Goal: Information Seeking & Learning: Check status

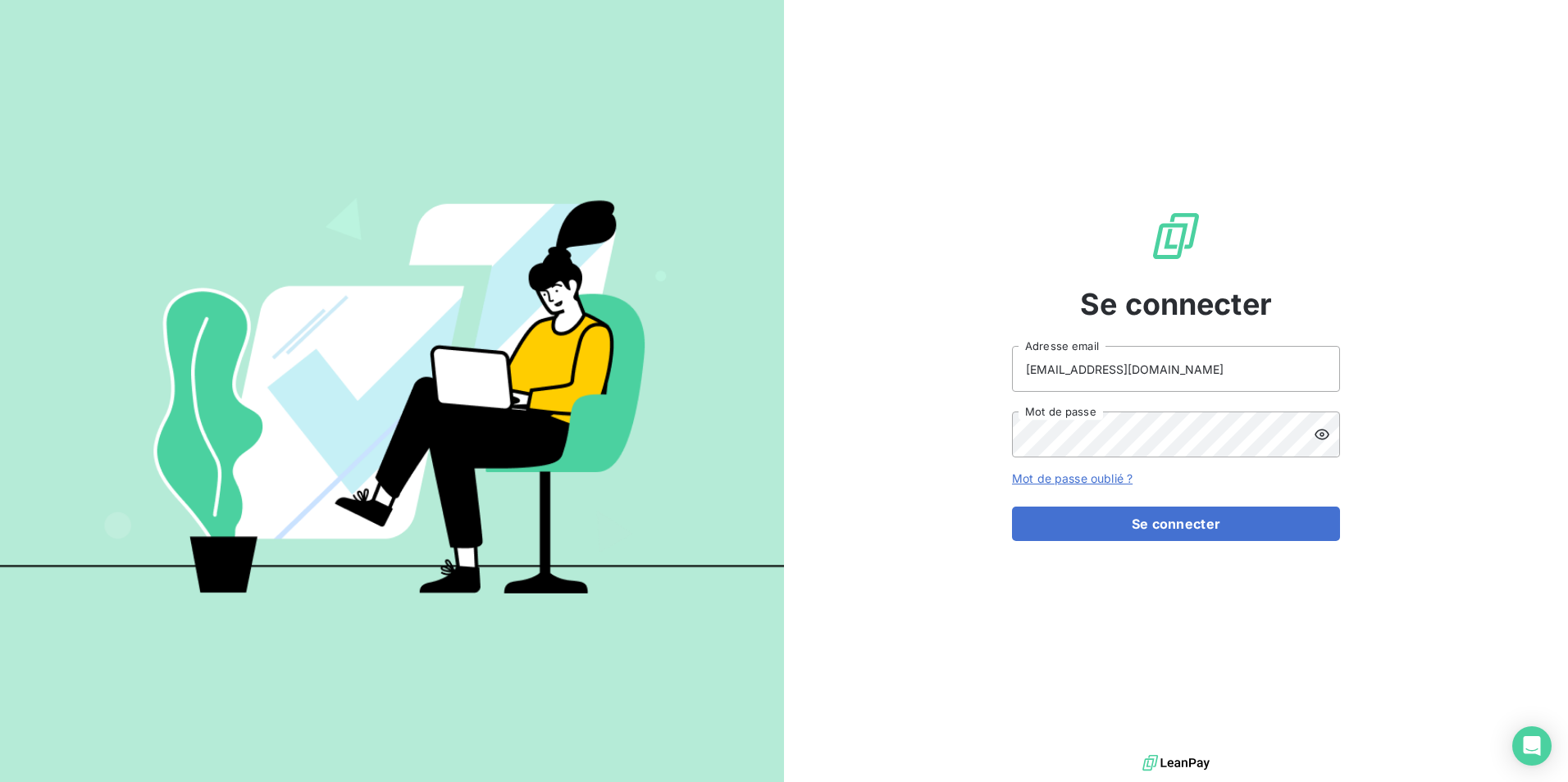
click at [1319, 433] on icon at bounding box center [1322, 434] width 16 height 16
click at [782, 419] on div "Se connecter [EMAIL_ADDRESS][DOMAIN_NAME] Adresse email Mot de passe Mot de pas…" at bounding box center [784, 391] width 1568 height 782
click at [1204, 525] on button "Se connecter" at bounding box center [1176, 524] width 328 height 35
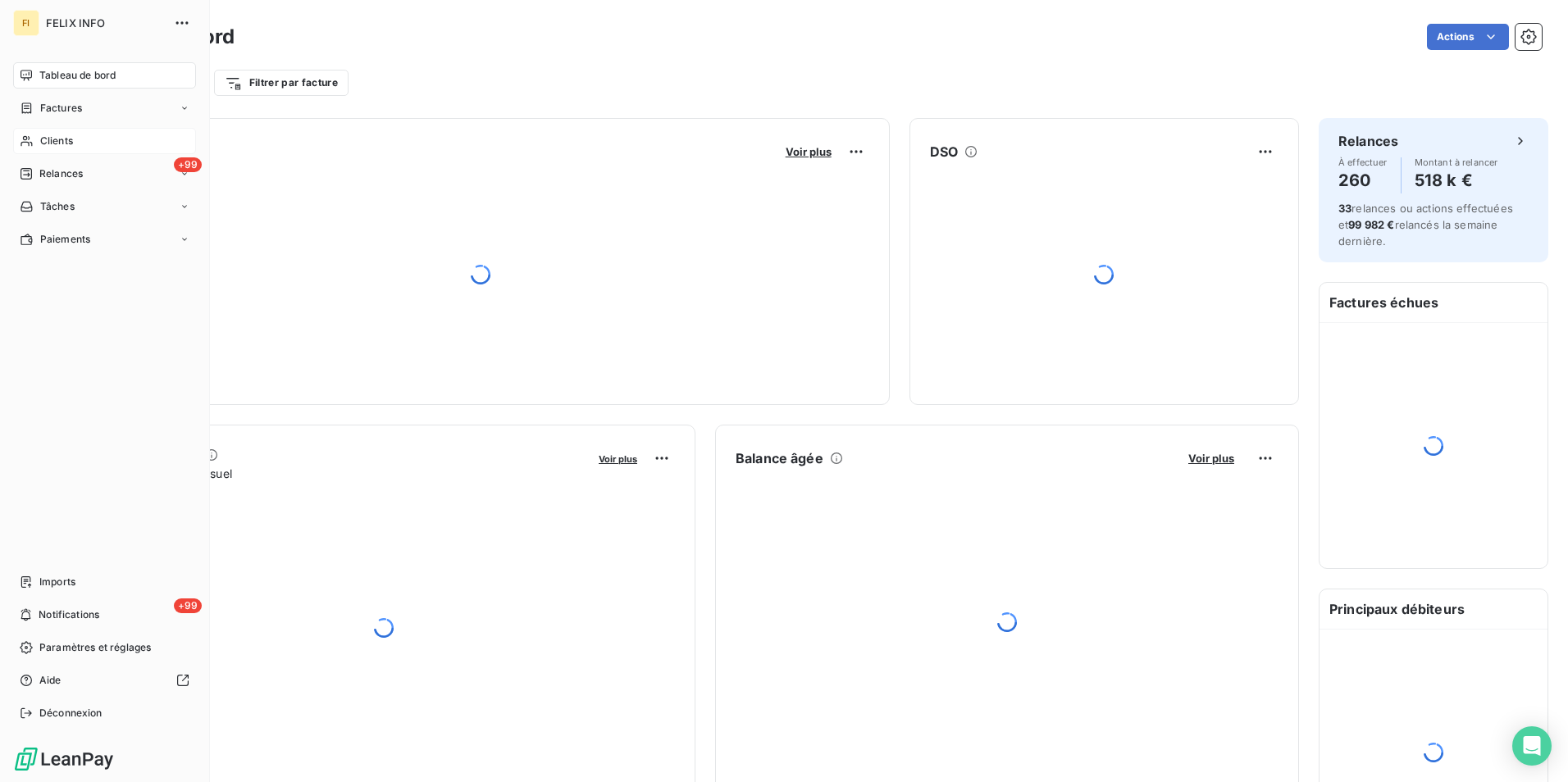
click at [44, 133] on span "Clients" at bounding box center [57, 141] width 33 height 15
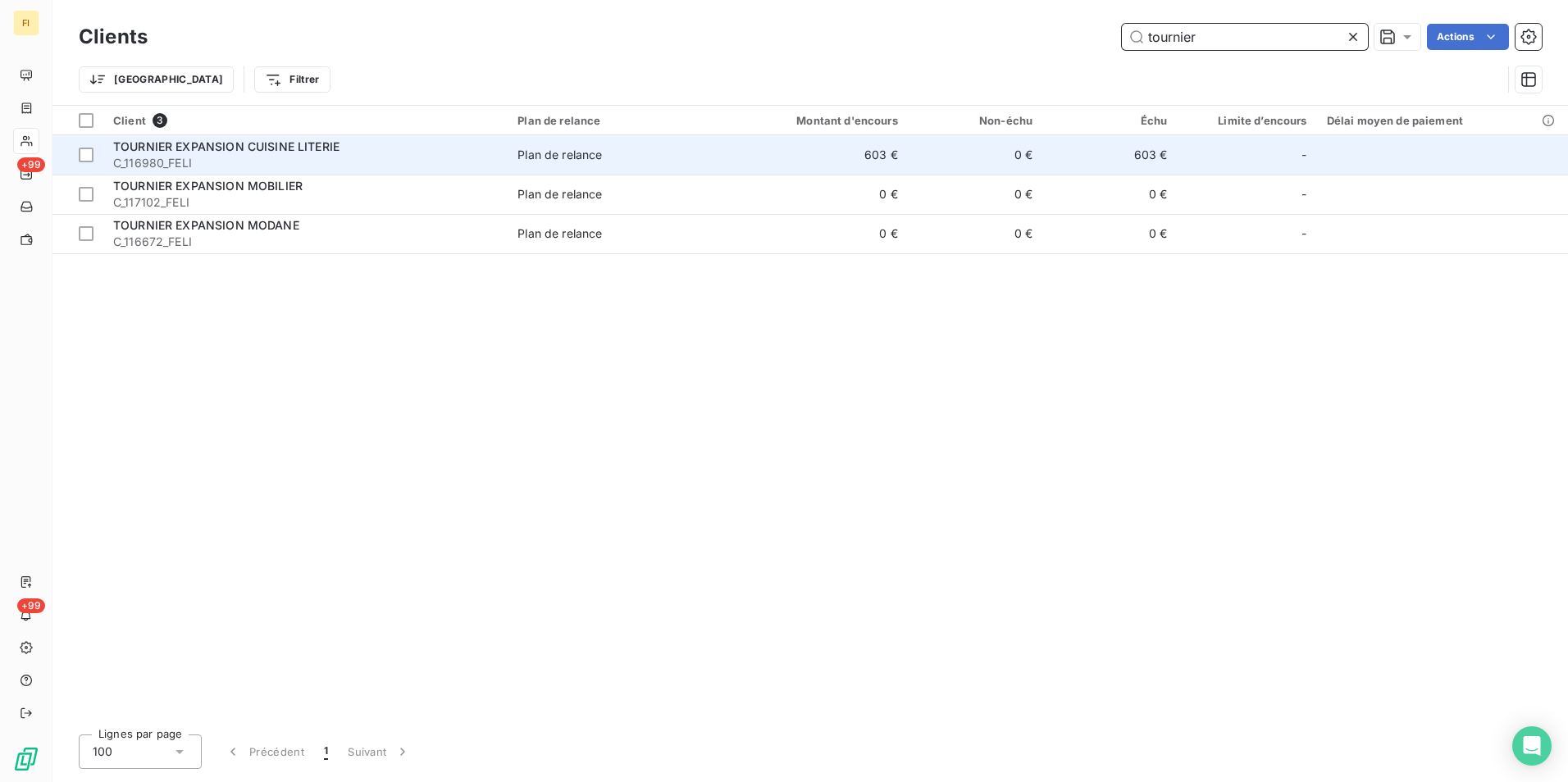
type input "tournier"
click at [642, 152] on span "Plan de relance" at bounding box center [617, 155] width 199 height 16
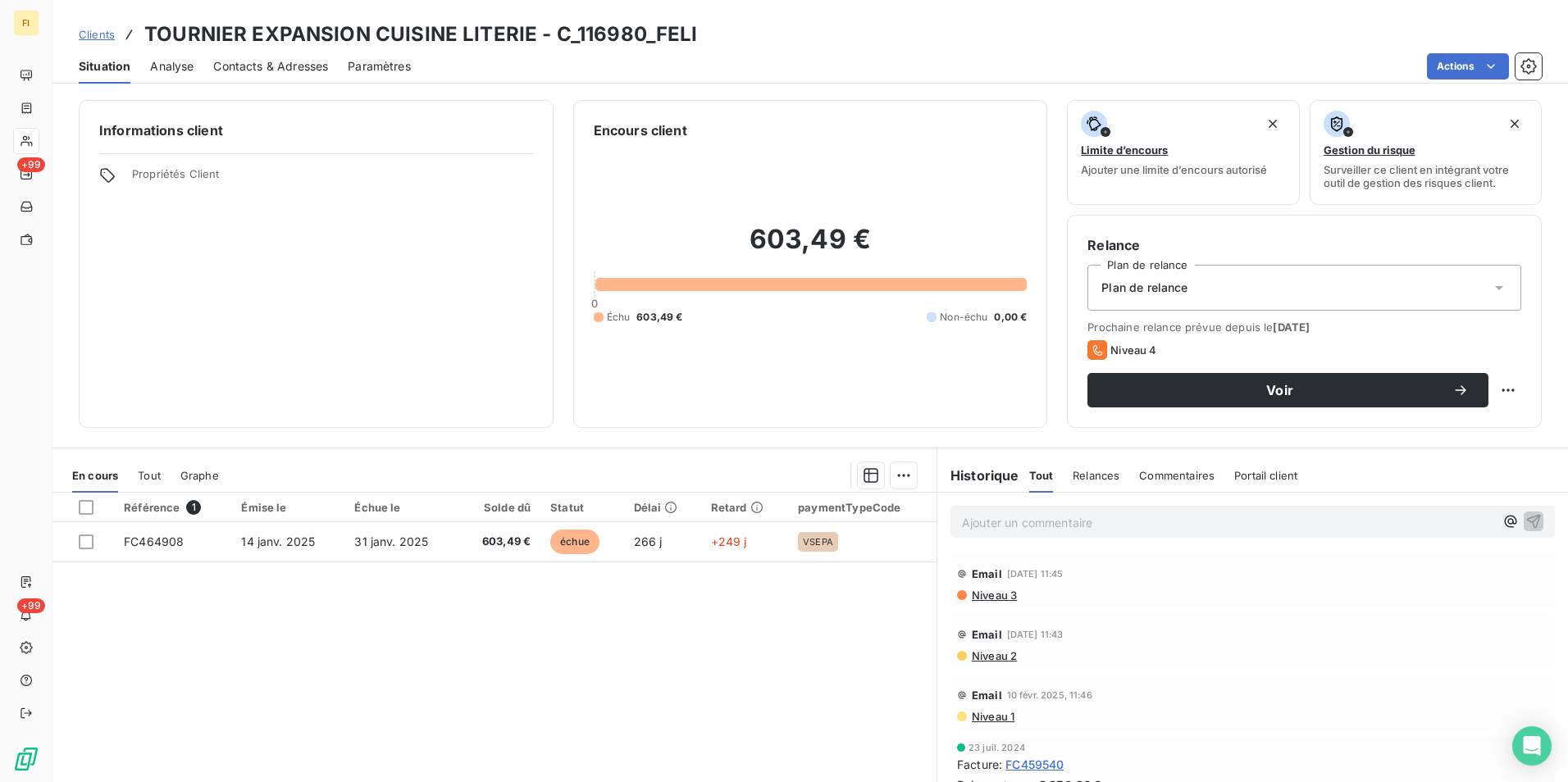
click at [97, 30] on span "Clients" at bounding box center [97, 35] width 36 height 13
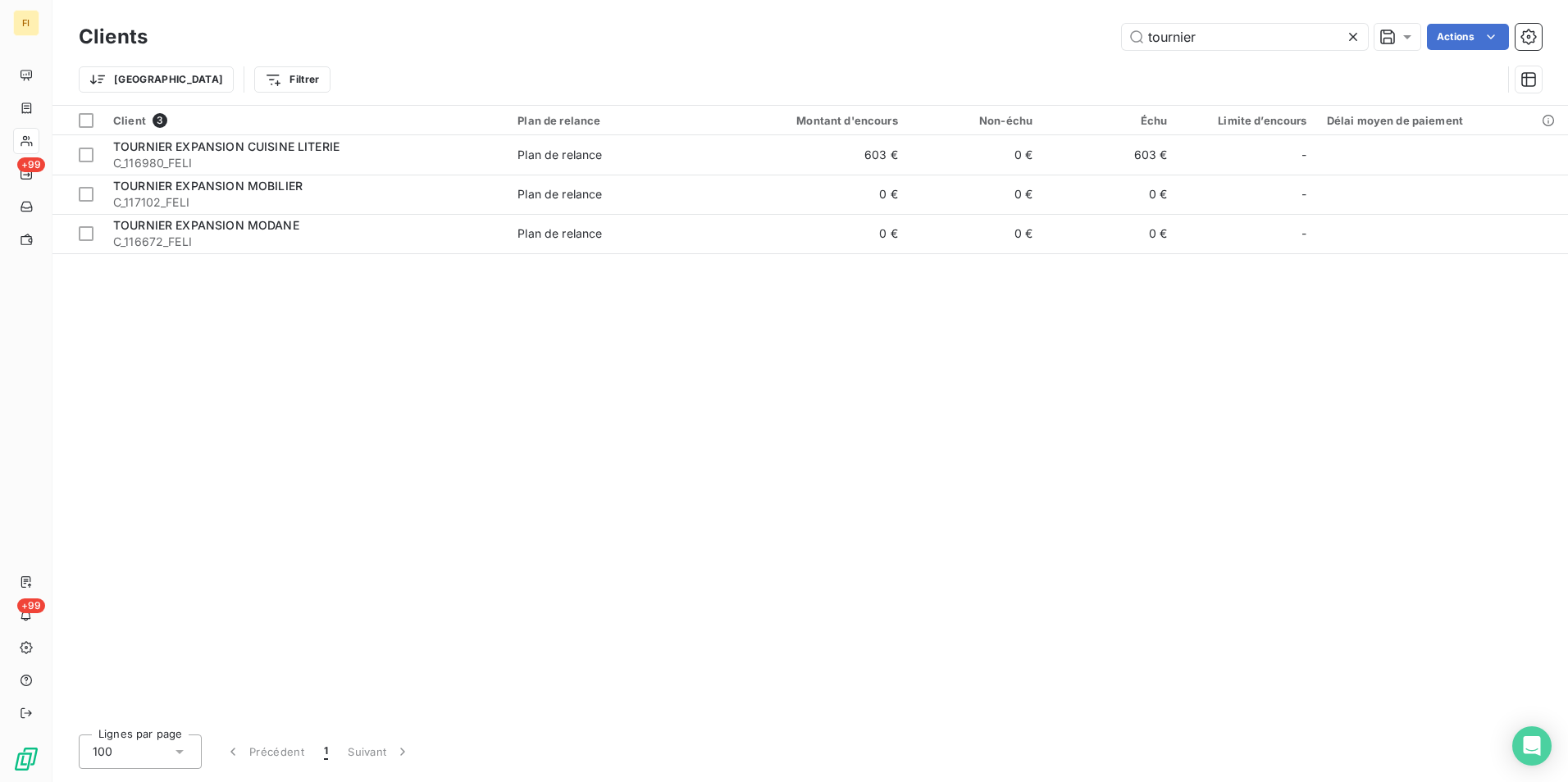
drag, startPoint x: 1200, startPoint y: 44, endPoint x: 1014, endPoint y: 49, distance: 186.1
click at [1039, 47] on div "tournier Actions" at bounding box center [854, 37] width 1374 height 26
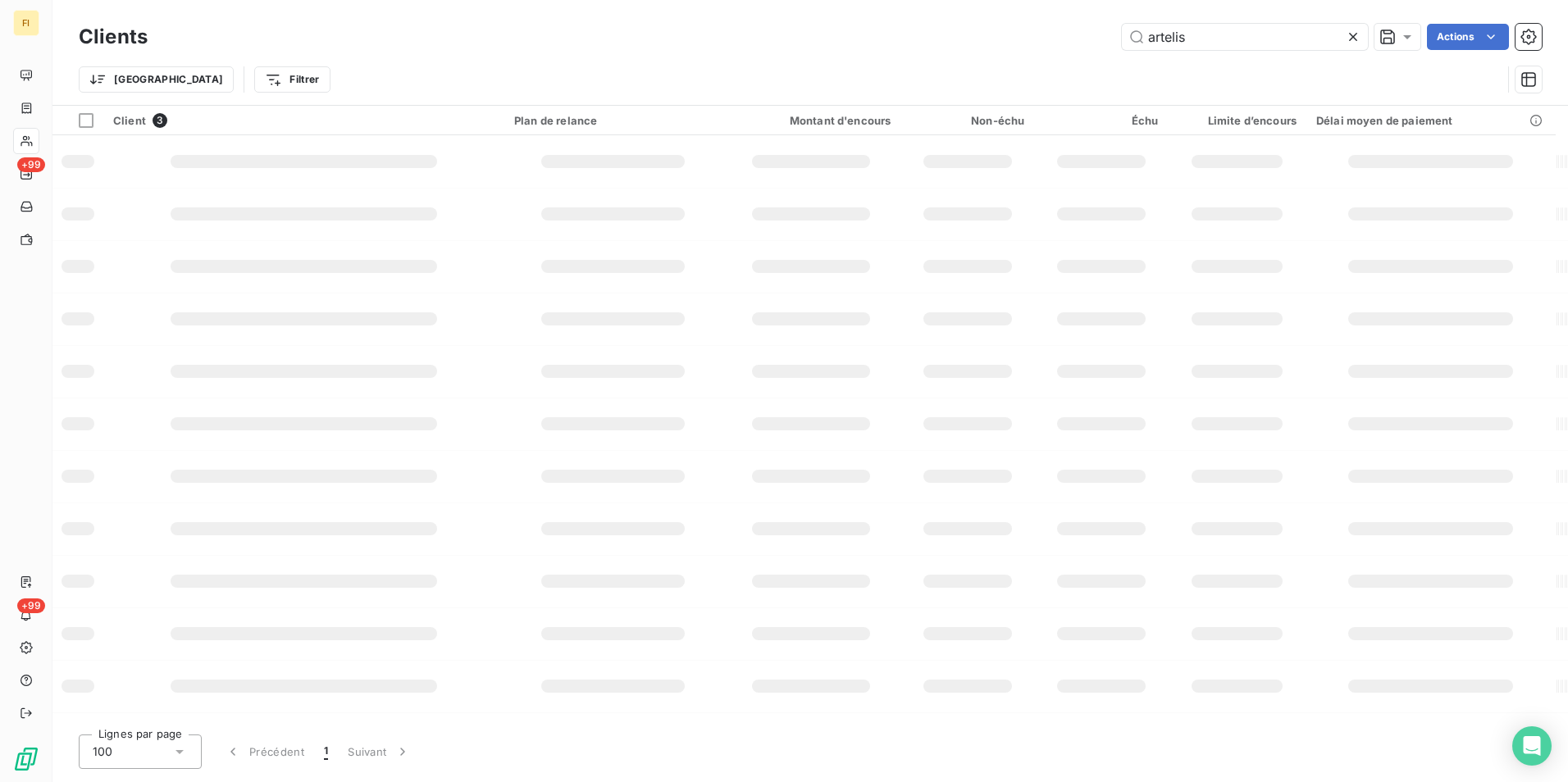
type input "artelis"
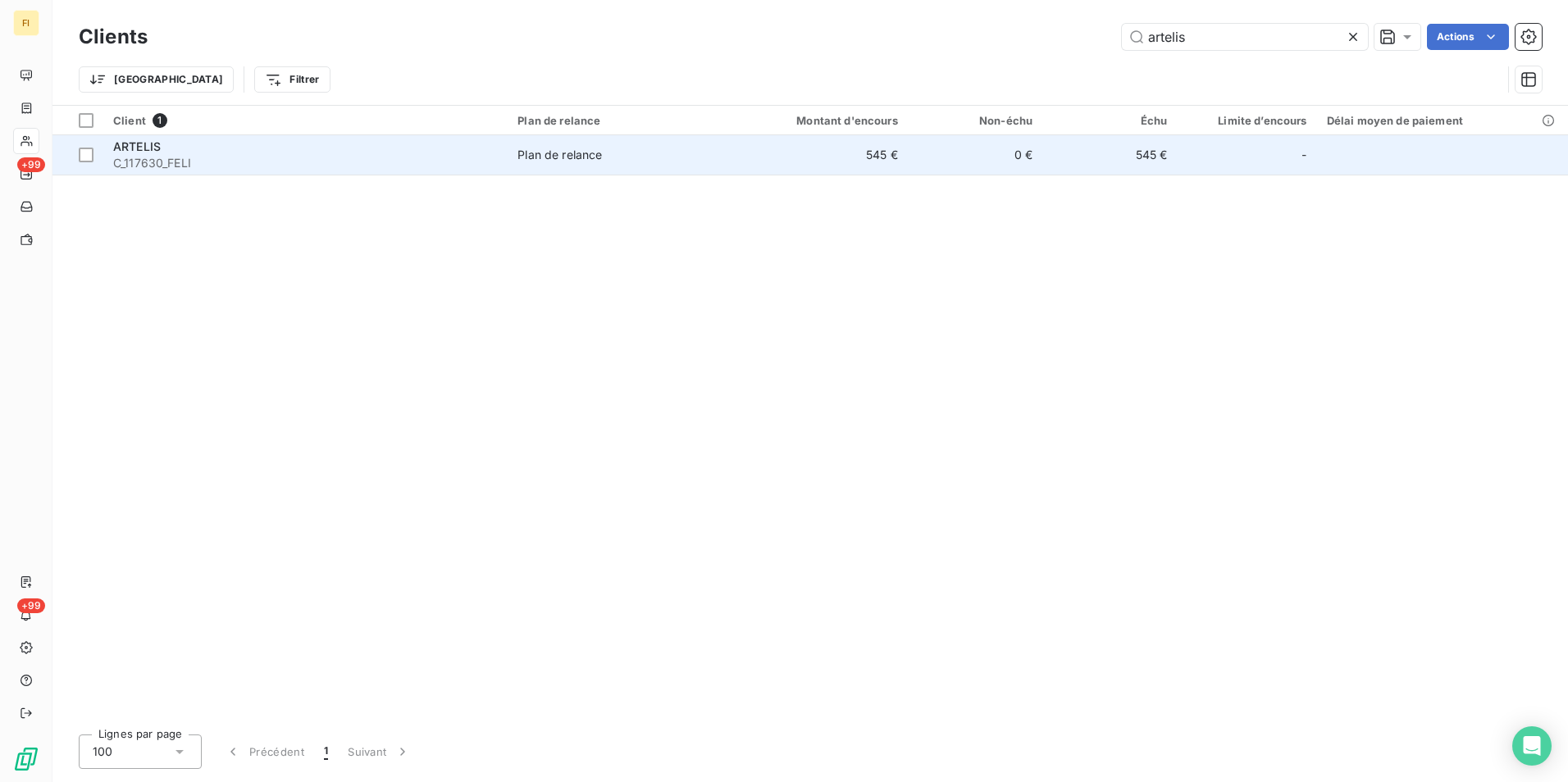
click at [880, 153] on td "545 €" at bounding box center [816, 155] width 180 height 39
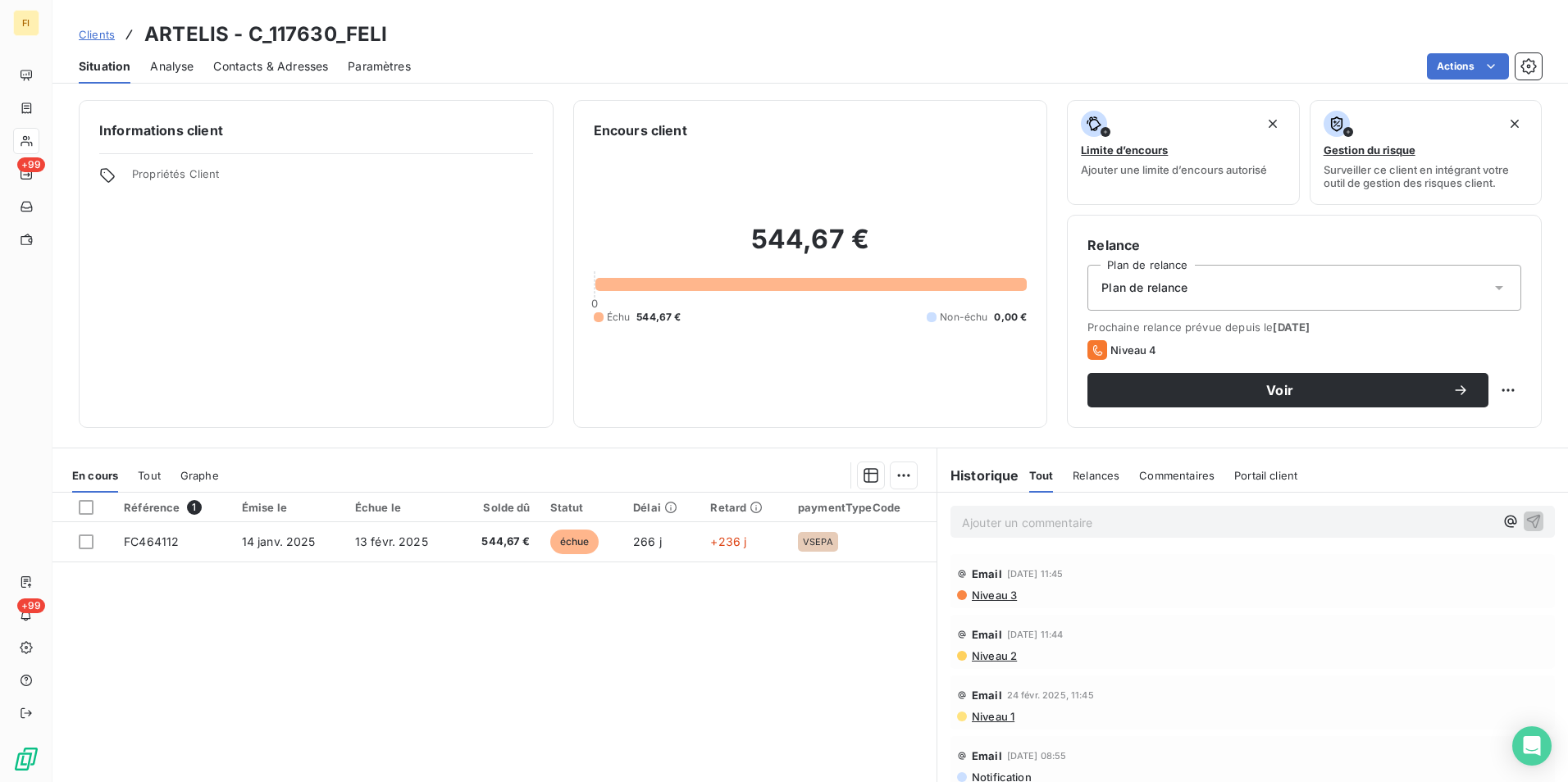
click at [86, 35] on span "Clients" at bounding box center [97, 35] width 36 height 13
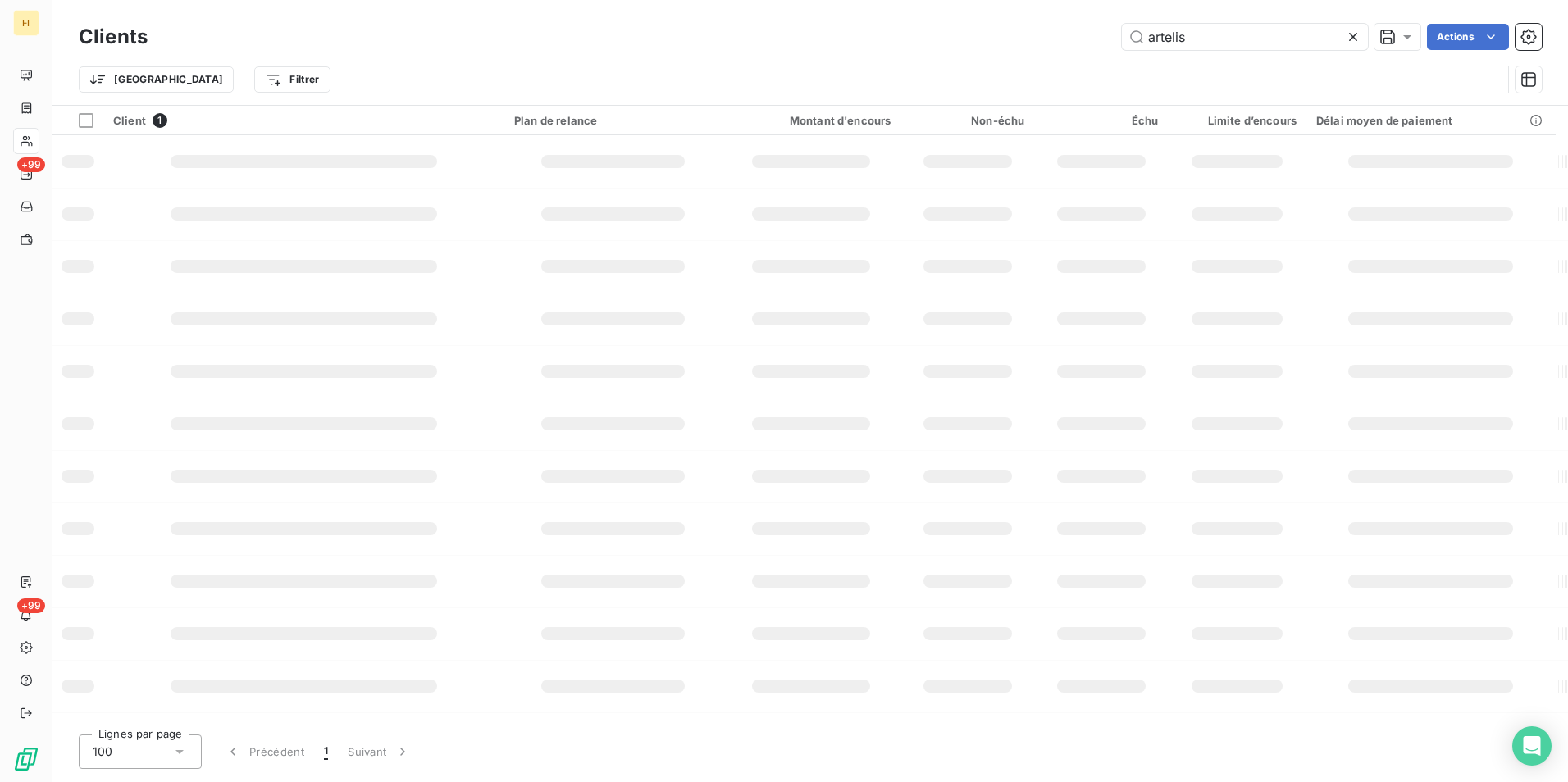
drag, startPoint x: 1127, startPoint y: 38, endPoint x: 912, endPoint y: 49, distance: 215.3
click at [935, 43] on div "artelis Actions" at bounding box center [854, 37] width 1374 height 26
type input "SODIM"
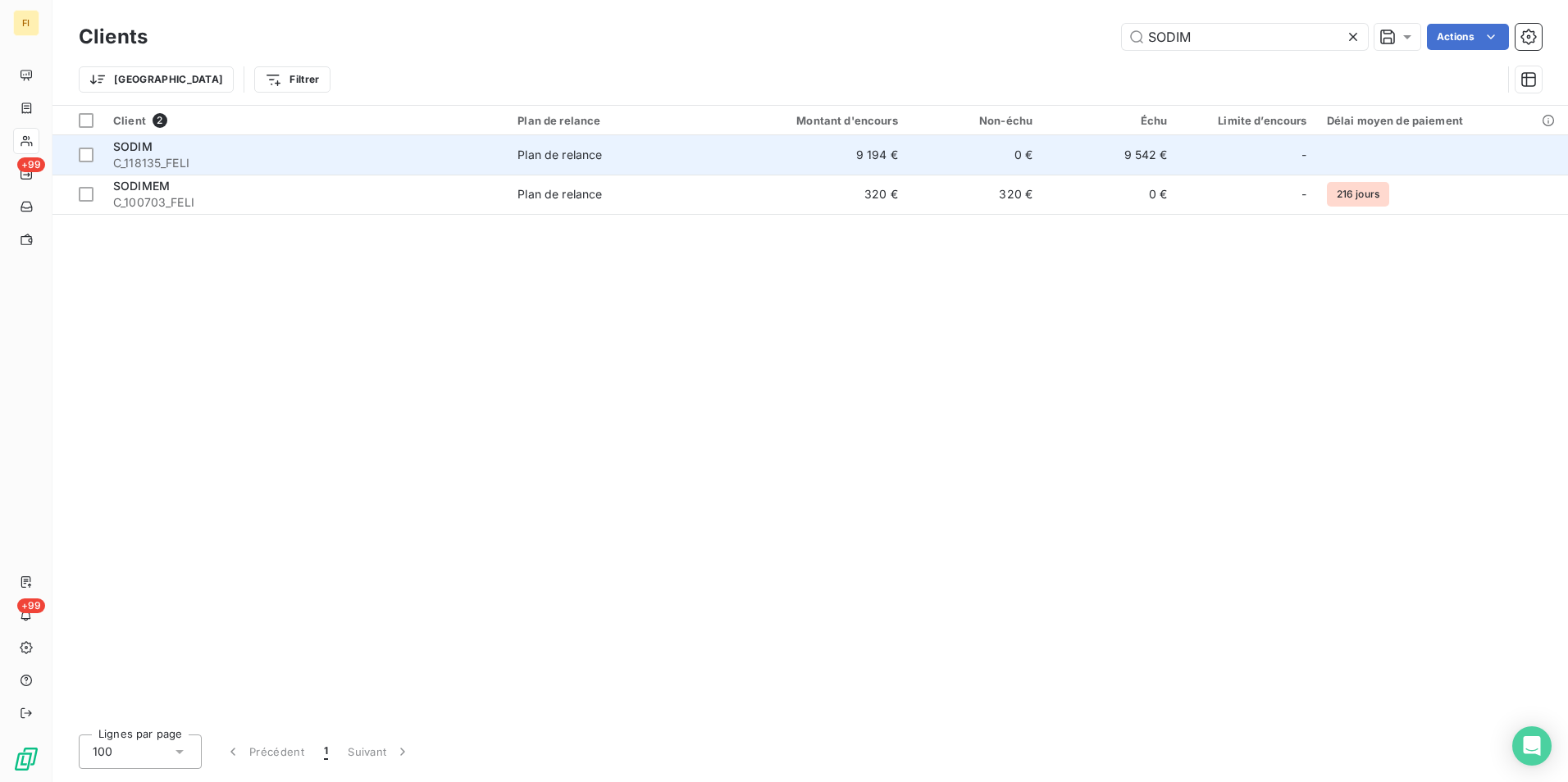
click at [884, 164] on td "9 194 €" at bounding box center [816, 155] width 180 height 39
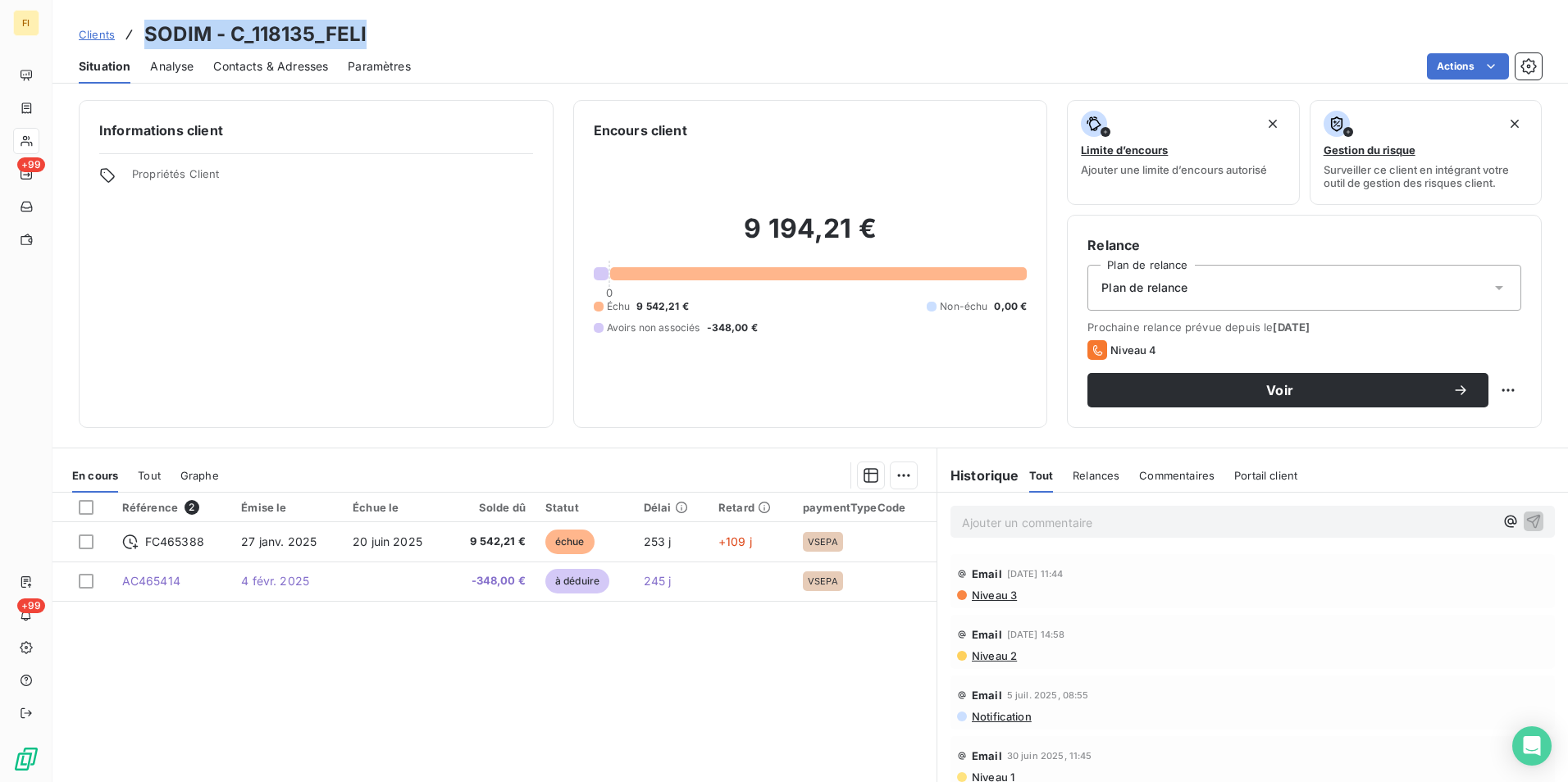
drag, startPoint x: 377, startPoint y: 35, endPoint x: 147, endPoint y: 38, distance: 230.0
click at [147, 38] on div "Clients SODIM - C_118135_FELI" at bounding box center [810, 35] width 1515 height 30
copy h3 "SODIM - C_118135_FELI"
click at [90, 39] on span "Clients" at bounding box center [97, 35] width 36 height 13
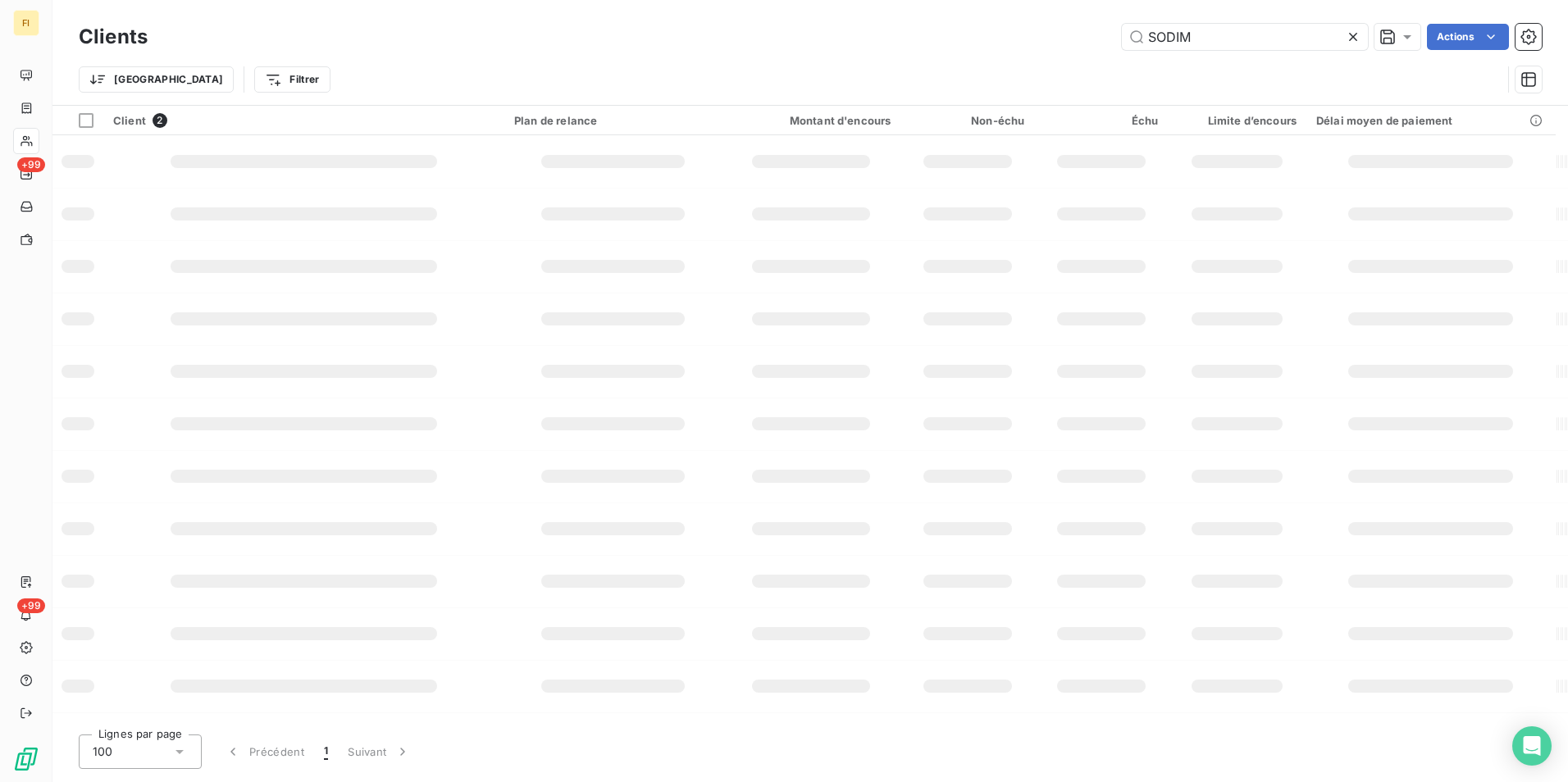
drag, startPoint x: 1236, startPoint y: 44, endPoint x: 772, endPoint y: 35, distance: 464.1
click at [860, 31] on div "SODIM Actions" at bounding box center [854, 37] width 1374 height 26
type input "117847"
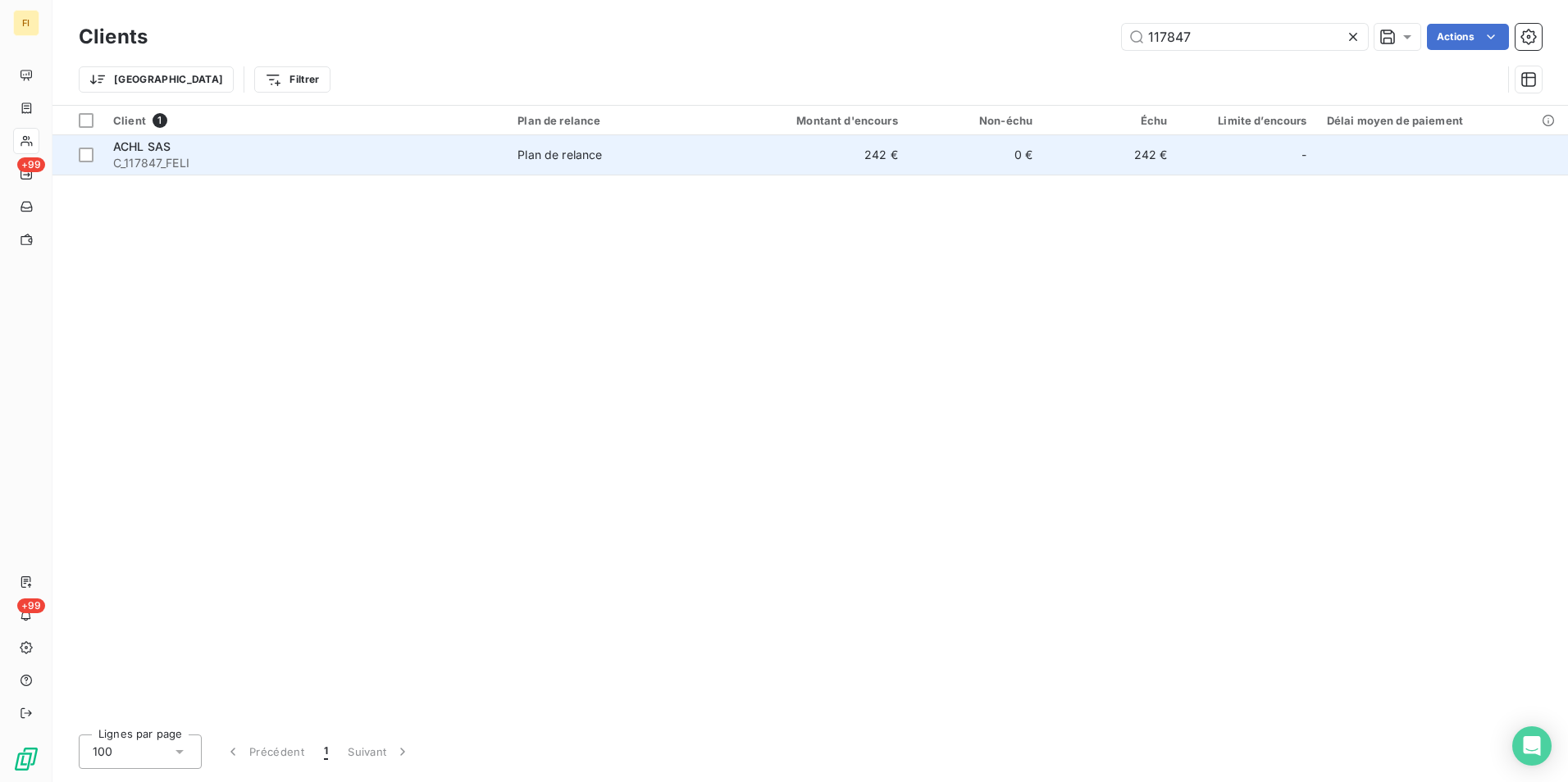
click at [843, 158] on td "242 €" at bounding box center [816, 155] width 180 height 39
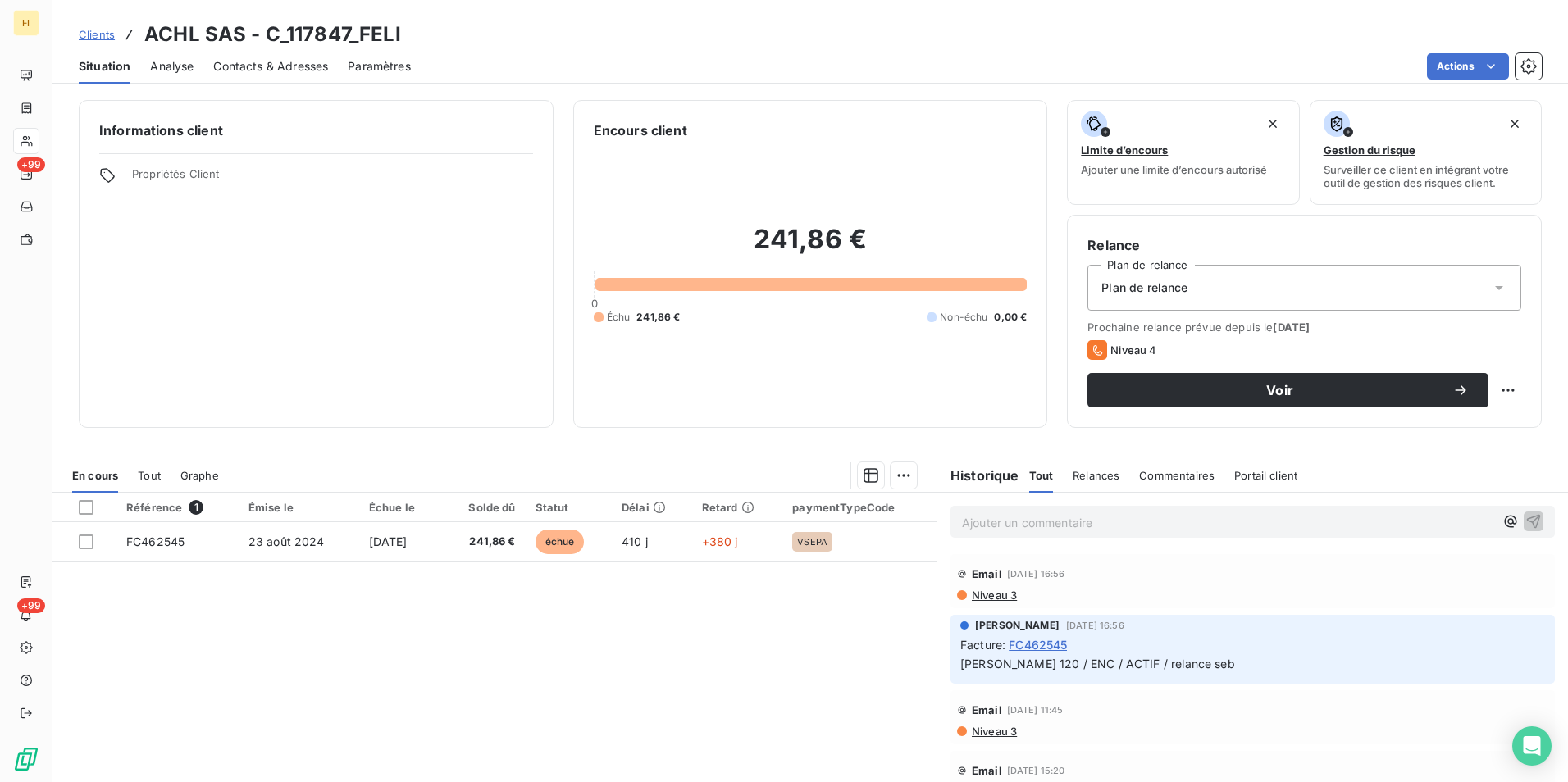
click at [95, 29] on span "Clients" at bounding box center [97, 35] width 36 height 13
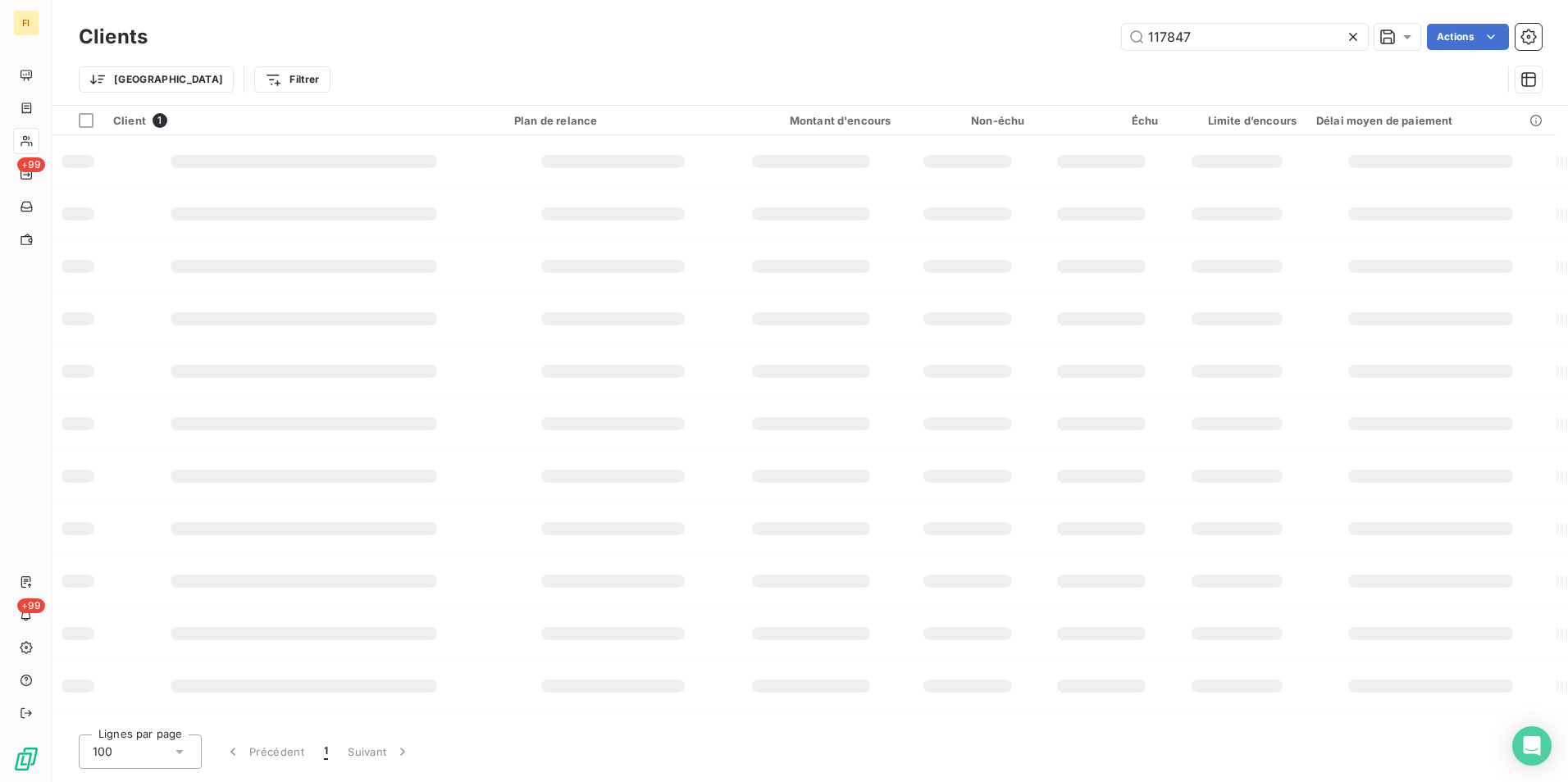
drag, startPoint x: 1237, startPoint y: 35, endPoint x: 905, endPoint y: 59, distance: 332.9
click at [985, 52] on div "Clients 117847 Actions" at bounding box center [810, 37] width 1463 height 35
type input "107736"
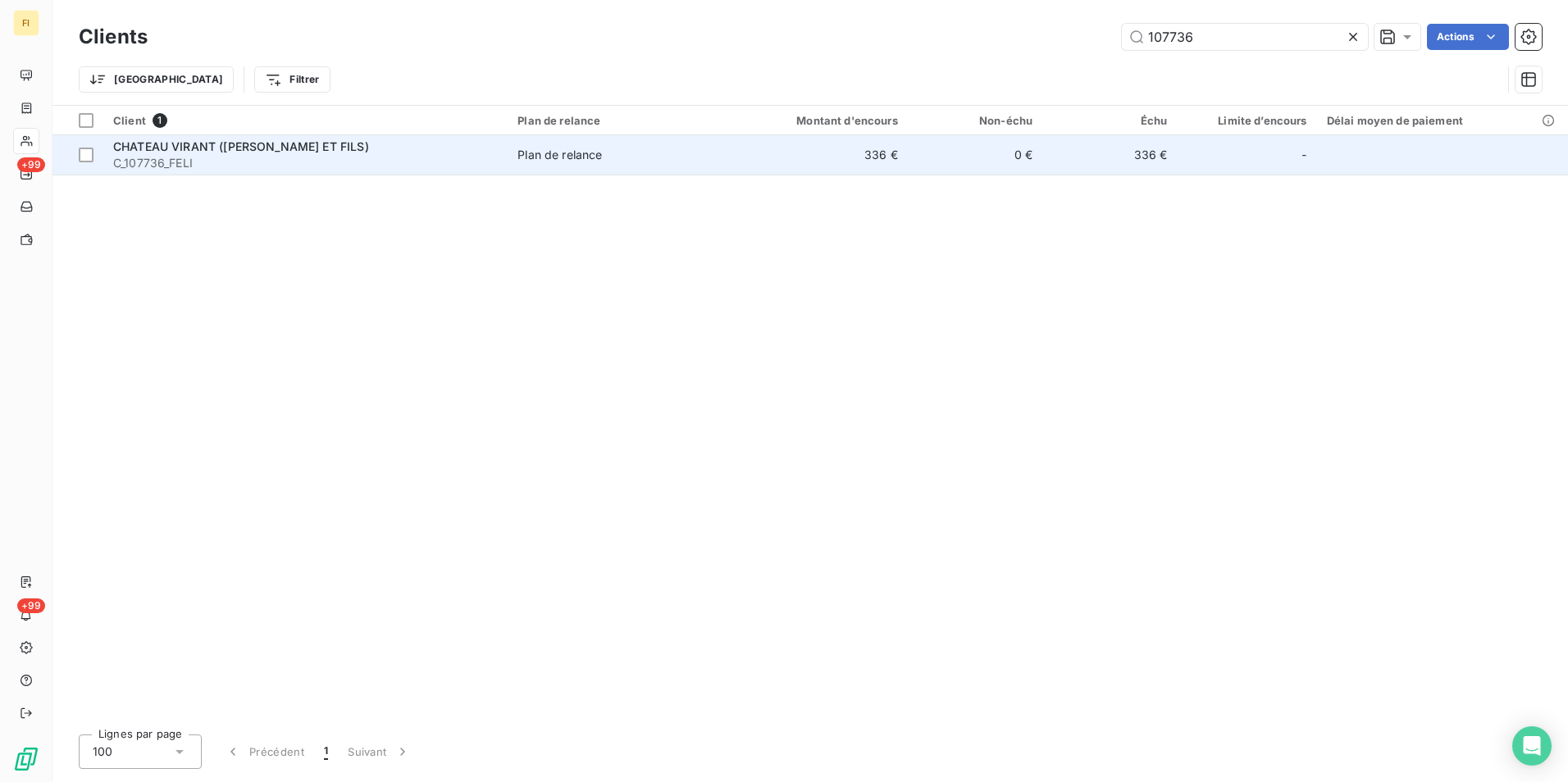
click at [845, 152] on td "336 €" at bounding box center [816, 155] width 180 height 39
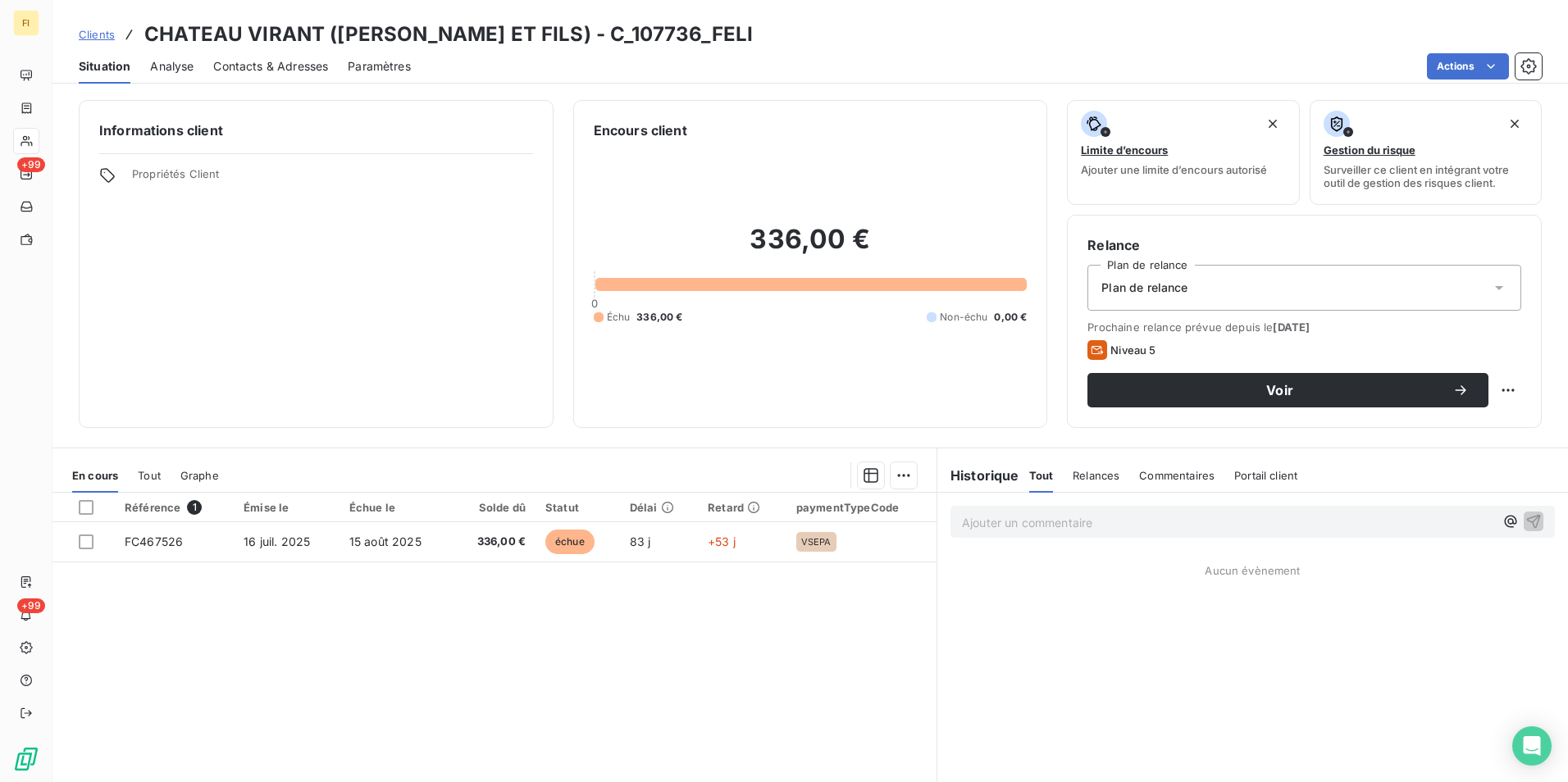
click at [287, 69] on span "Contacts & Adresses" at bounding box center [271, 67] width 115 height 16
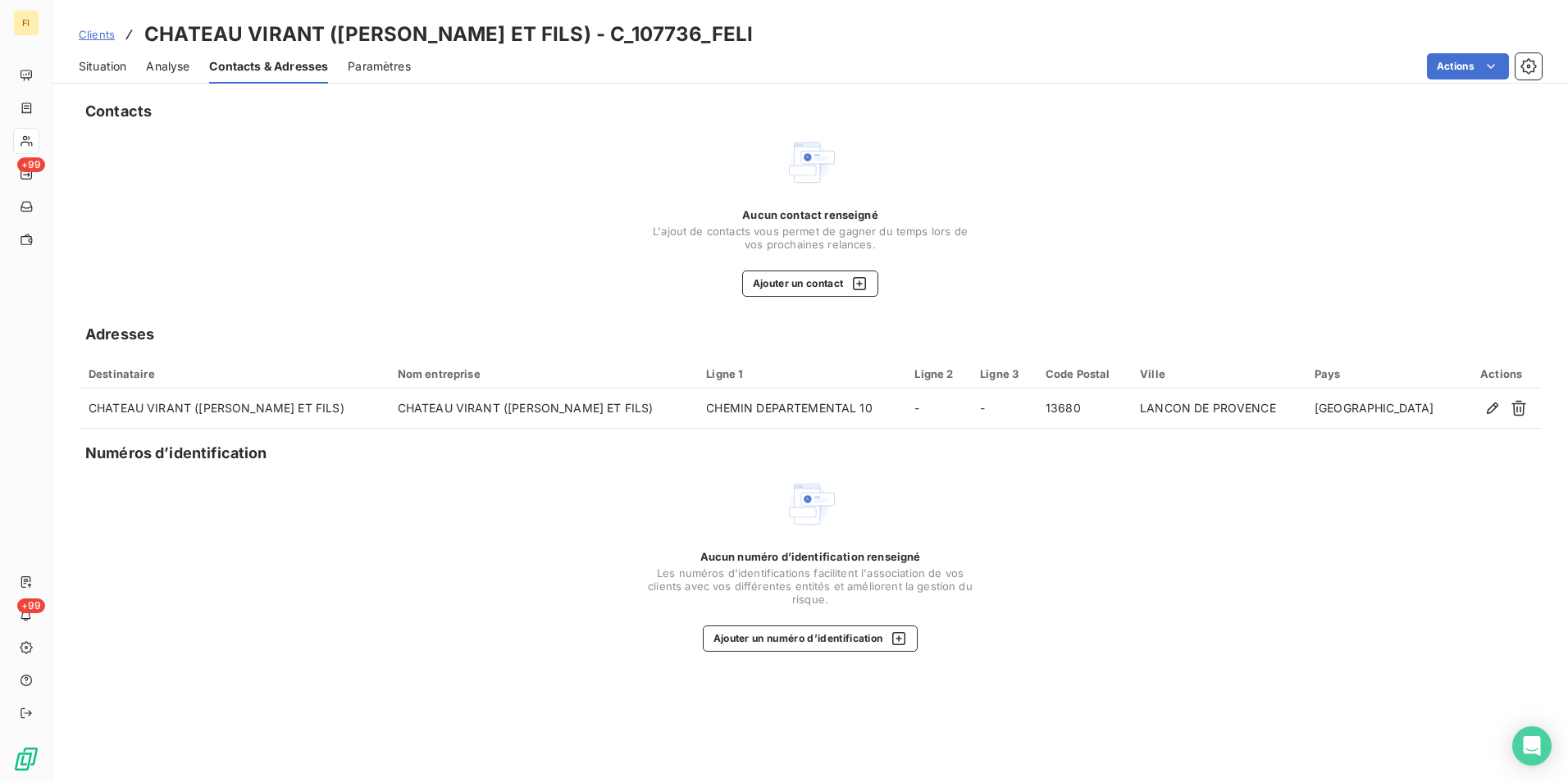
click at [104, 39] on span "Clients" at bounding box center [97, 35] width 36 height 13
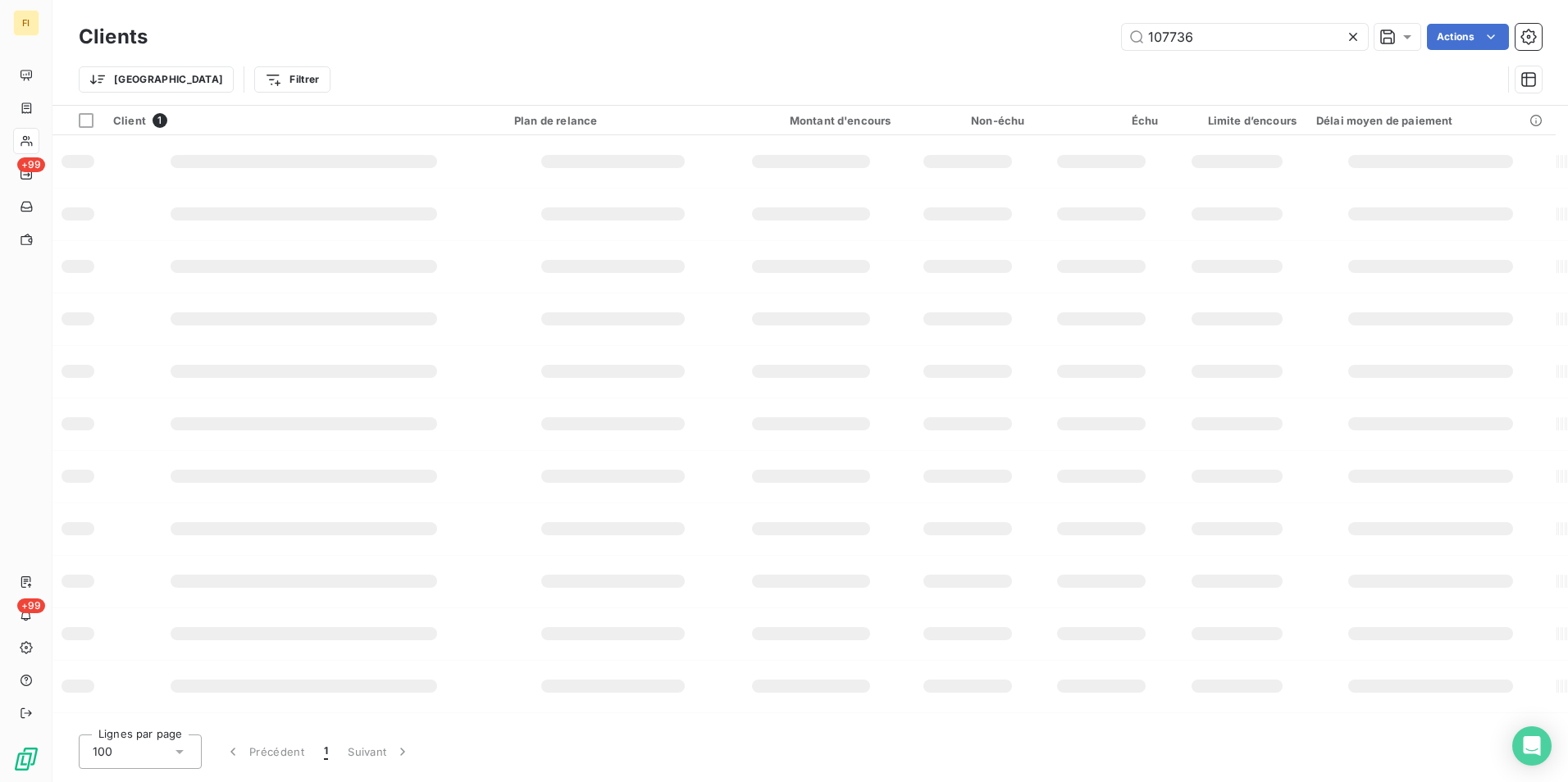
drag, startPoint x: 1217, startPoint y: 44, endPoint x: 754, endPoint y: 25, distance: 463.4
click at [799, 27] on div "107736 Actions" at bounding box center [854, 37] width 1374 height 26
type input "dilmi"
drag, startPoint x: 1213, startPoint y: 36, endPoint x: 883, endPoint y: 68, distance: 331.5
click at [931, 62] on div "Clients dilmi Actions Trier Filtrer" at bounding box center [810, 62] width 1463 height 86
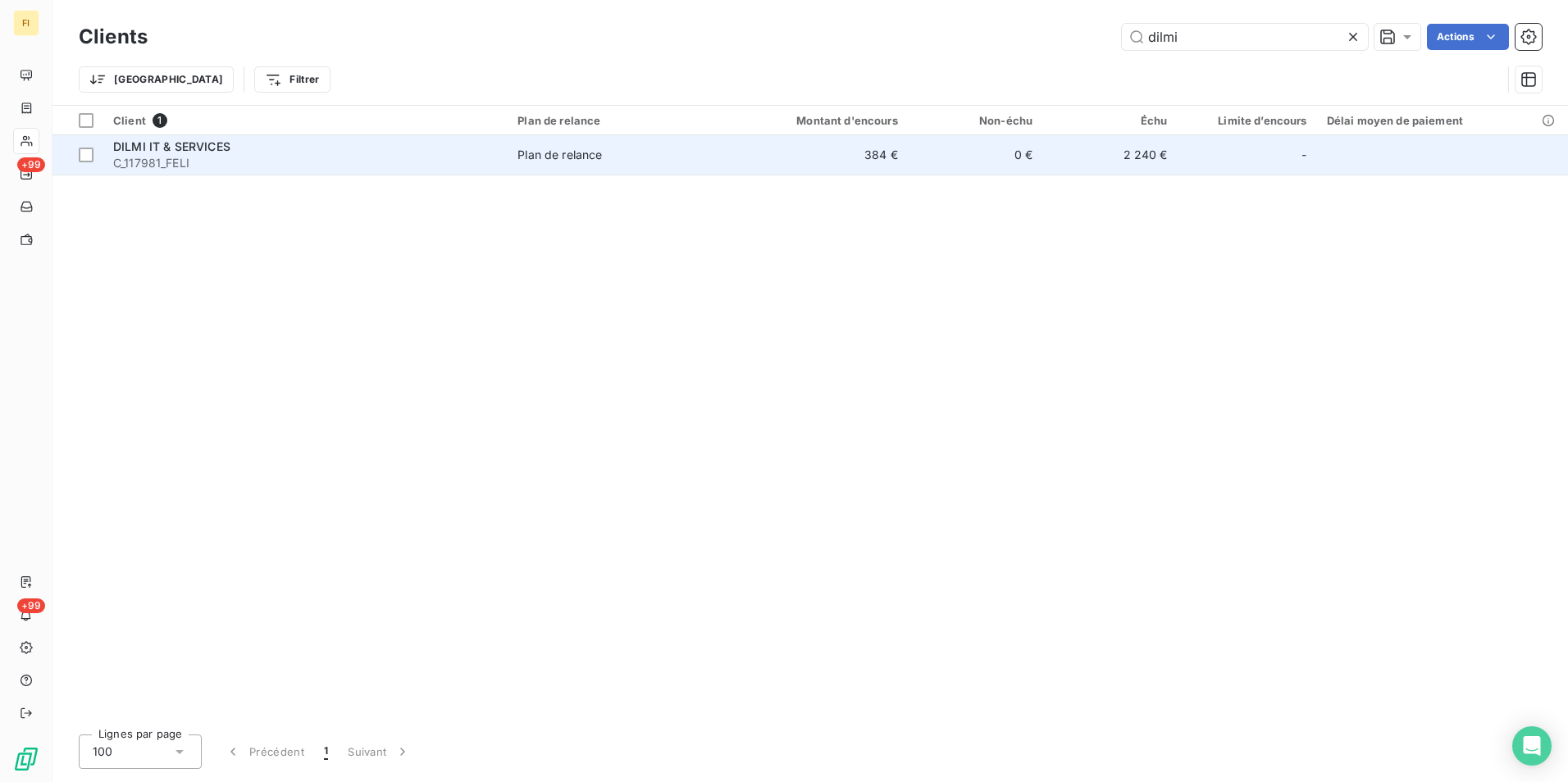
click at [882, 164] on td "384 €" at bounding box center [816, 155] width 180 height 39
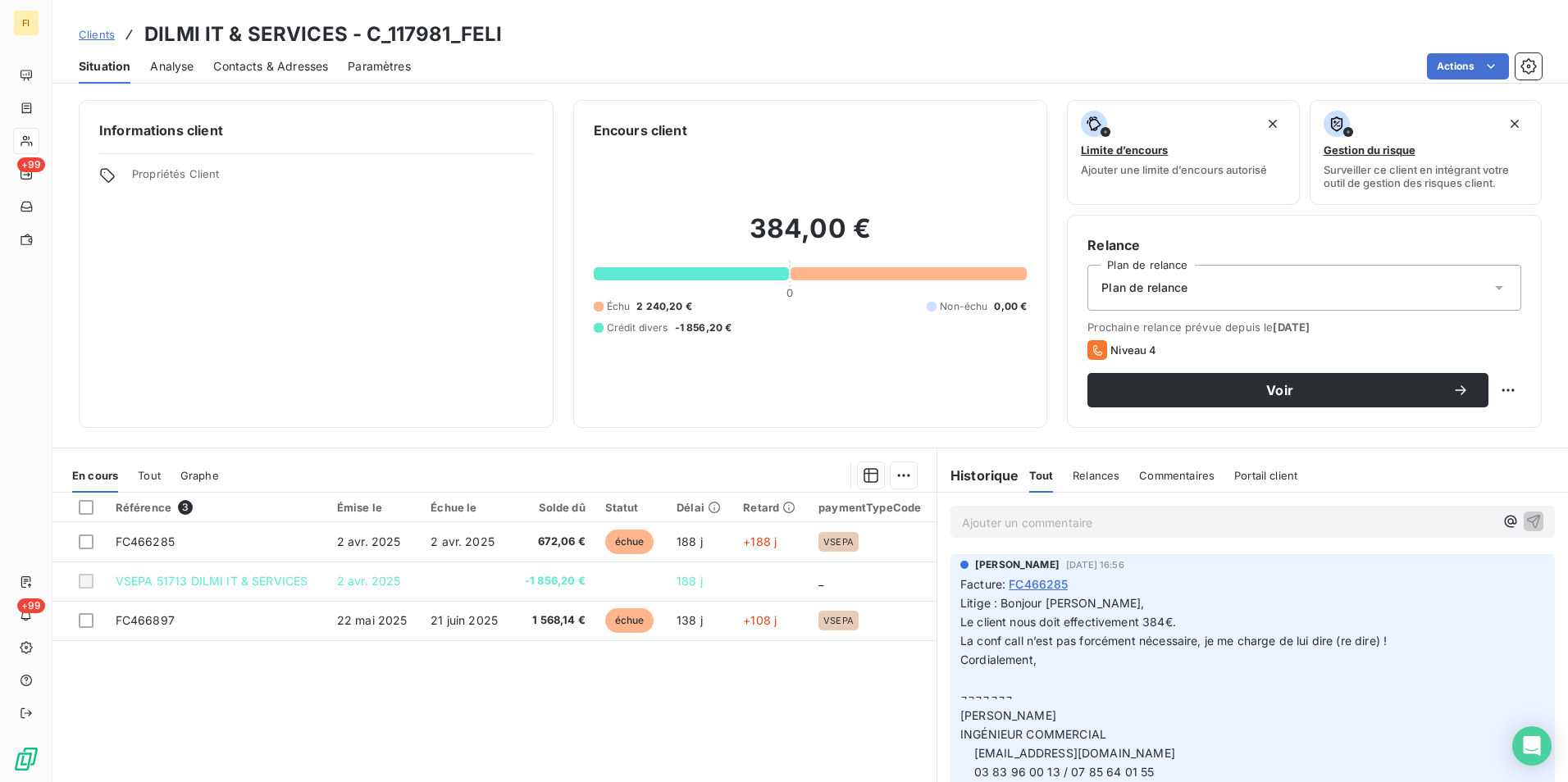
click at [302, 62] on span "Contacts & Adresses" at bounding box center [271, 67] width 115 height 16
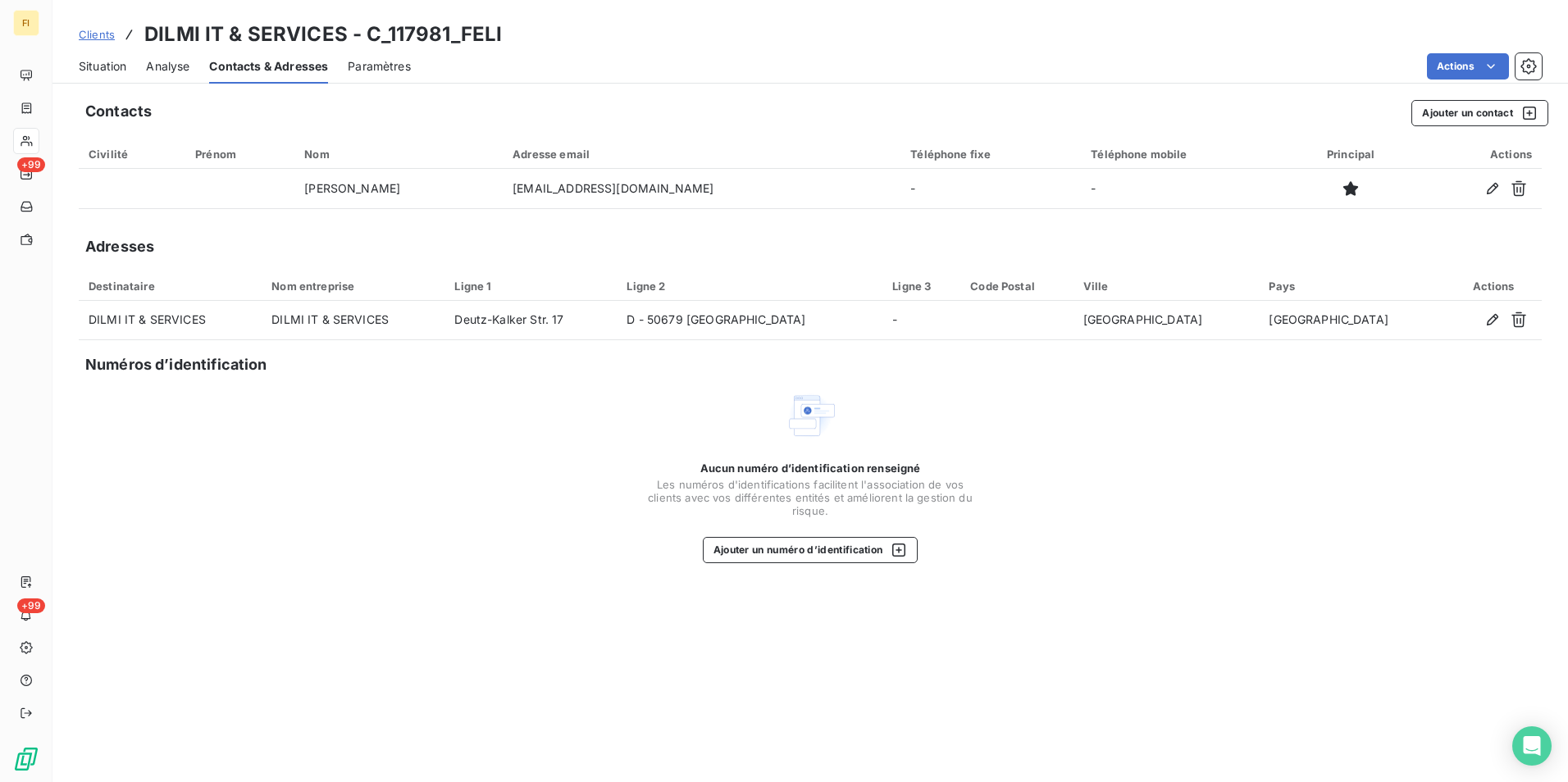
click at [101, 30] on span "Clients" at bounding box center [97, 35] width 36 height 13
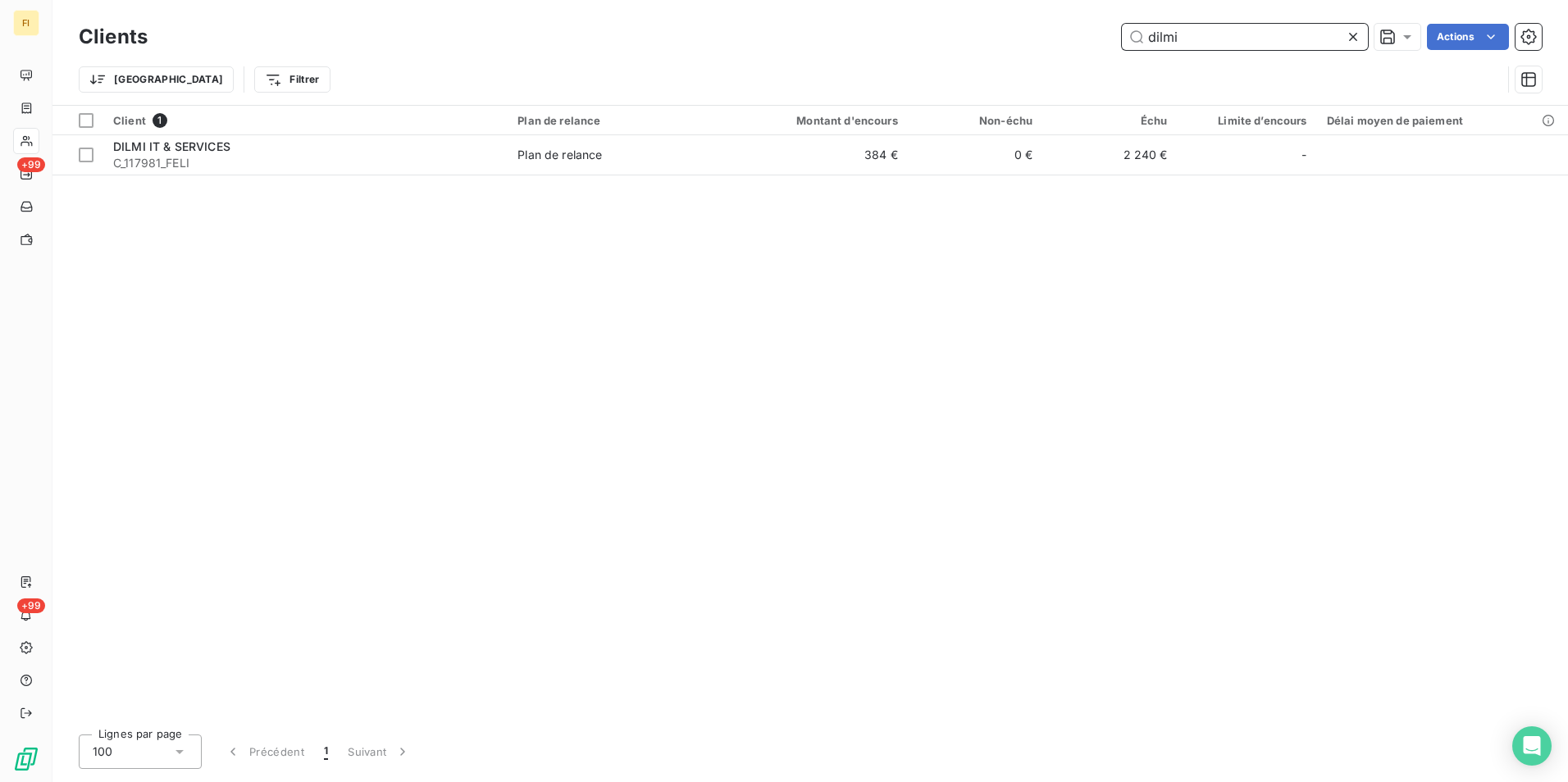
drag, startPoint x: 1204, startPoint y: 39, endPoint x: 819, endPoint y: 52, distance: 385.2
click at [922, 42] on div "dilmi Actions" at bounding box center [854, 37] width 1374 height 26
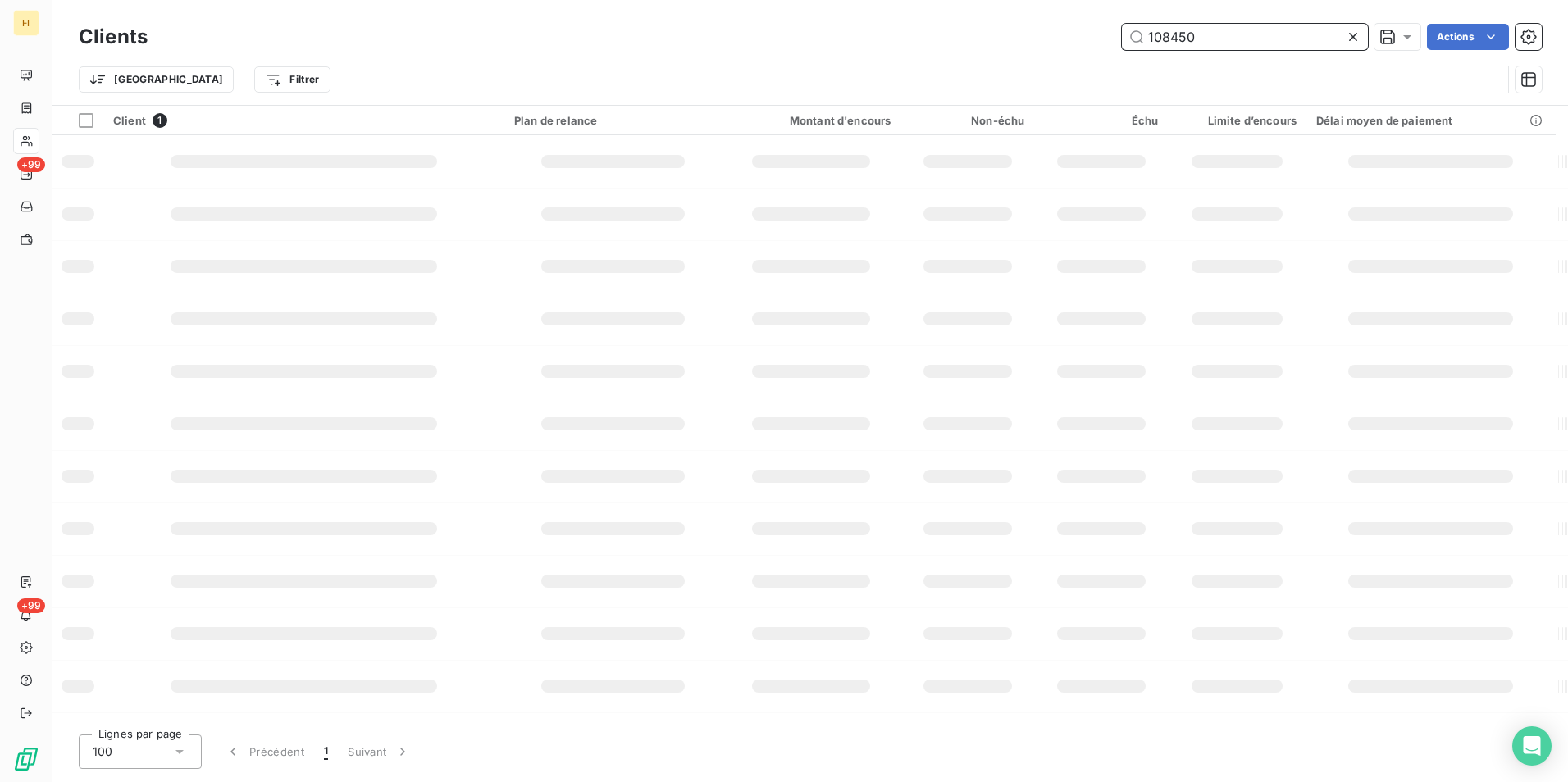
type input "108450"
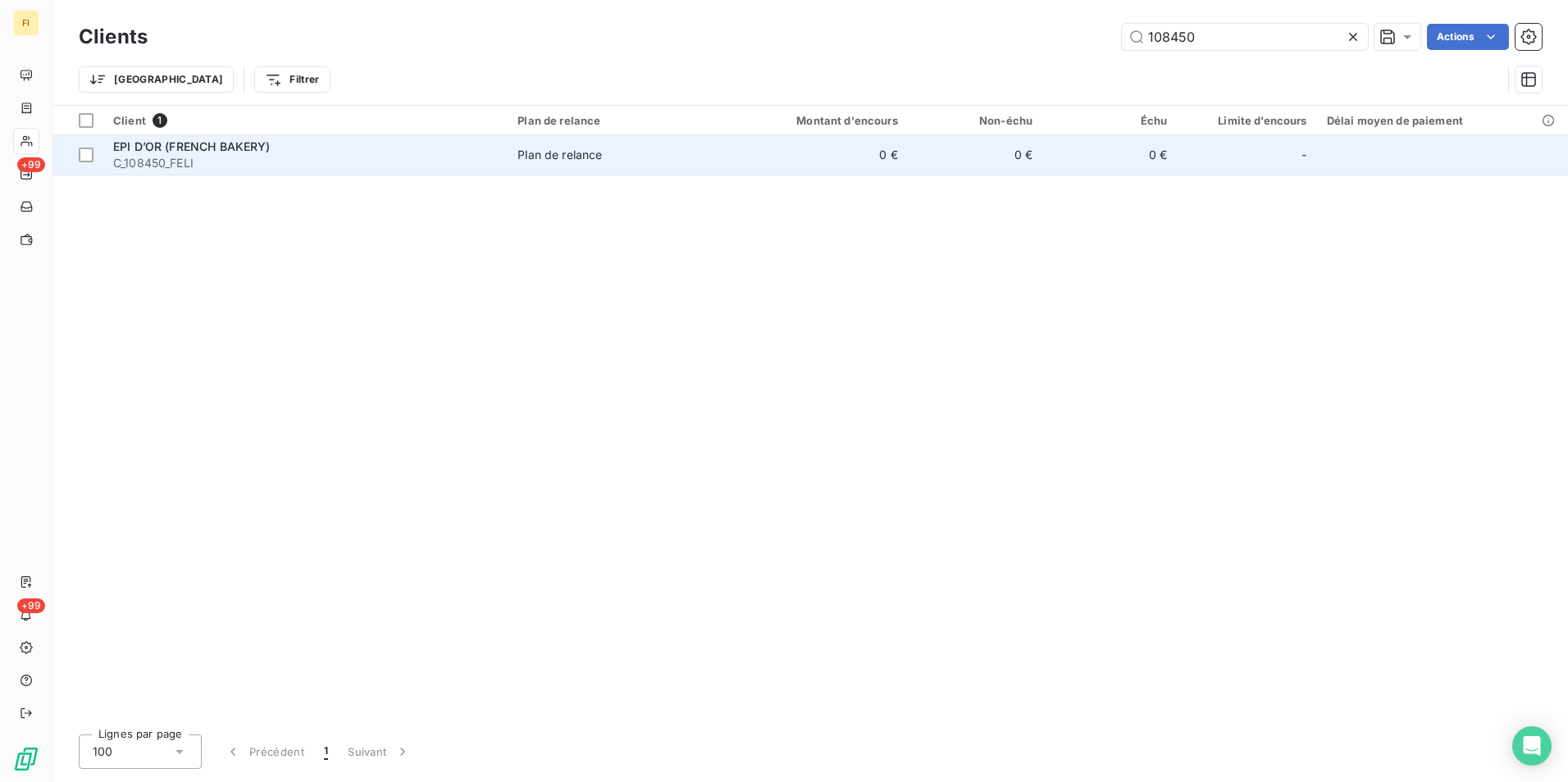
click at [889, 163] on td "0 €" at bounding box center [816, 155] width 180 height 39
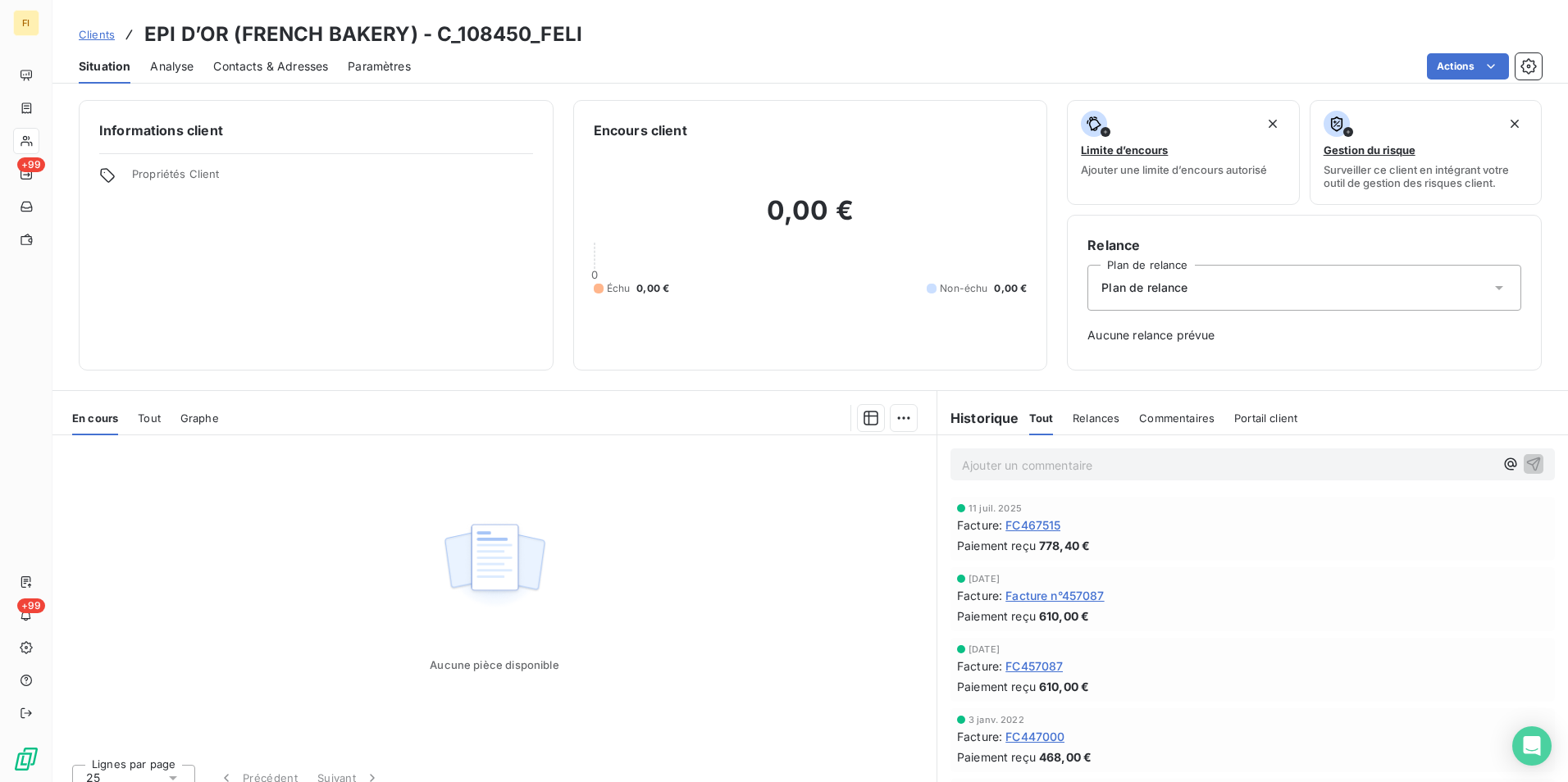
click at [102, 30] on span "Clients" at bounding box center [97, 35] width 36 height 13
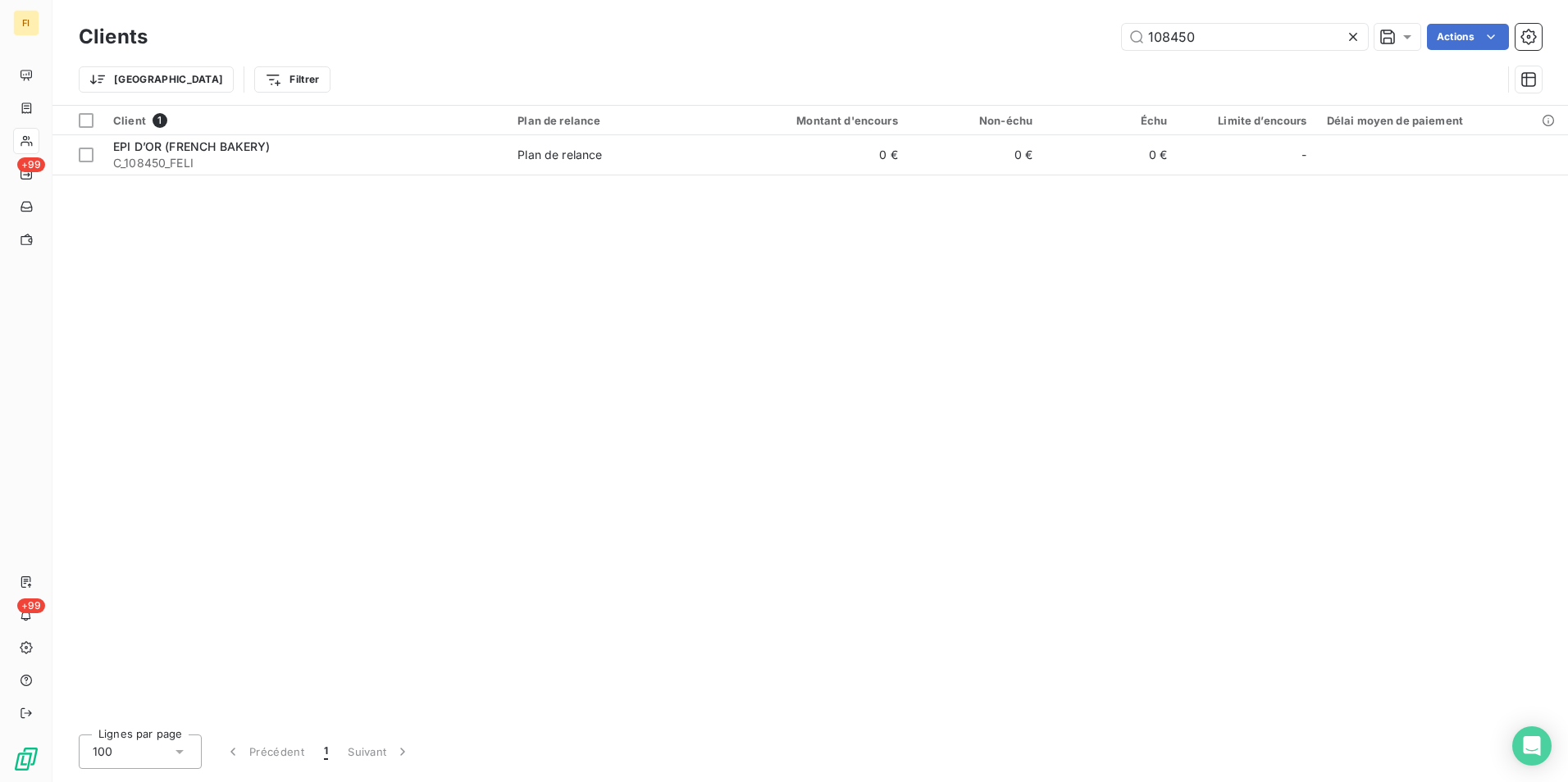
drag, startPoint x: 1249, startPoint y: 37, endPoint x: 906, endPoint y: 37, distance: 343.0
click at [937, 37] on div "108450 Actions" at bounding box center [854, 37] width 1374 height 26
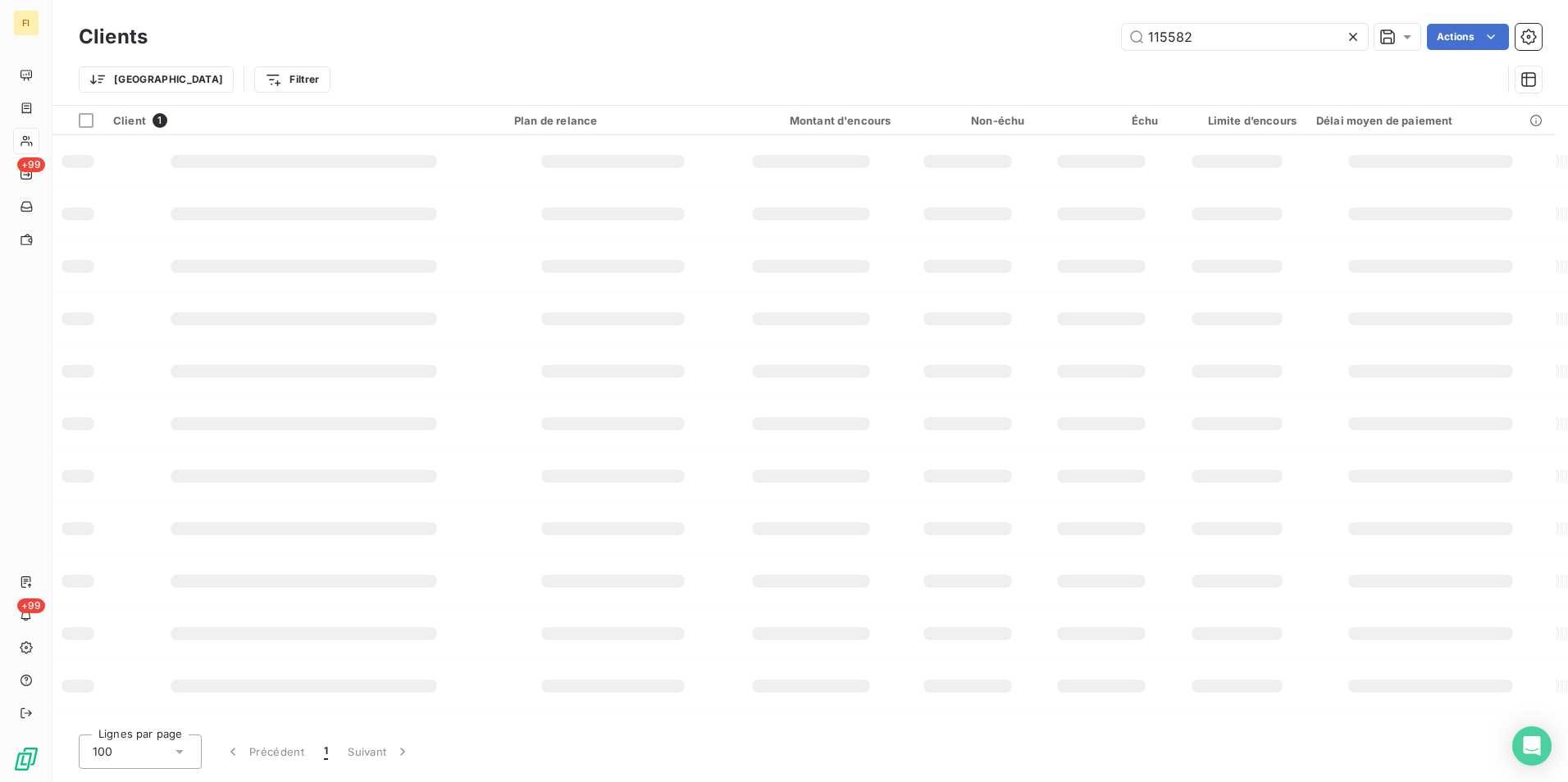
type input "115582"
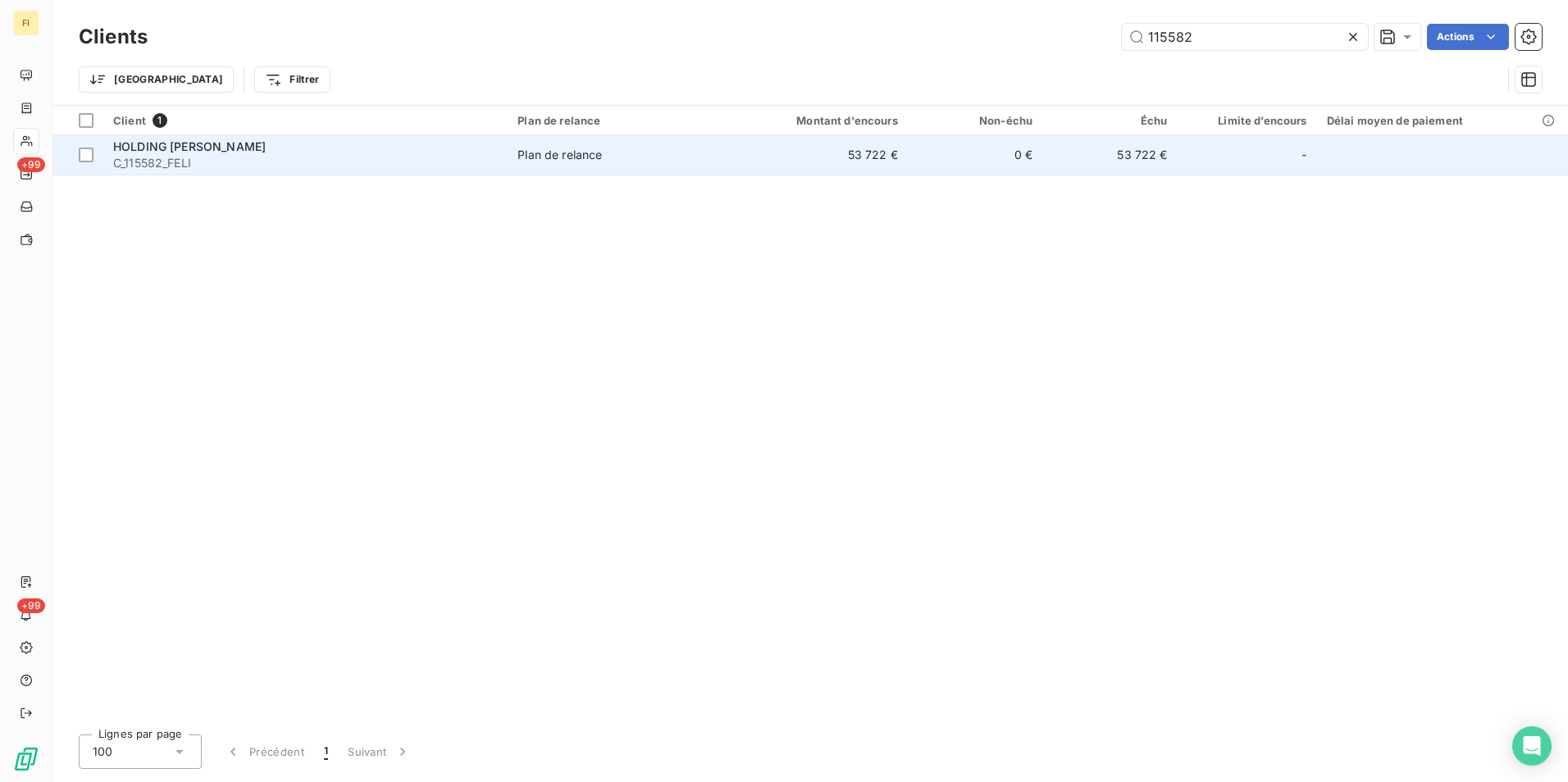
click at [960, 148] on td "0 €" at bounding box center [974, 155] width 134 height 39
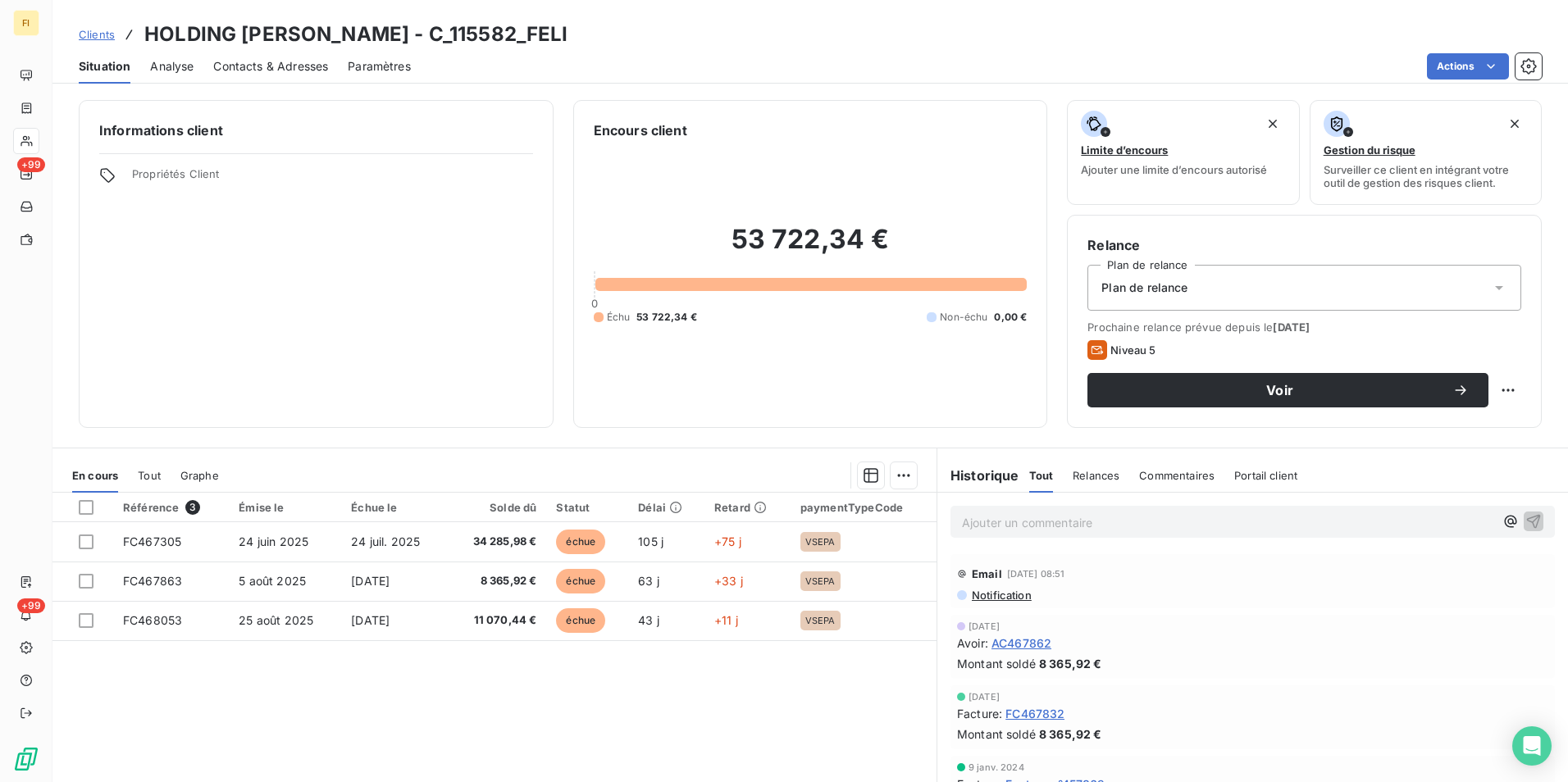
click at [267, 69] on span "Contacts & Adresses" at bounding box center [271, 67] width 115 height 16
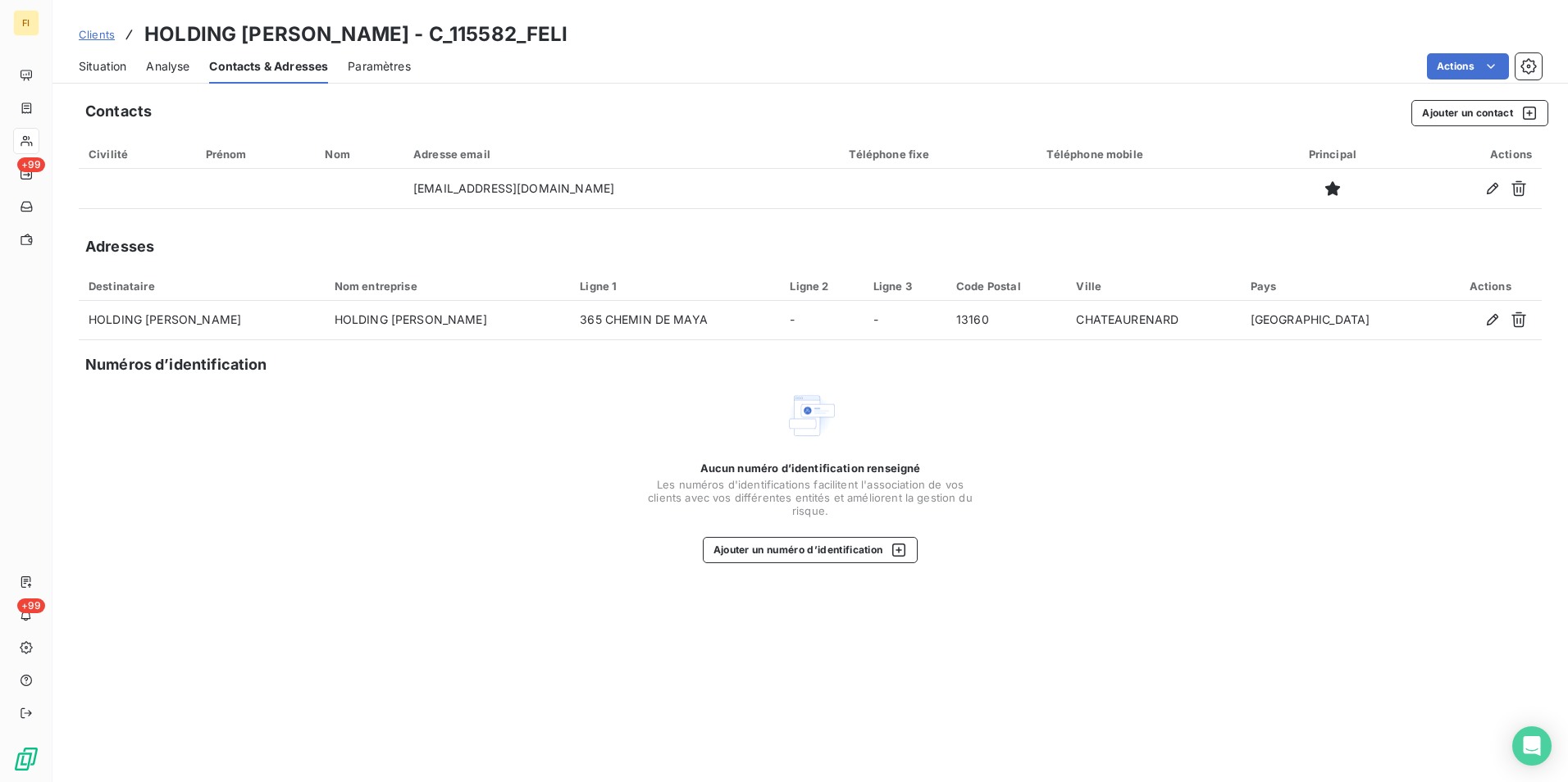
click at [104, 62] on span "Situation" at bounding box center [103, 67] width 48 height 16
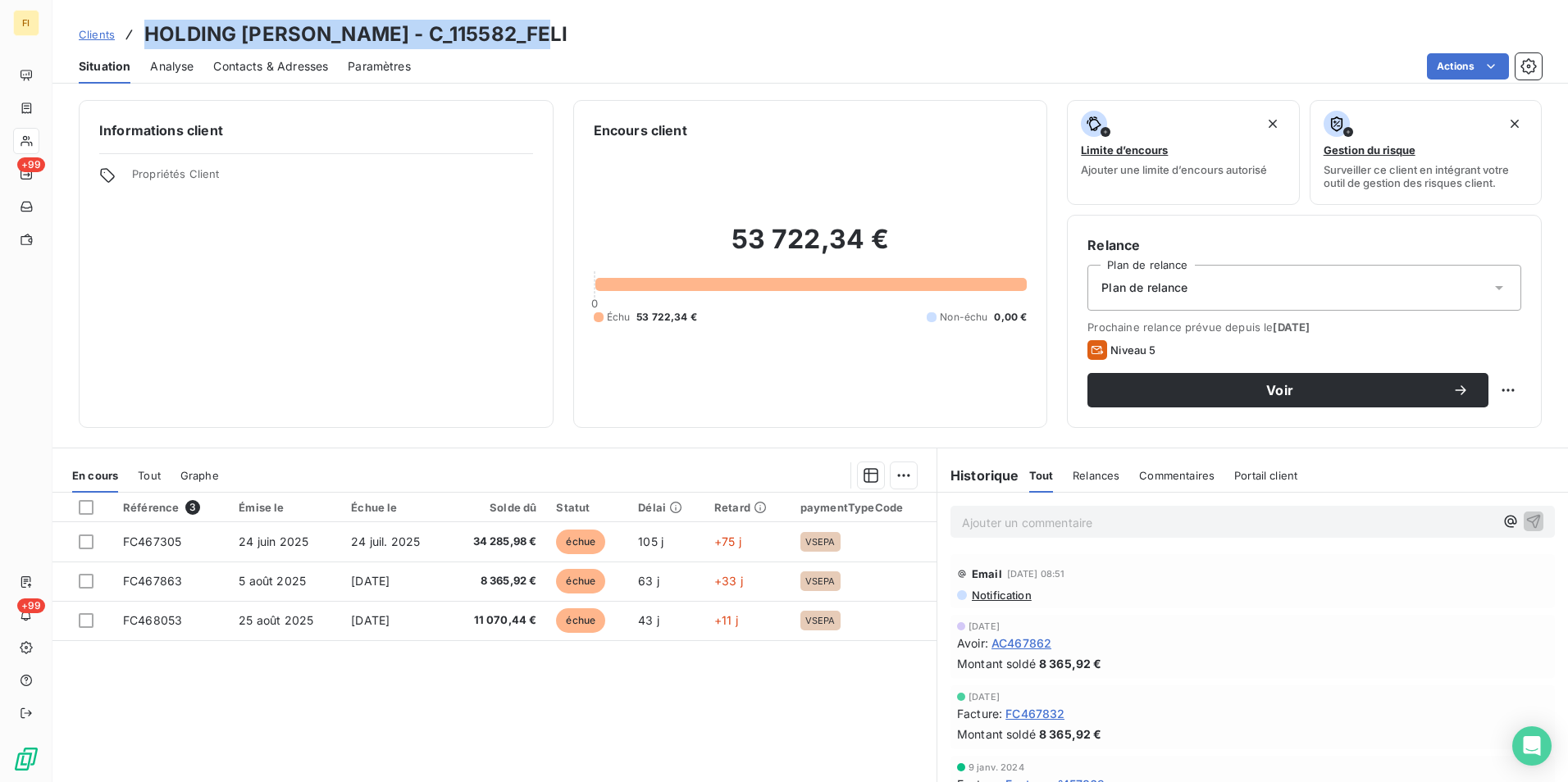
drag, startPoint x: 536, startPoint y: 35, endPoint x: 146, endPoint y: 39, distance: 390.0
click at [146, 39] on div "Clients HOLDING [PERSON_NAME] - C_115582_FELI" at bounding box center [810, 35] width 1515 height 30
copy h3 "HOLDING [PERSON_NAME] - C_115582_FELI"
click at [99, 34] on span "Clients" at bounding box center [97, 35] width 36 height 13
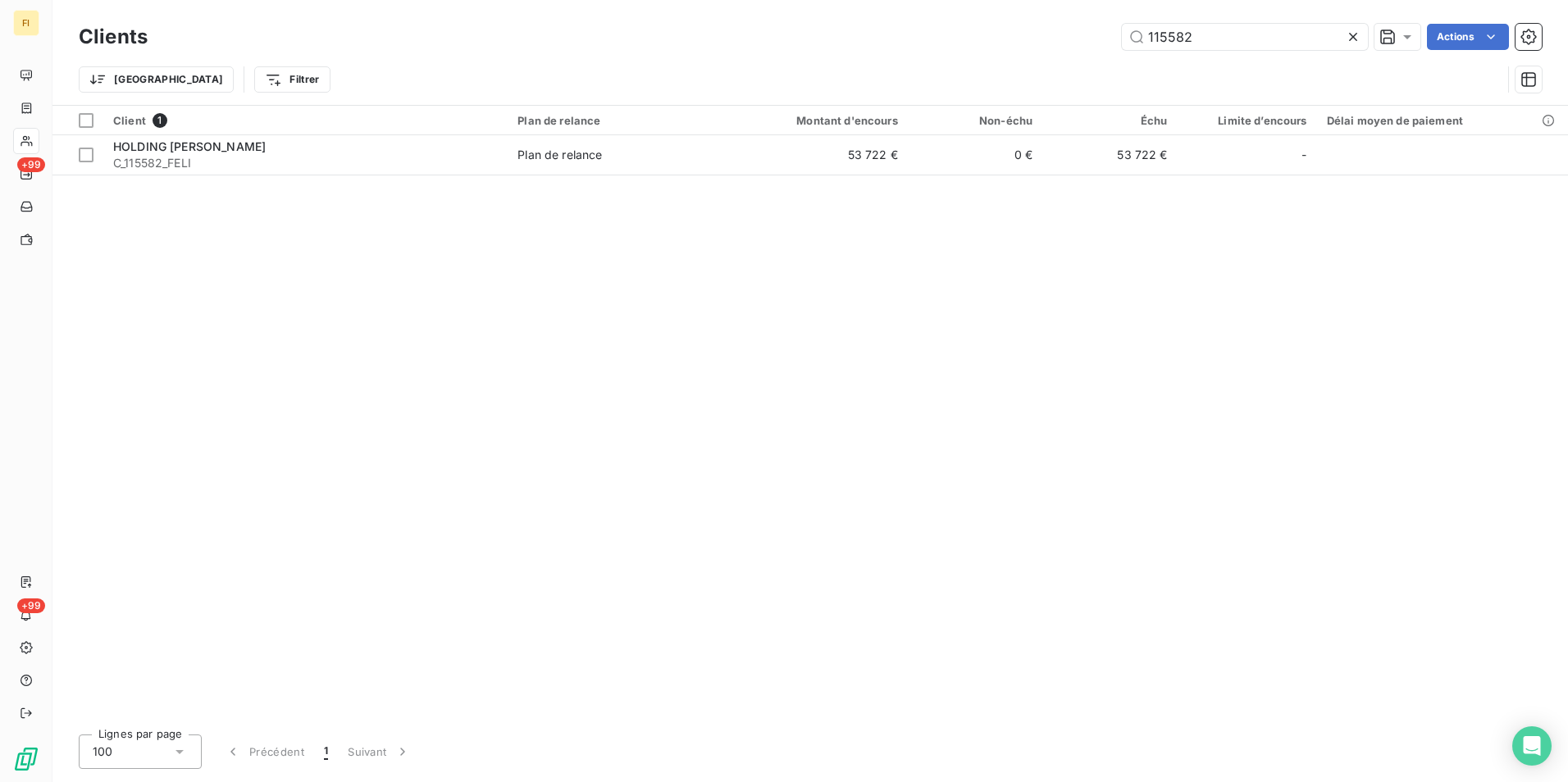
drag, startPoint x: 1104, startPoint y: 39, endPoint x: 911, endPoint y: 39, distance: 193.0
click at [959, 39] on div "115582 Actions" at bounding box center [854, 37] width 1374 height 26
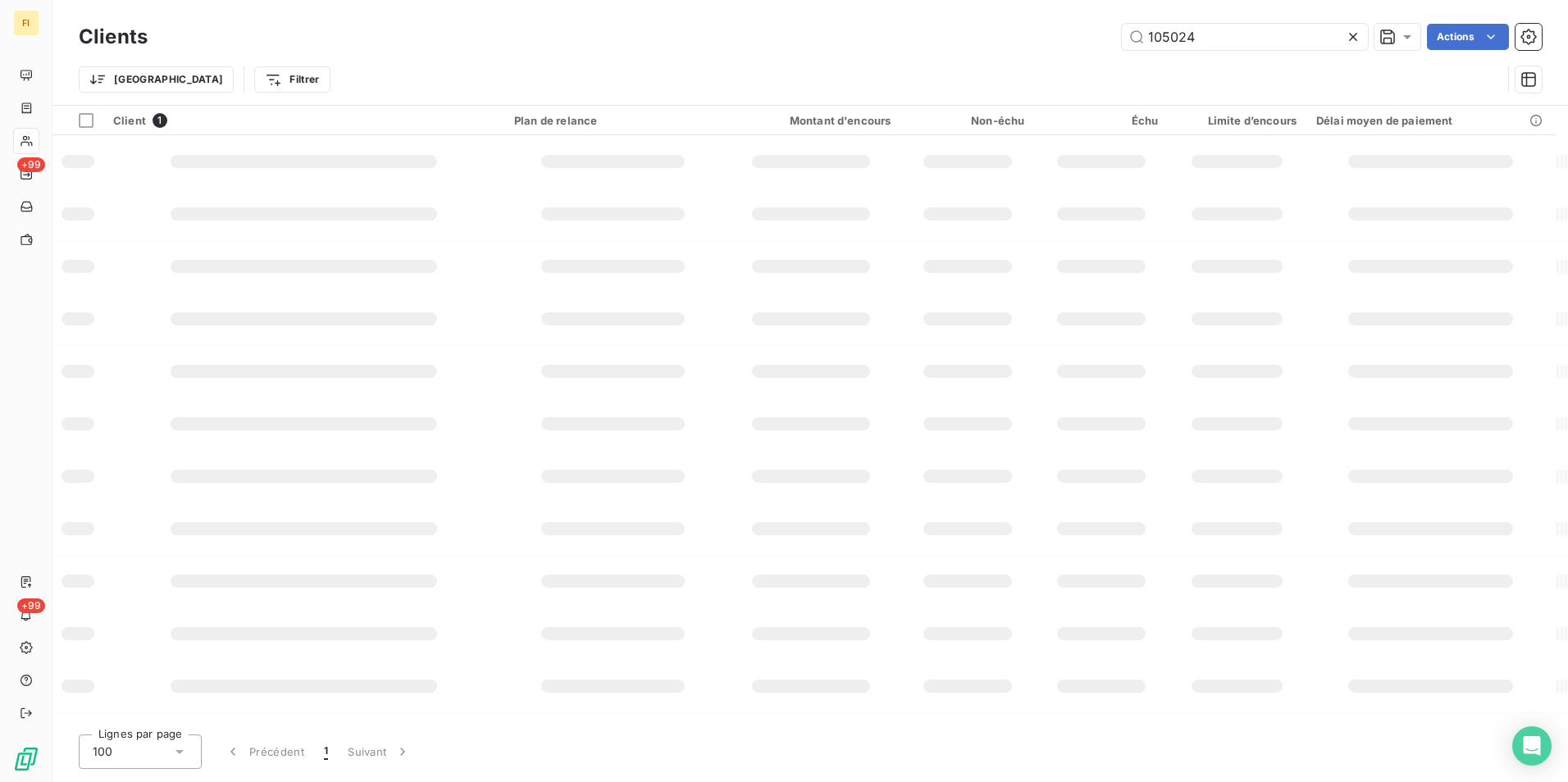
type input "105024"
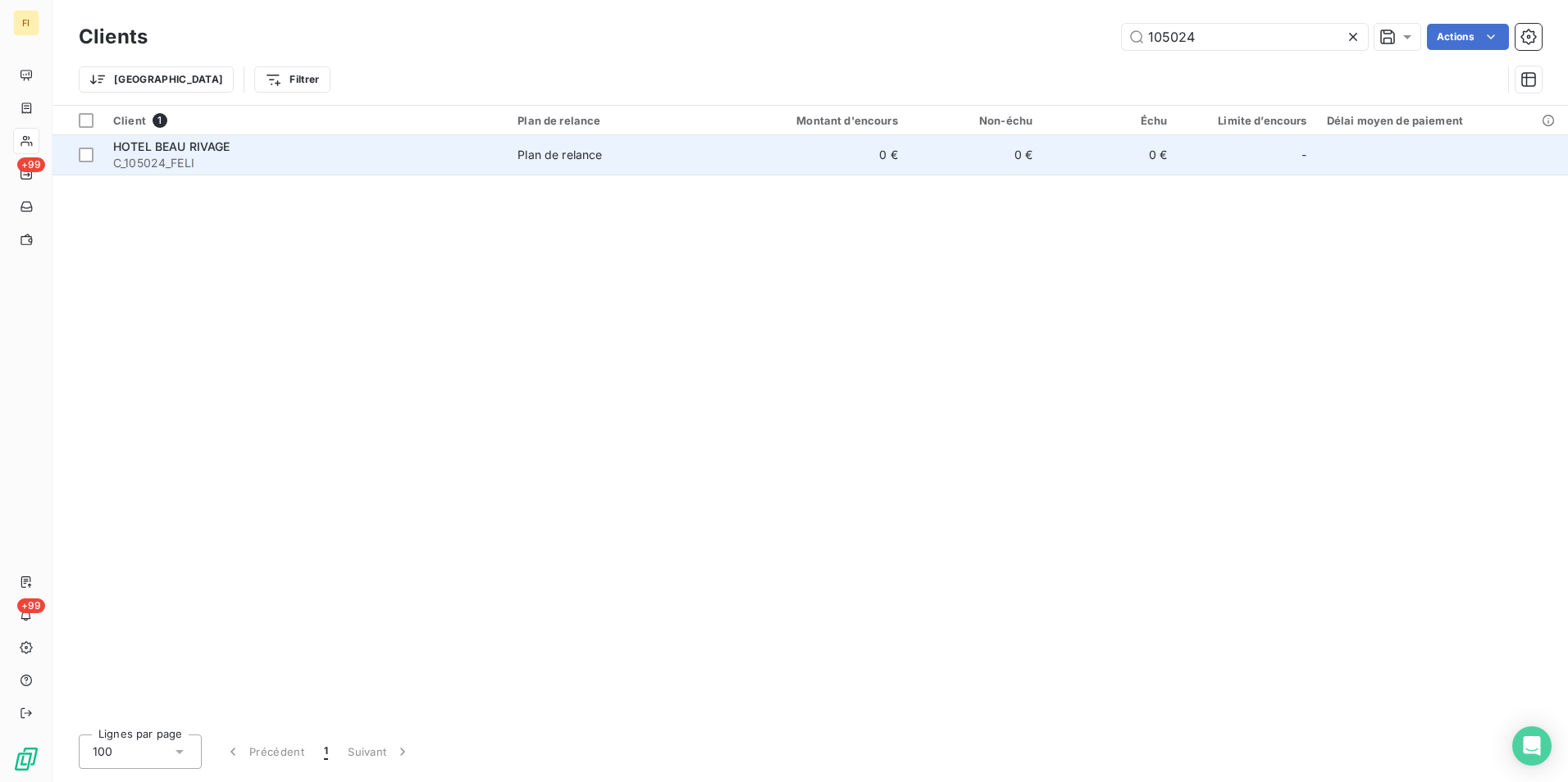
click at [937, 163] on td "0 €" at bounding box center [974, 155] width 134 height 39
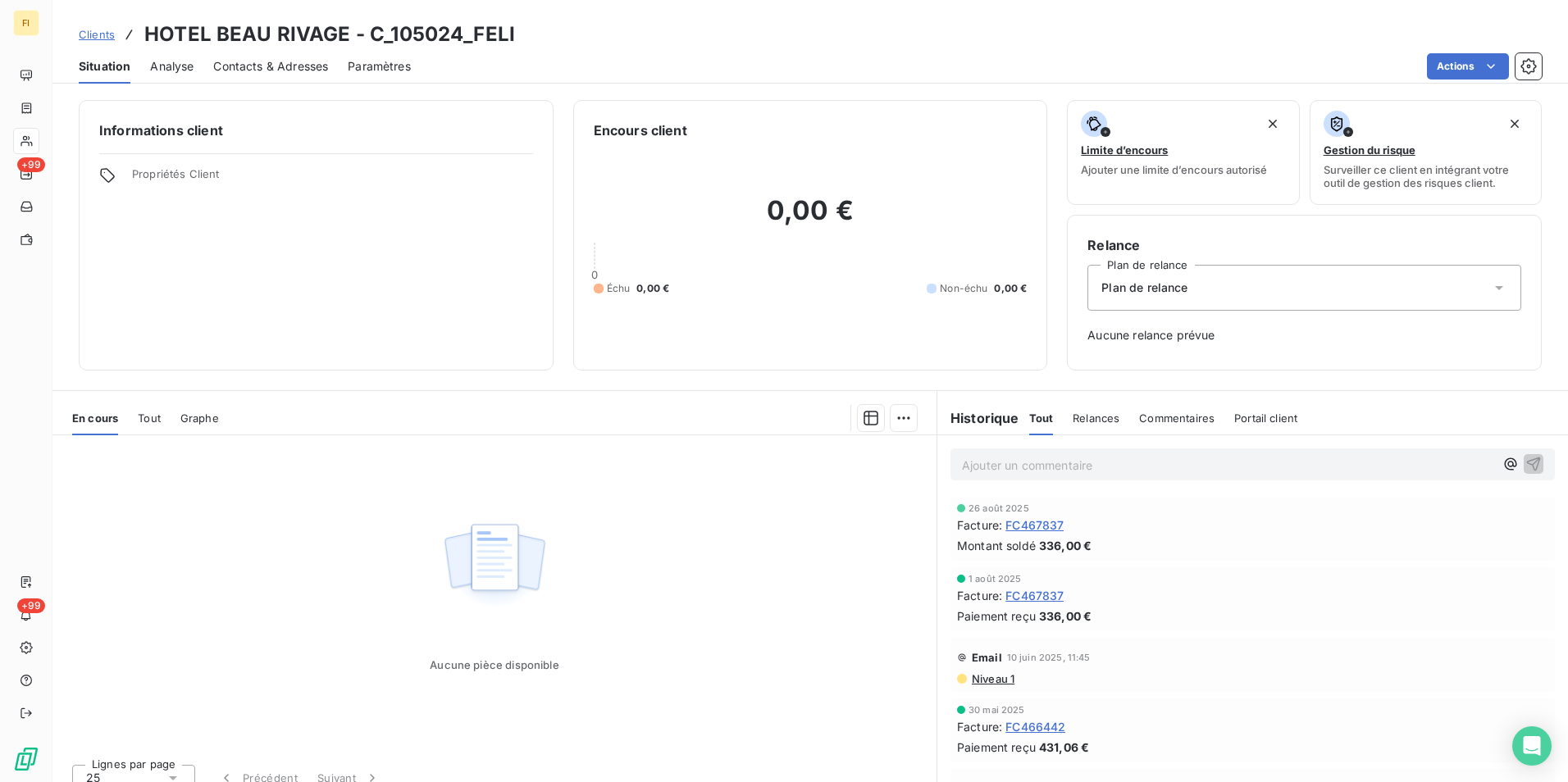
click at [113, 39] on span "Clients" at bounding box center [97, 35] width 36 height 13
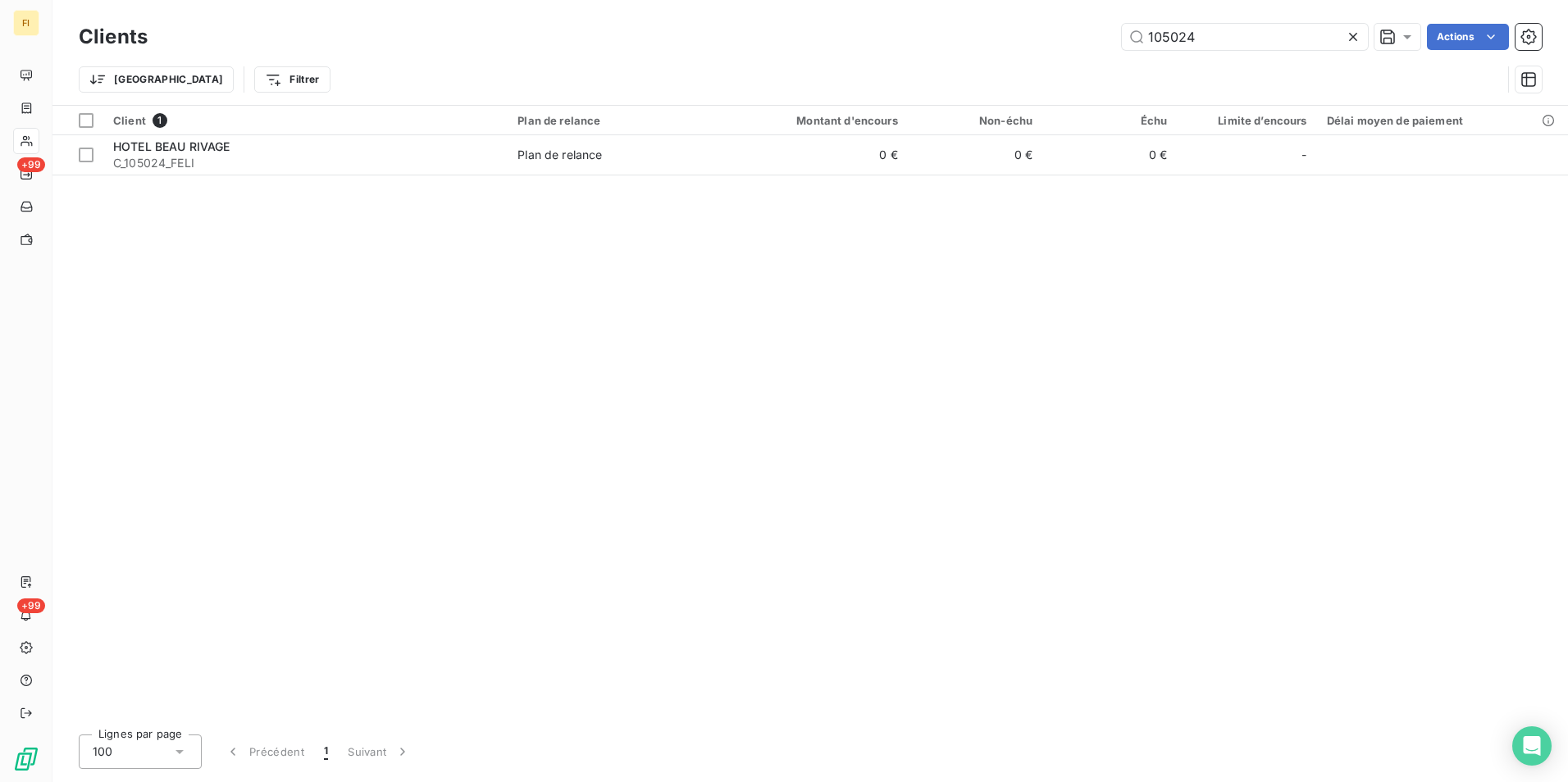
drag, startPoint x: 1243, startPoint y: 44, endPoint x: 791, endPoint y: 99, distance: 455.3
click at [949, 72] on div "Clients 105024 Actions Trier Filtrer" at bounding box center [810, 62] width 1463 height 86
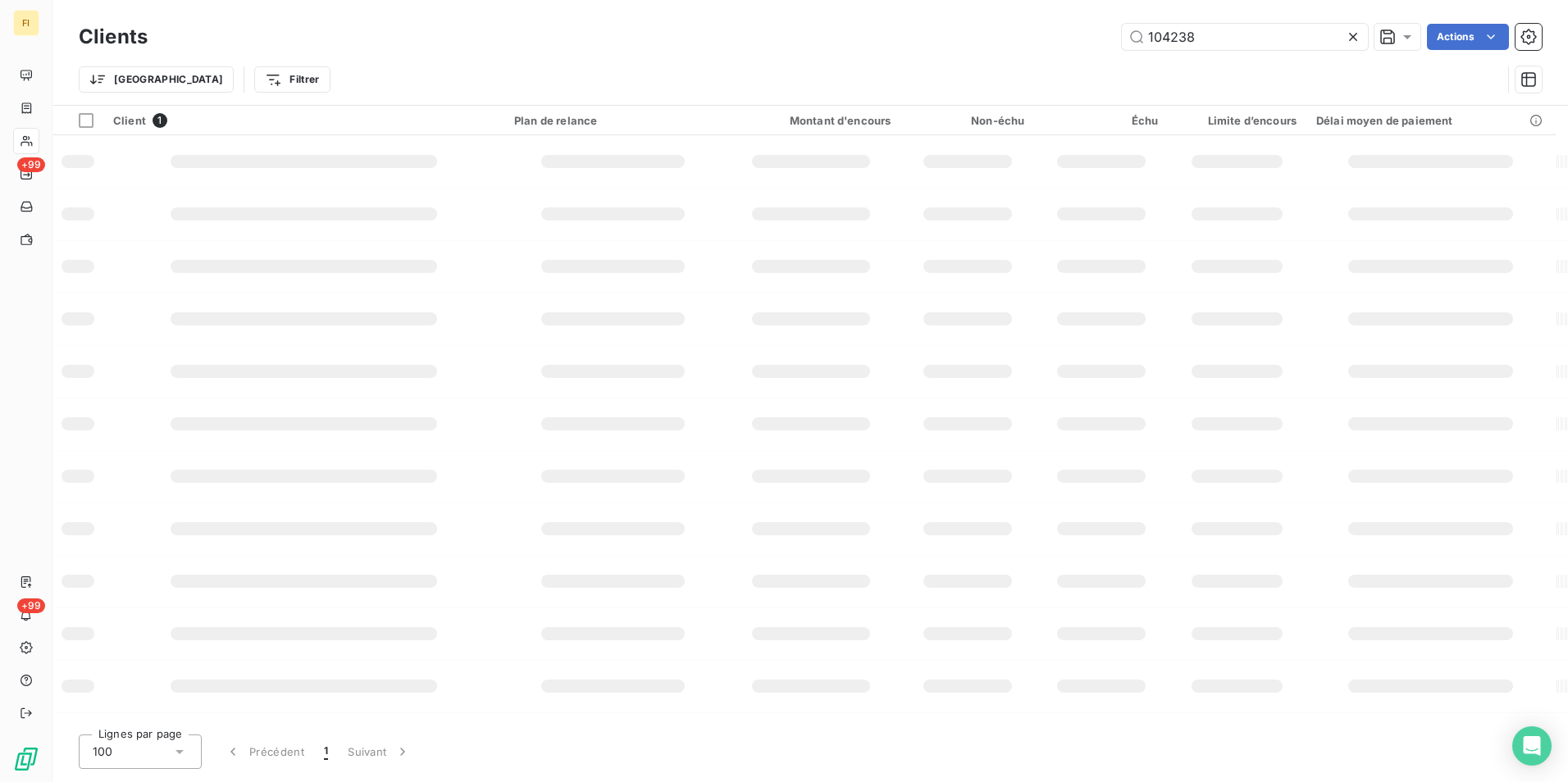
type input "104238"
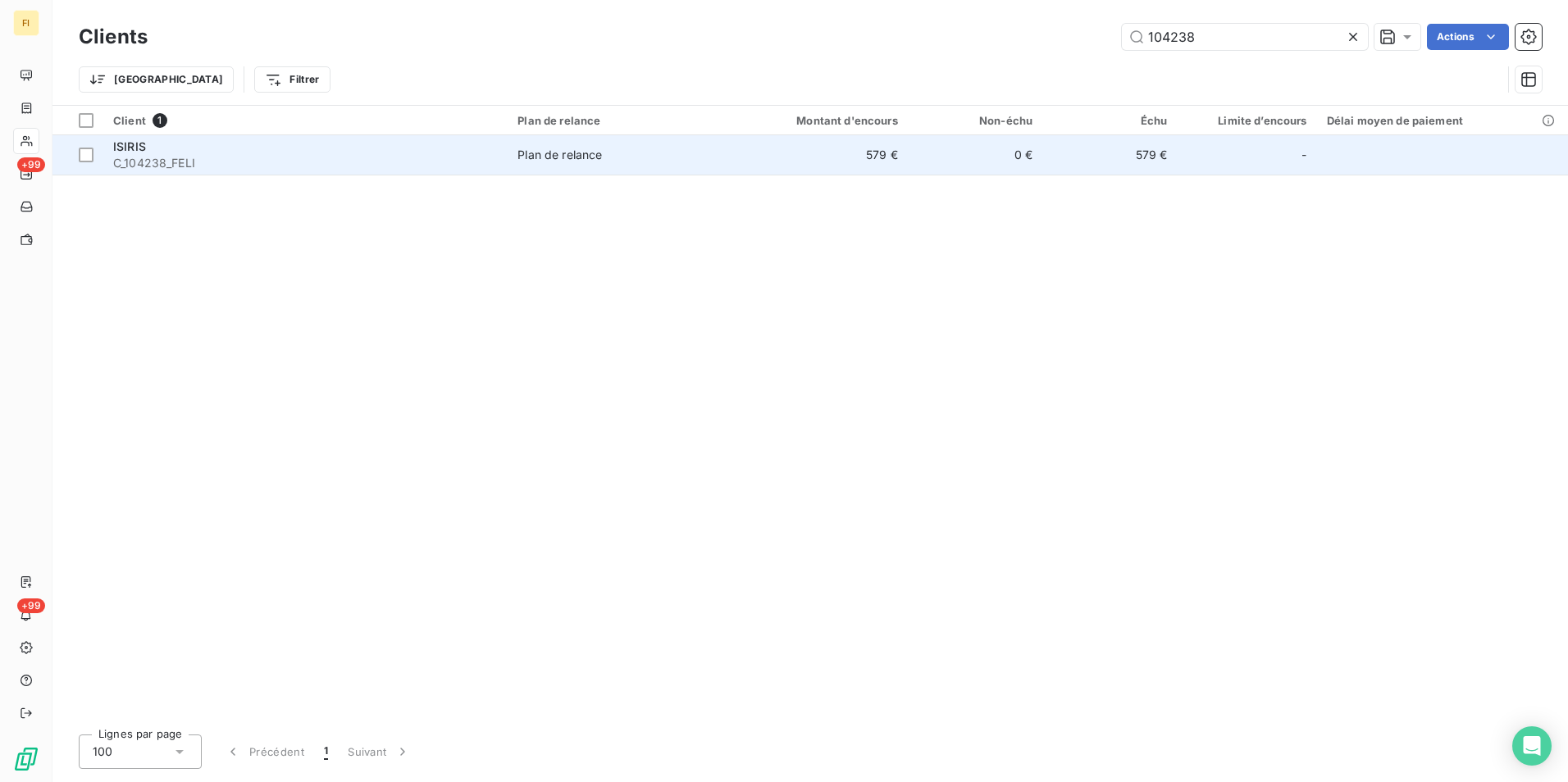
click at [873, 164] on td "579 €" at bounding box center [816, 155] width 180 height 39
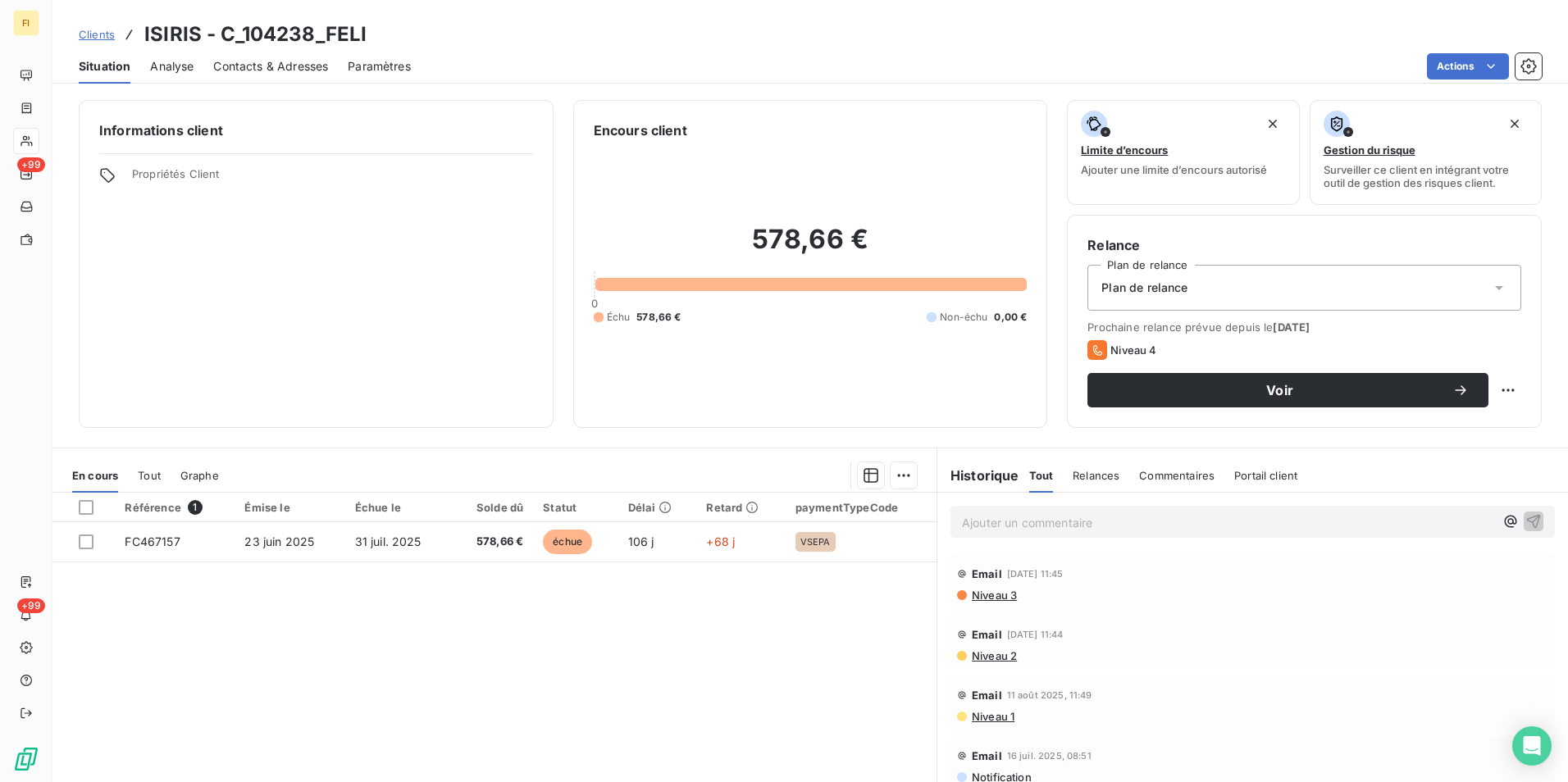
click at [101, 34] on span "Clients" at bounding box center [97, 35] width 36 height 13
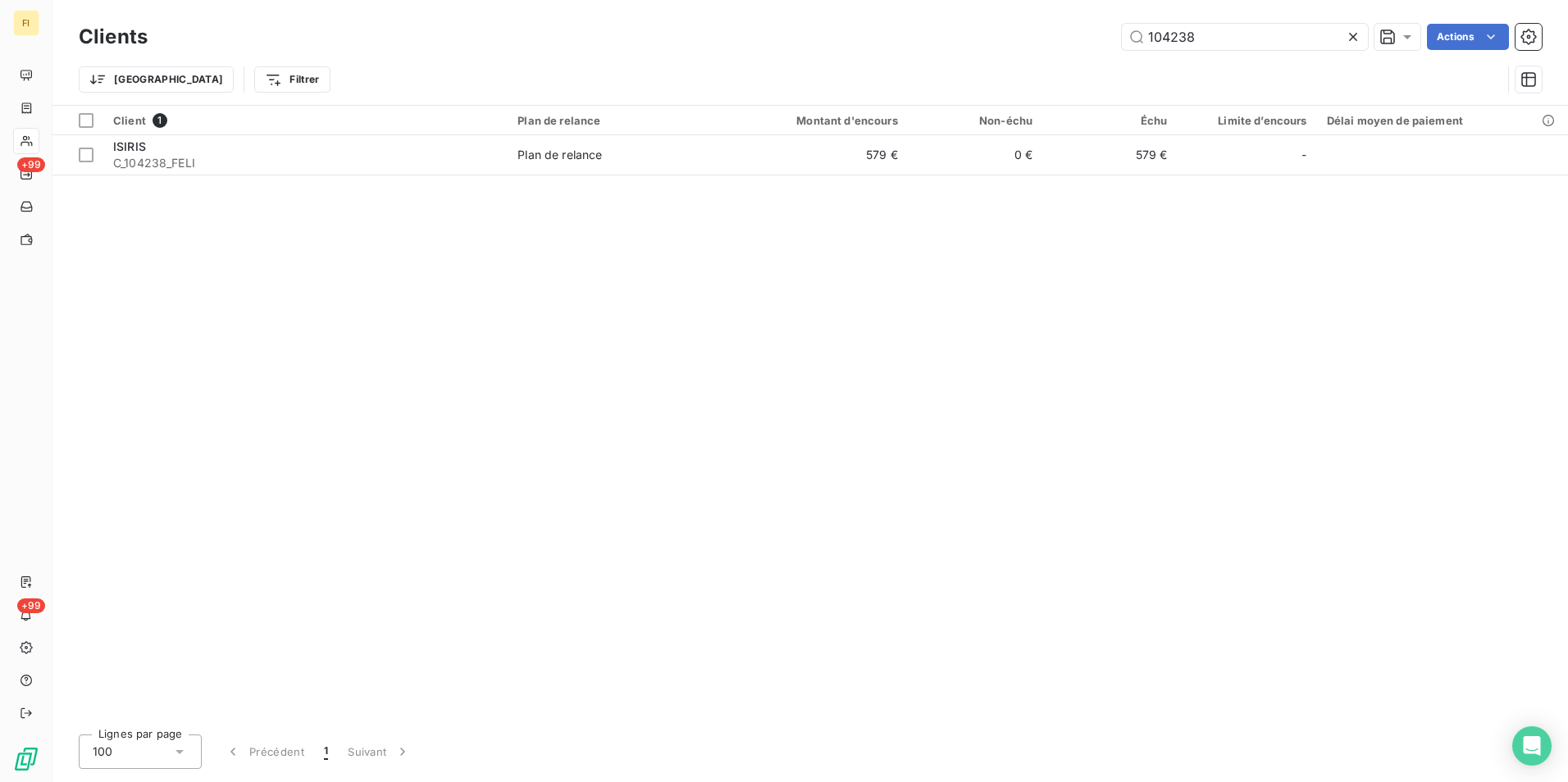
drag, startPoint x: 1061, startPoint y: 47, endPoint x: 969, endPoint y: 49, distance: 92.0
click at [969, 49] on div "104238 Actions" at bounding box center [854, 37] width 1374 height 26
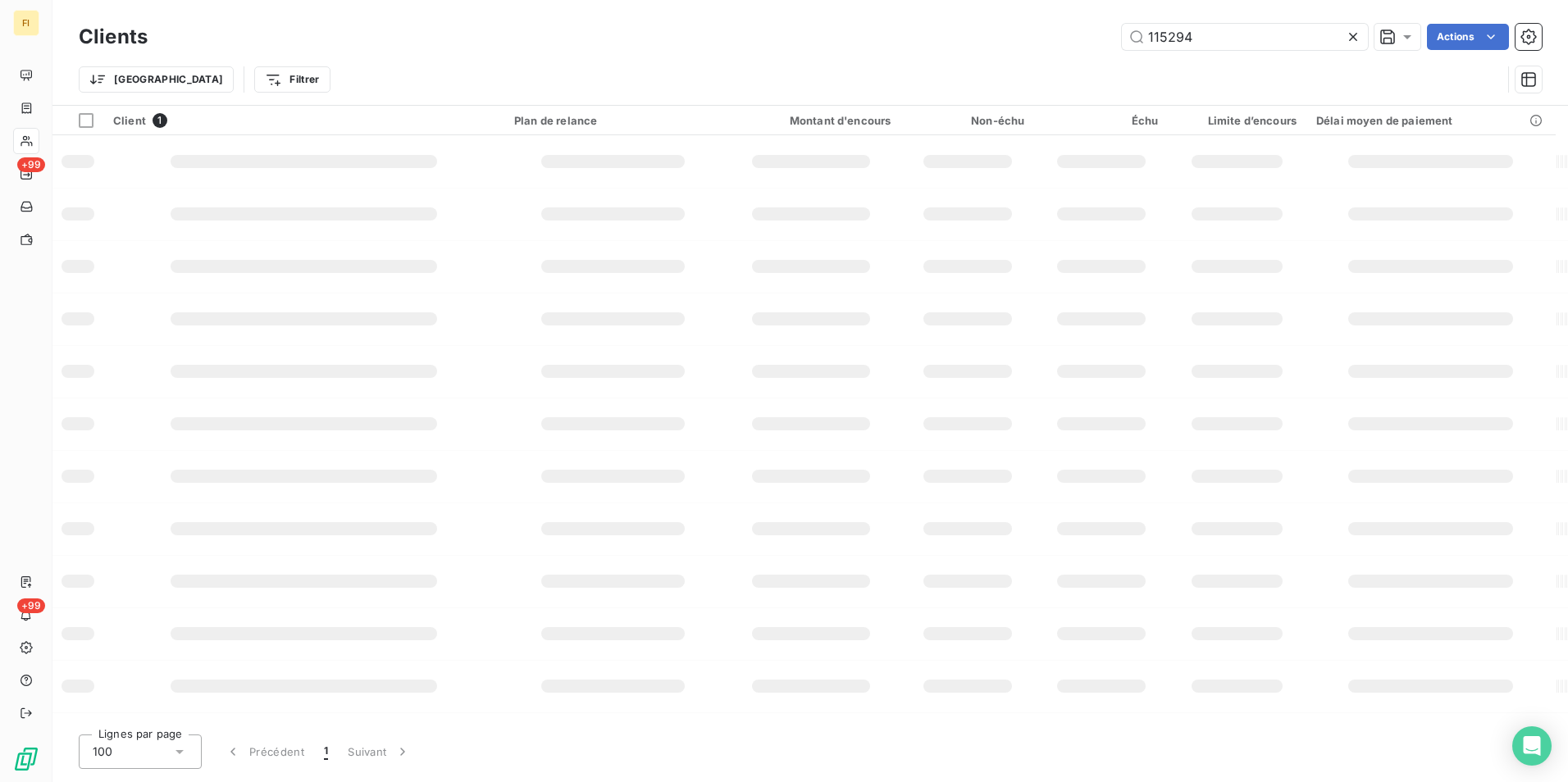
type input "115294"
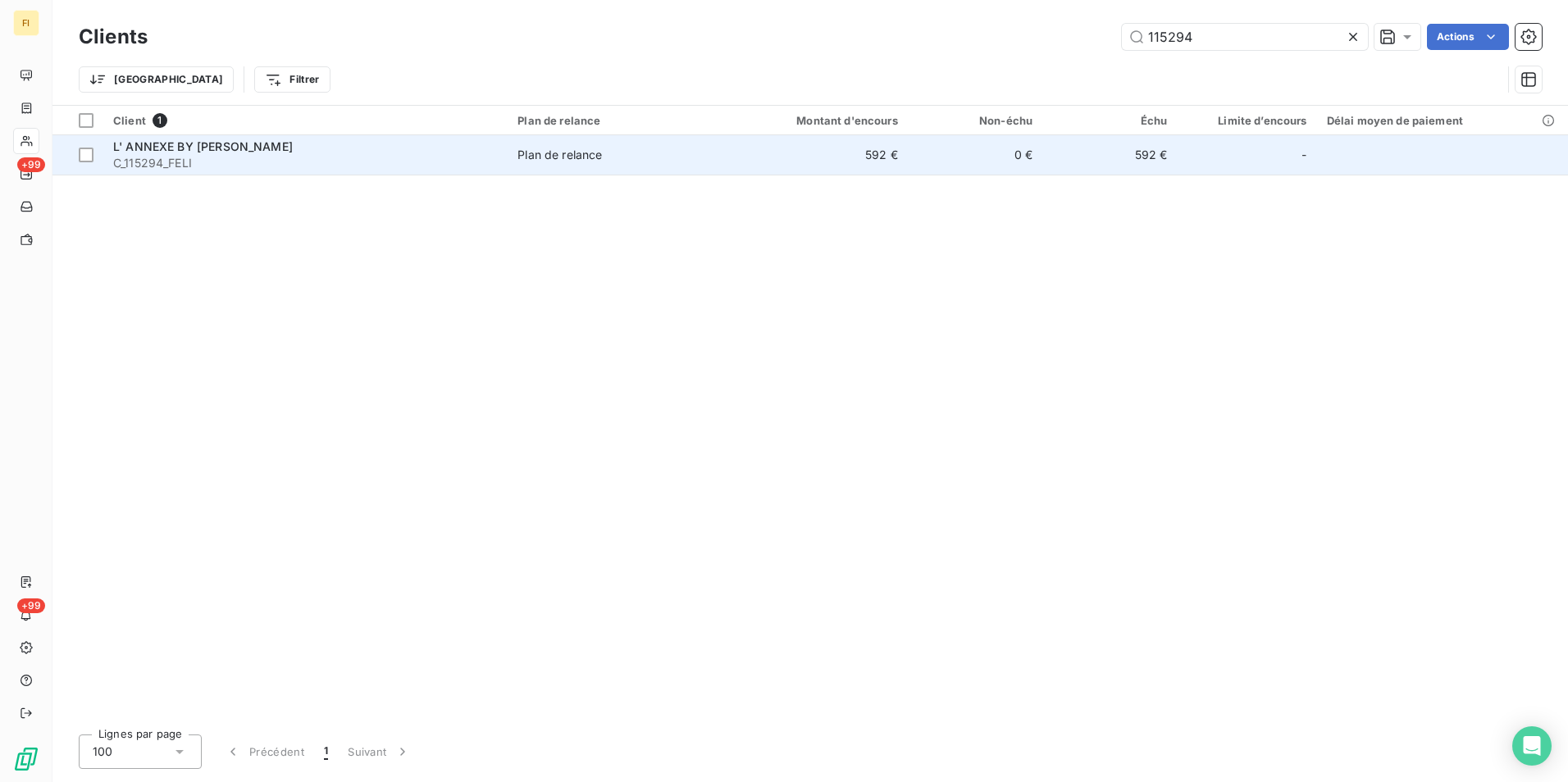
click at [884, 158] on td "592 €" at bounding box center [816, 155] width 180 height 39
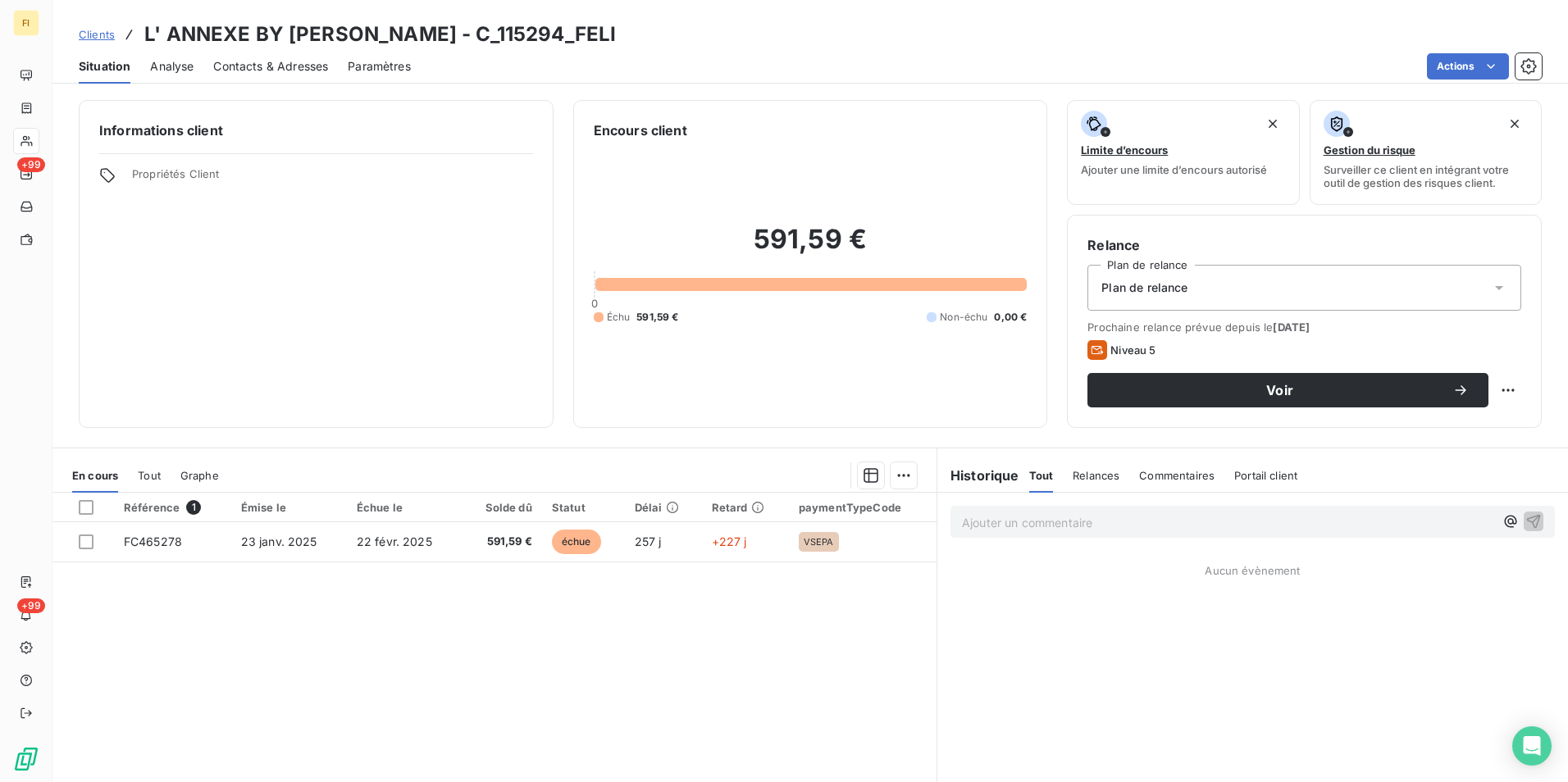
click at [99, 26] on link "Clients" at bounding box center [97, 35] width 36 height 16
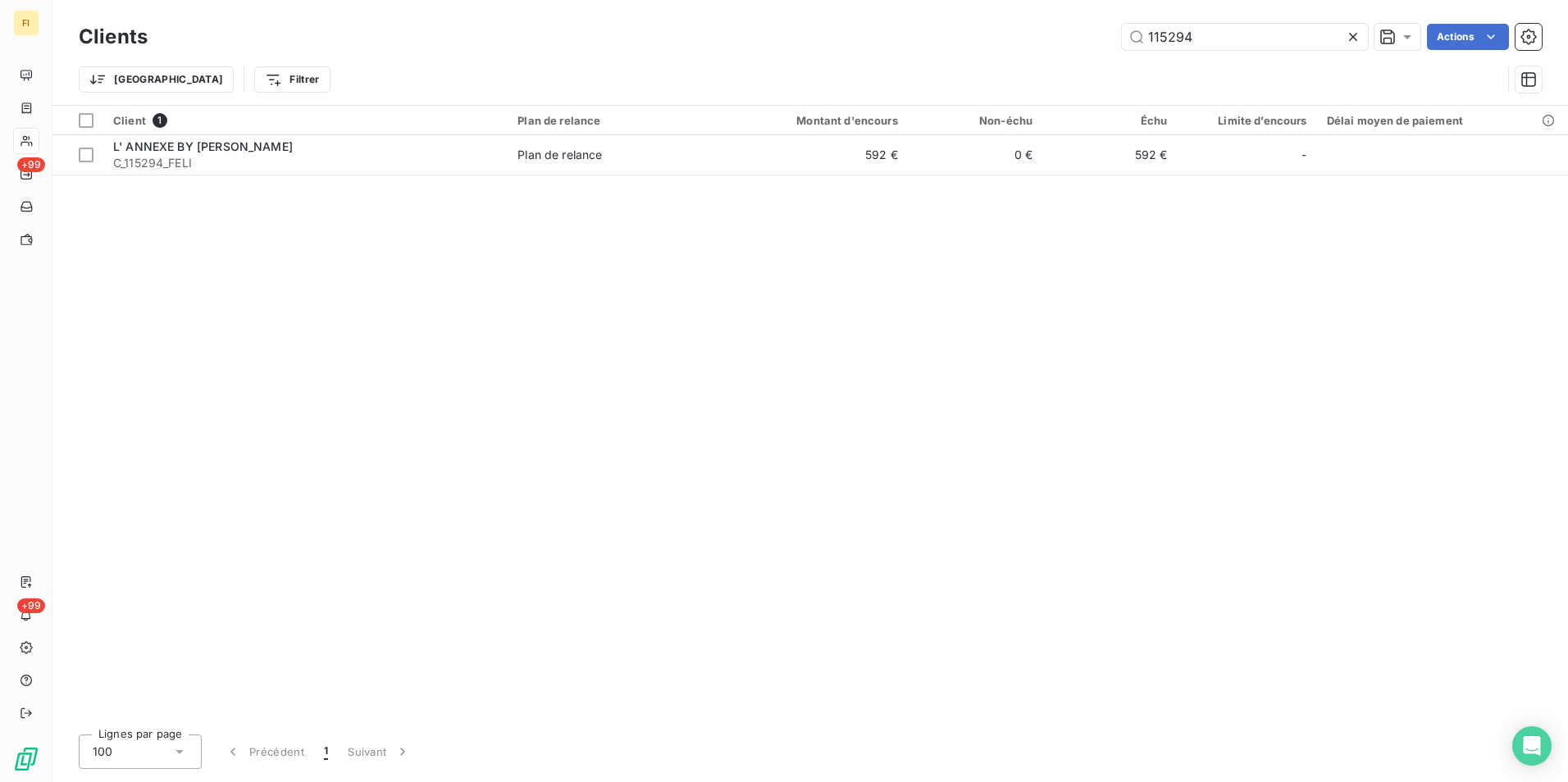
click at [881, 44] on div "115294 Actions" at bounding box center [854, 37] width 1374 height 26
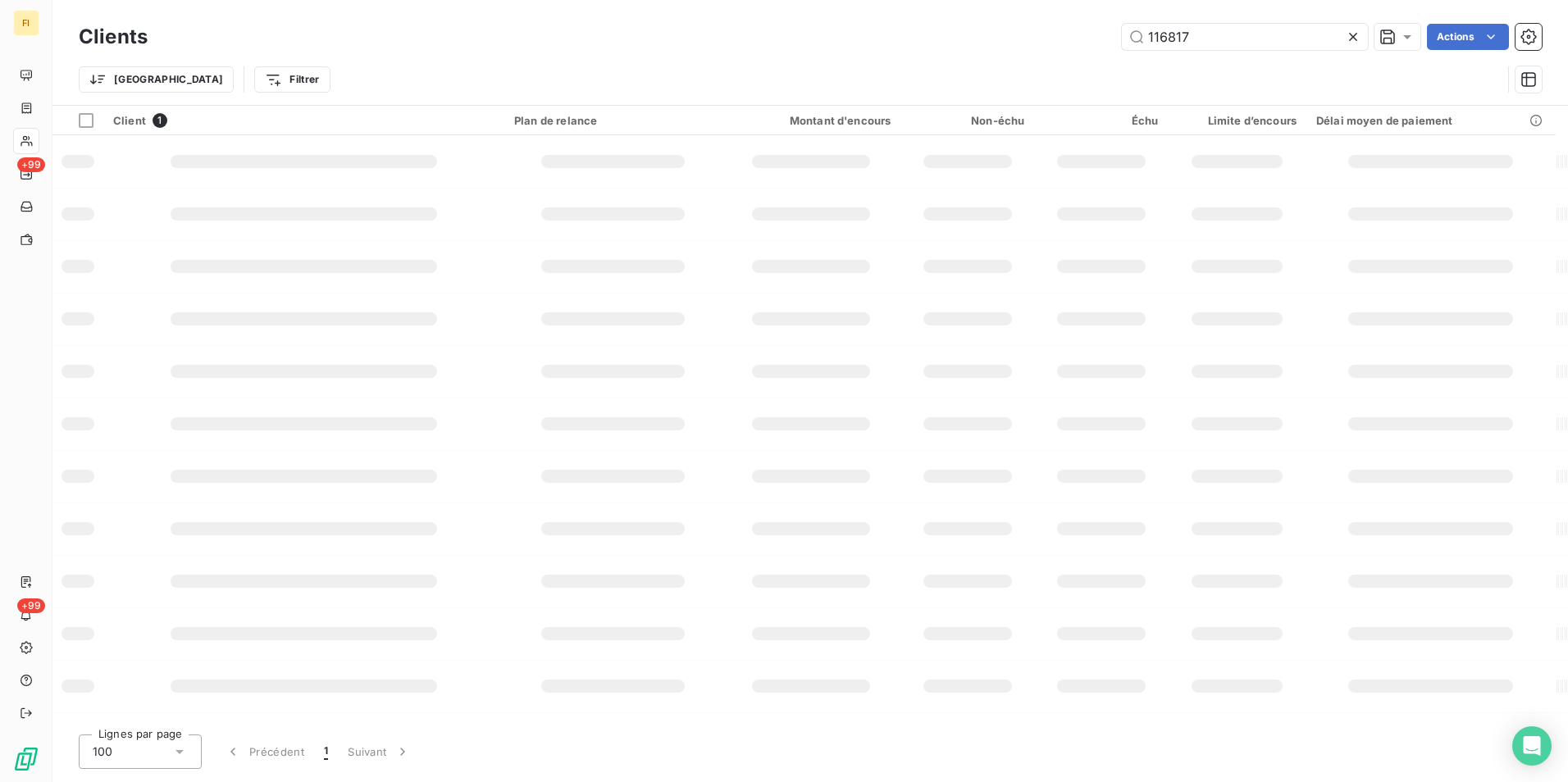
type input "116817"
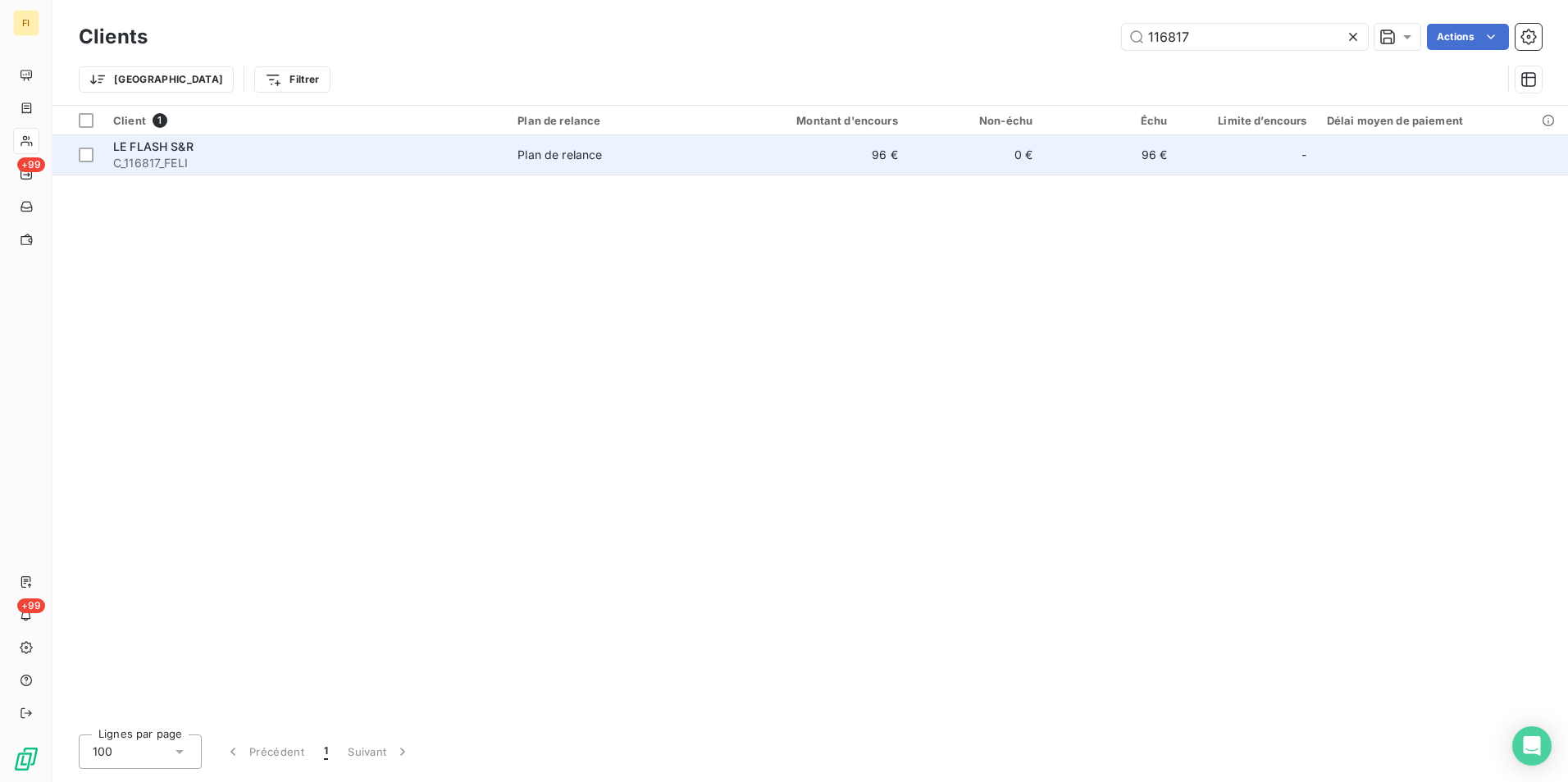
click at [893, 160] on td "96 €" at bounding box center [816, 155] width 180 height 39
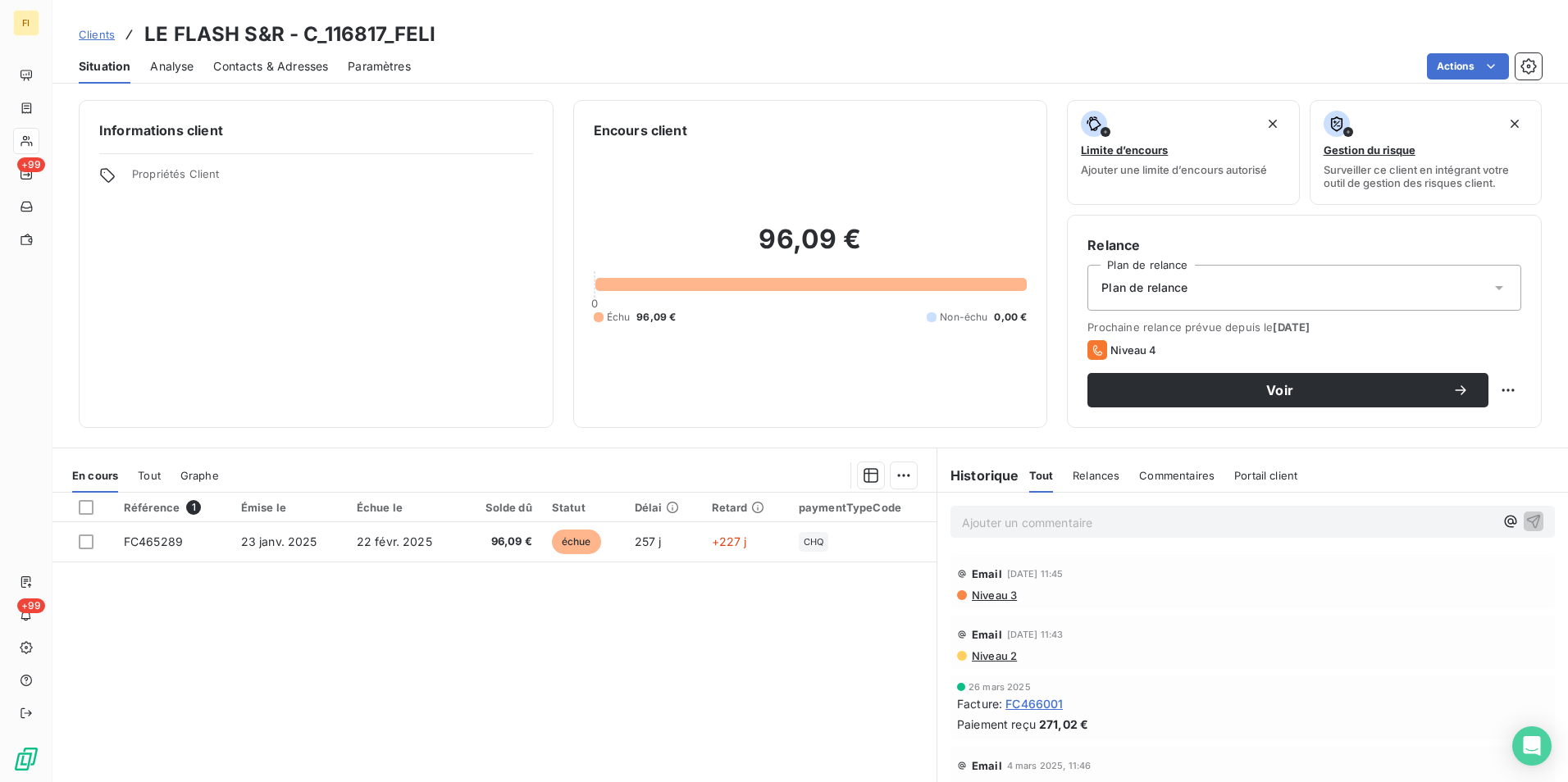
click at [93, 30] on span "Clients" at bounding box center [97, 35] width 36 height 13
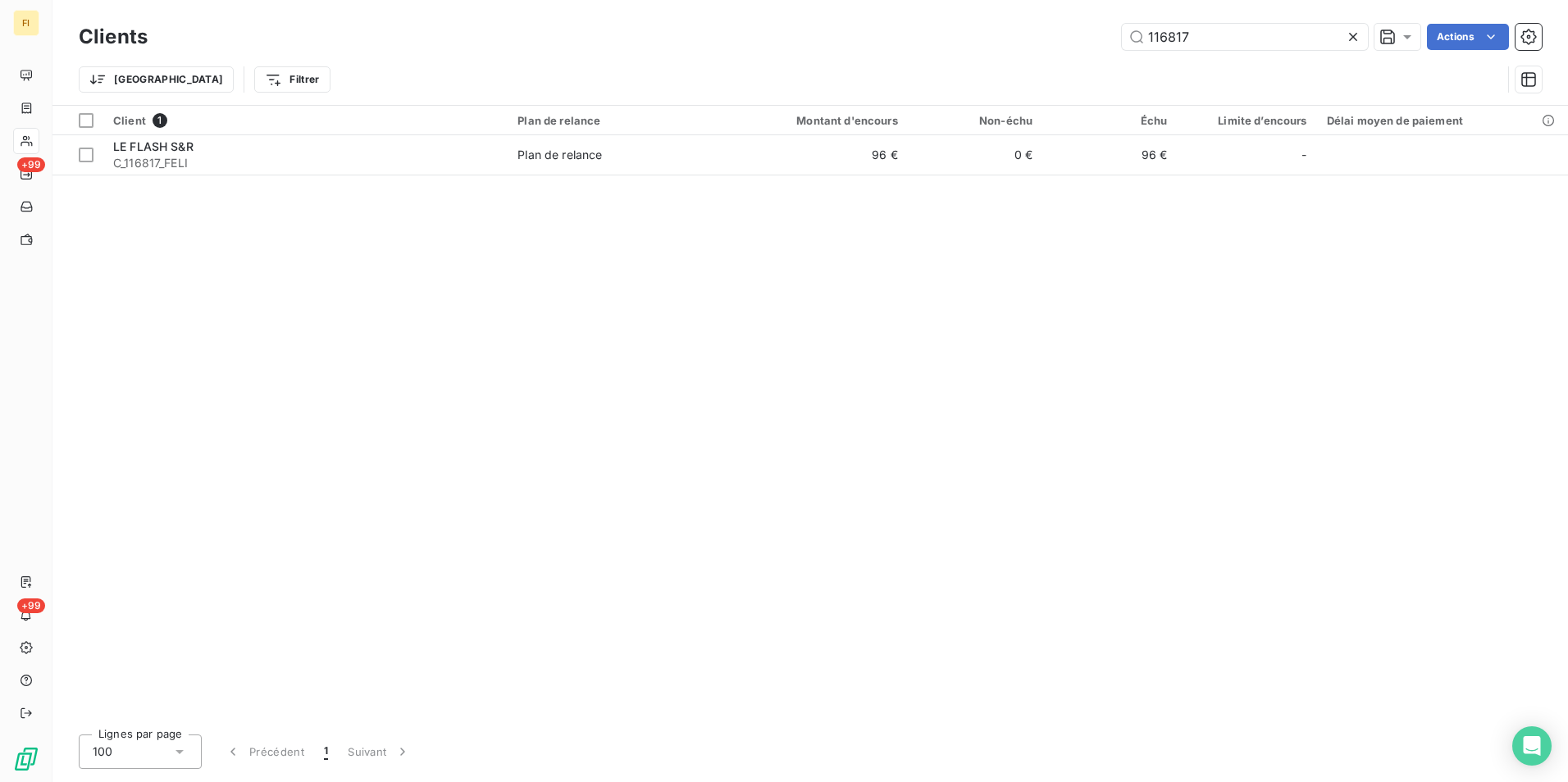
drag, startPoint x: 1207, startPoint y: 38, endPoint x: 884, endPoint y: 38, distance: 323.0
click at [904, 38] on div "116817 Actions" at bounding box center [854, 37] width 1374 height 26
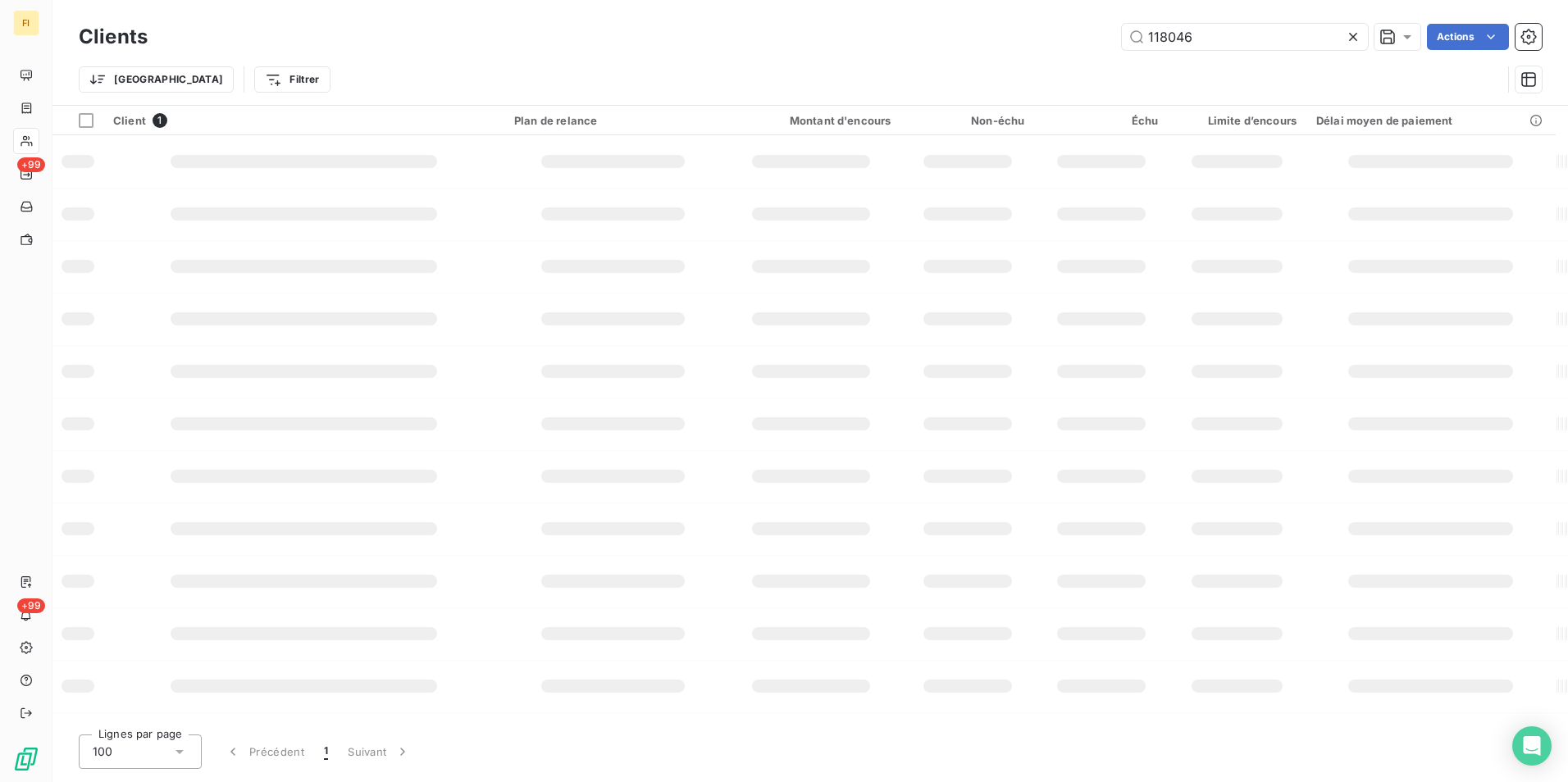
type input "118046"
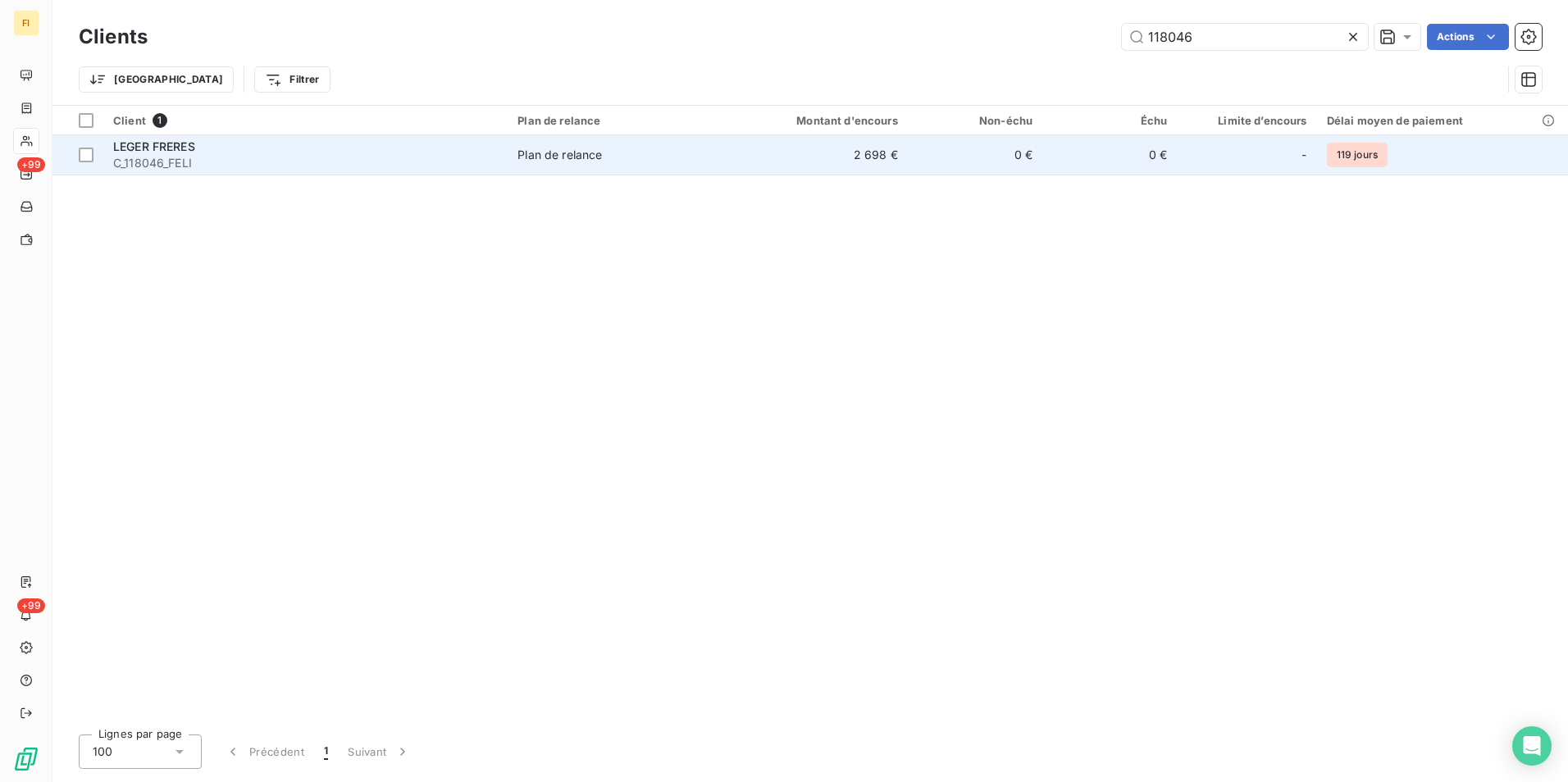
click at [942, 155] on td "0 €" at bounding box center [974, 155] width 134 height 39
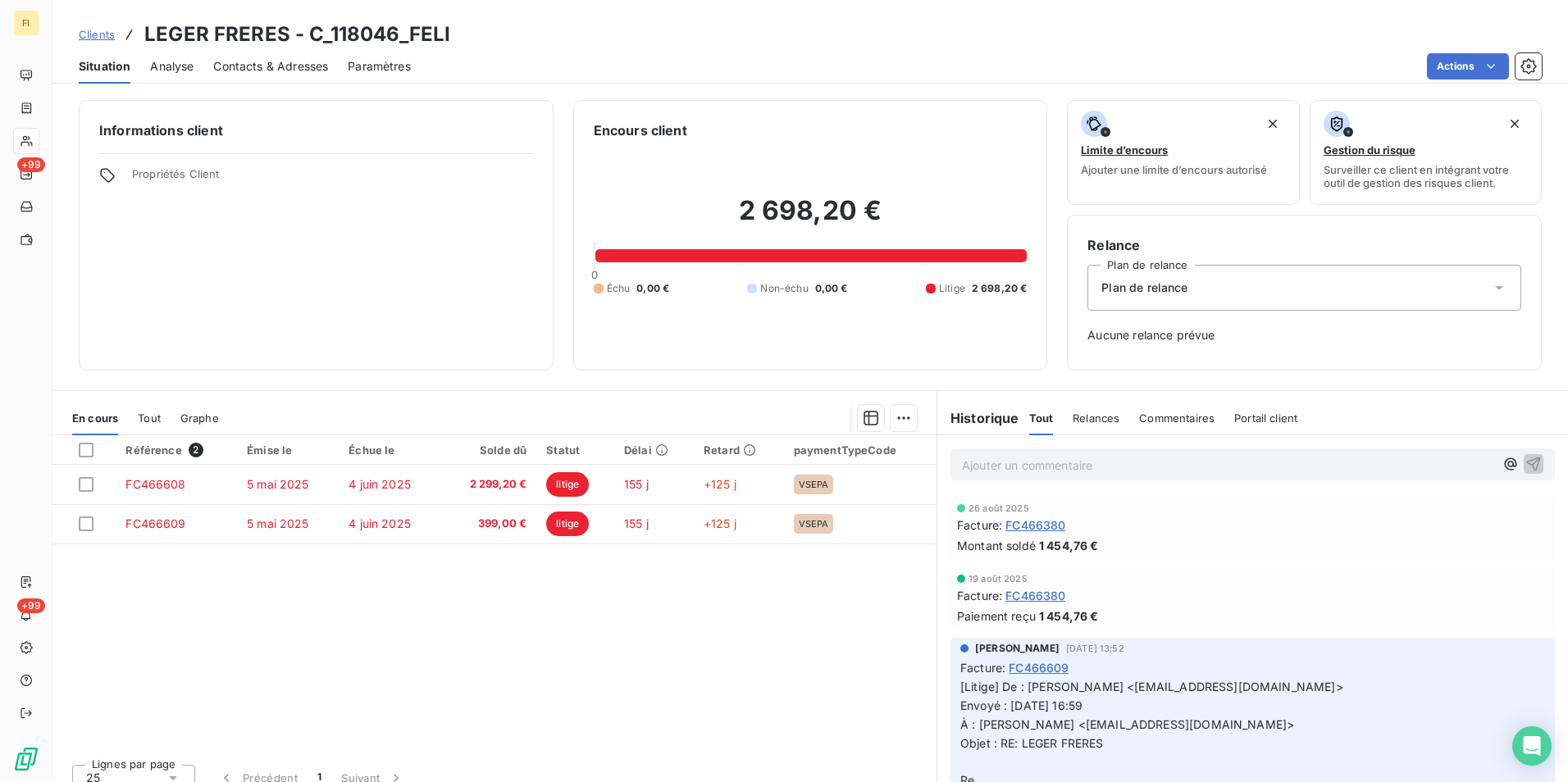
scroll to position [82, 0]
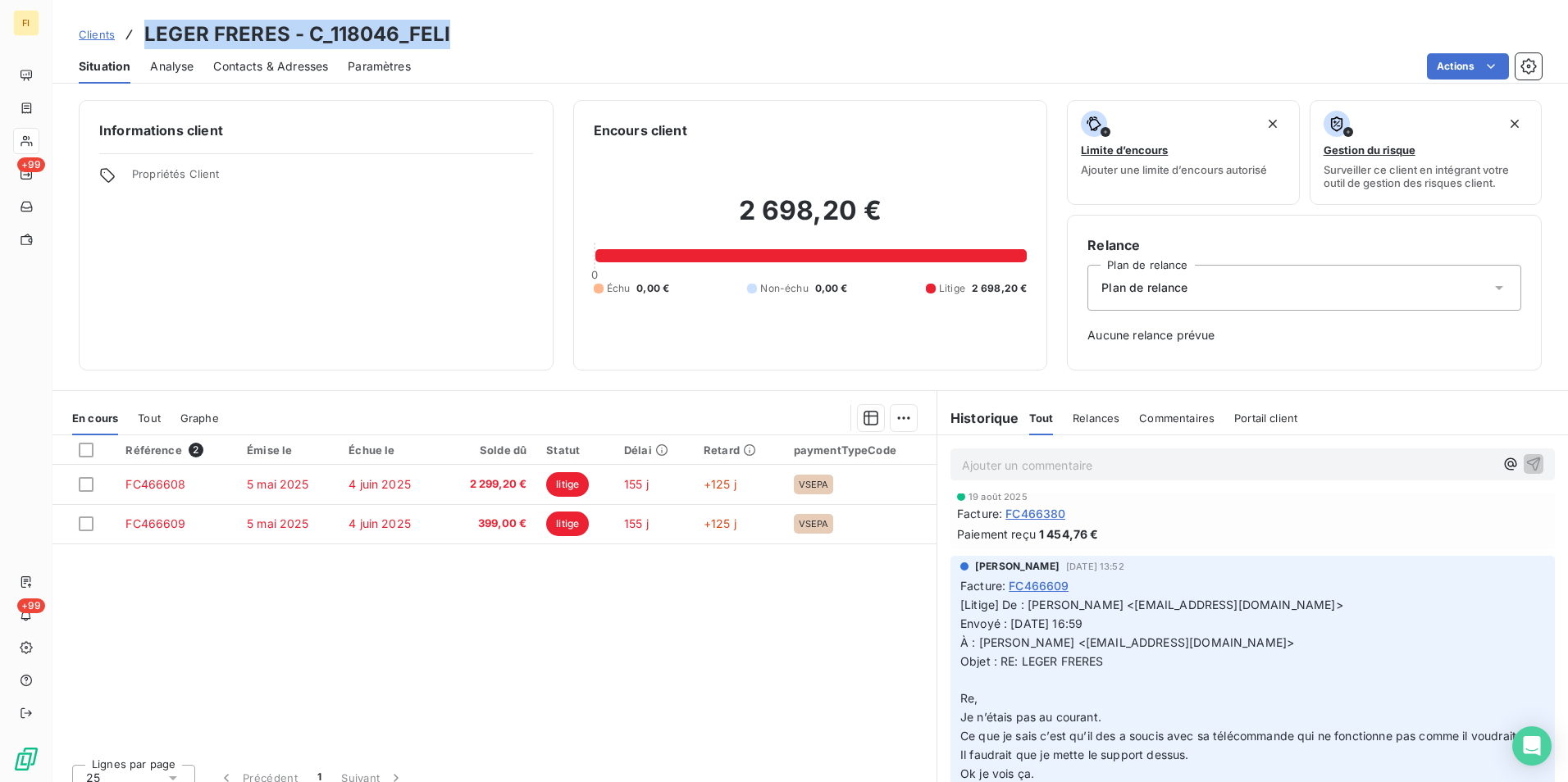
drag, startPoint x: 454, startPoint y: 35, endPoint x: 145, endPoint y: 35, distance: 309.0
click at [145, 35] on div "Clients LEGER FRERES - C_118046_FELI" at bounding box center [810, 35] width 1515 height 30
copy h3 "LEGER FRERES - C_118046_FELI"
click at [94, 30] on span "Clients" at bounding box center [97, 35] width 36 height 13
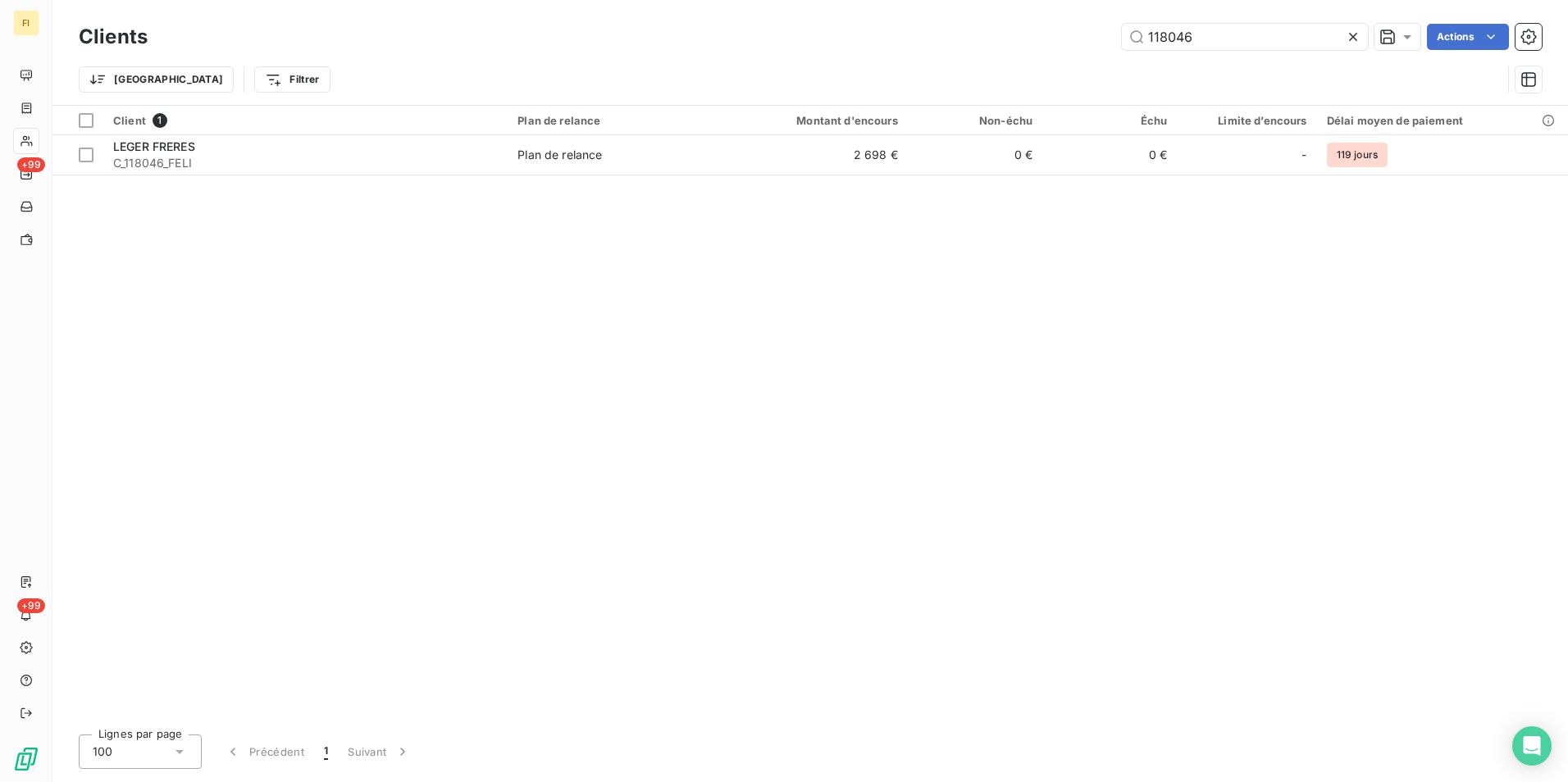
drag, startPoint x: 1210, startPoint y: 41, endPoint x: 1009, endPoint y: 52, distance: 201.3
click at [1090, 41] on div "118046 Actions" at bounding box center [854, 37] width 1374 height 26
drag, startPoint x: 1283, startPoint y: 35, endPoint x: 922, endPoint y: 36, distance: 361.0
click at [922, 36] on div "auberge du b Actions" at bounding box center [854, 37] width 1374 height 26
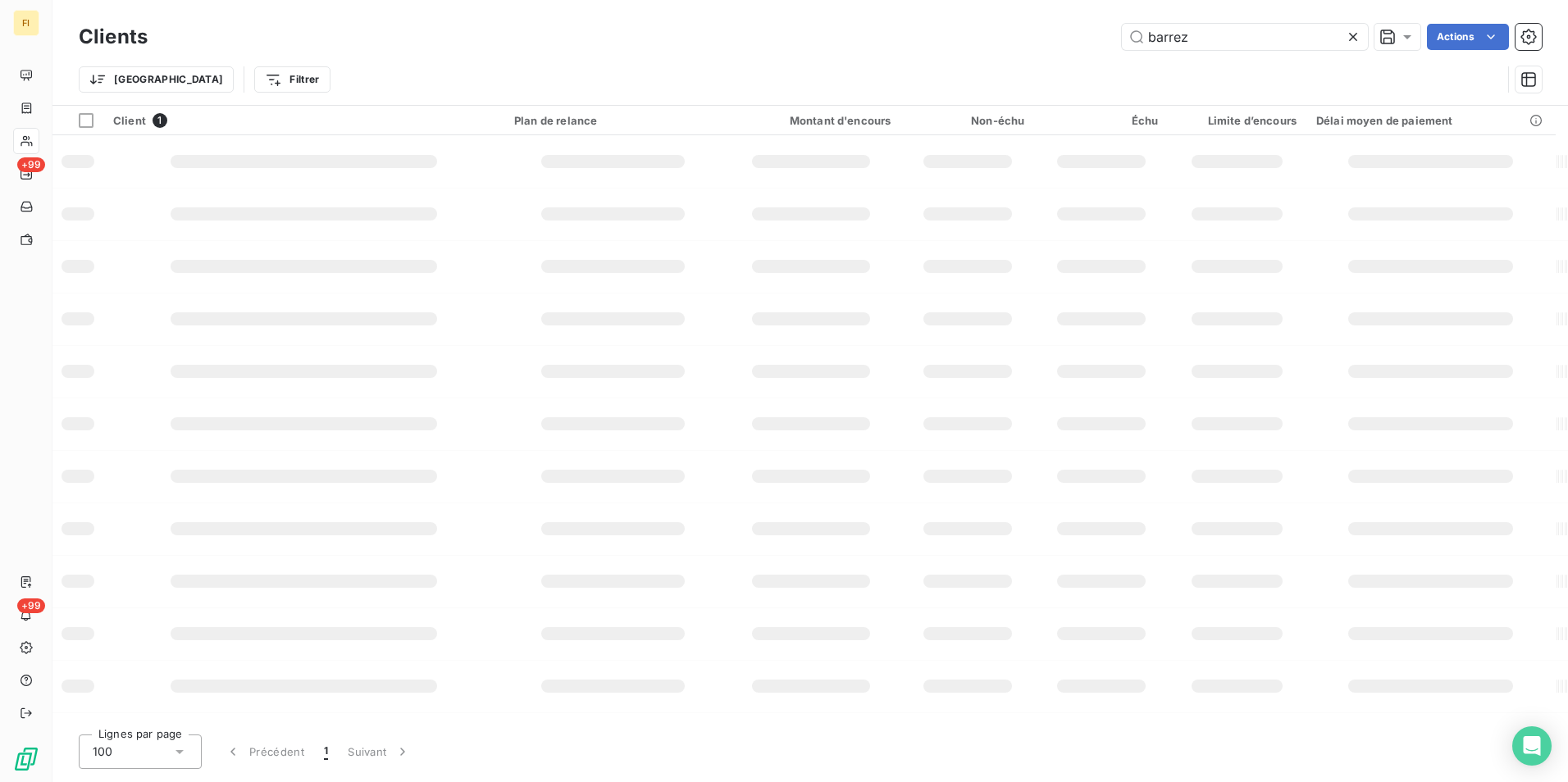
type input "barrez"
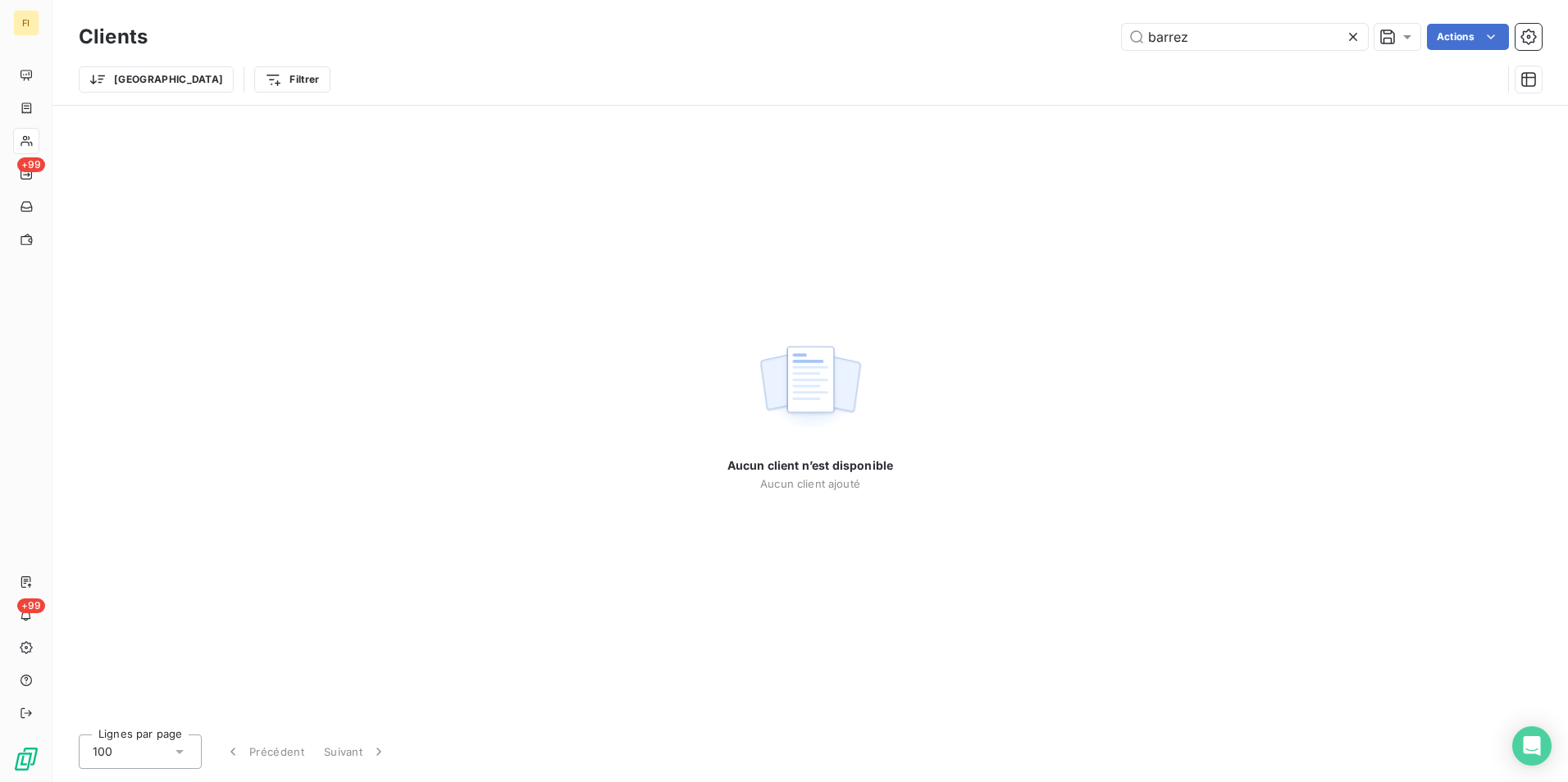
drag, startPoint x: 1223, startPoint y: 41, endPoint x: 989, endPoint y: 39, distance: 234.0
click at [1000, 34] on div "barrez Actions" at bounding box center [854, 37] width 1374 height 26
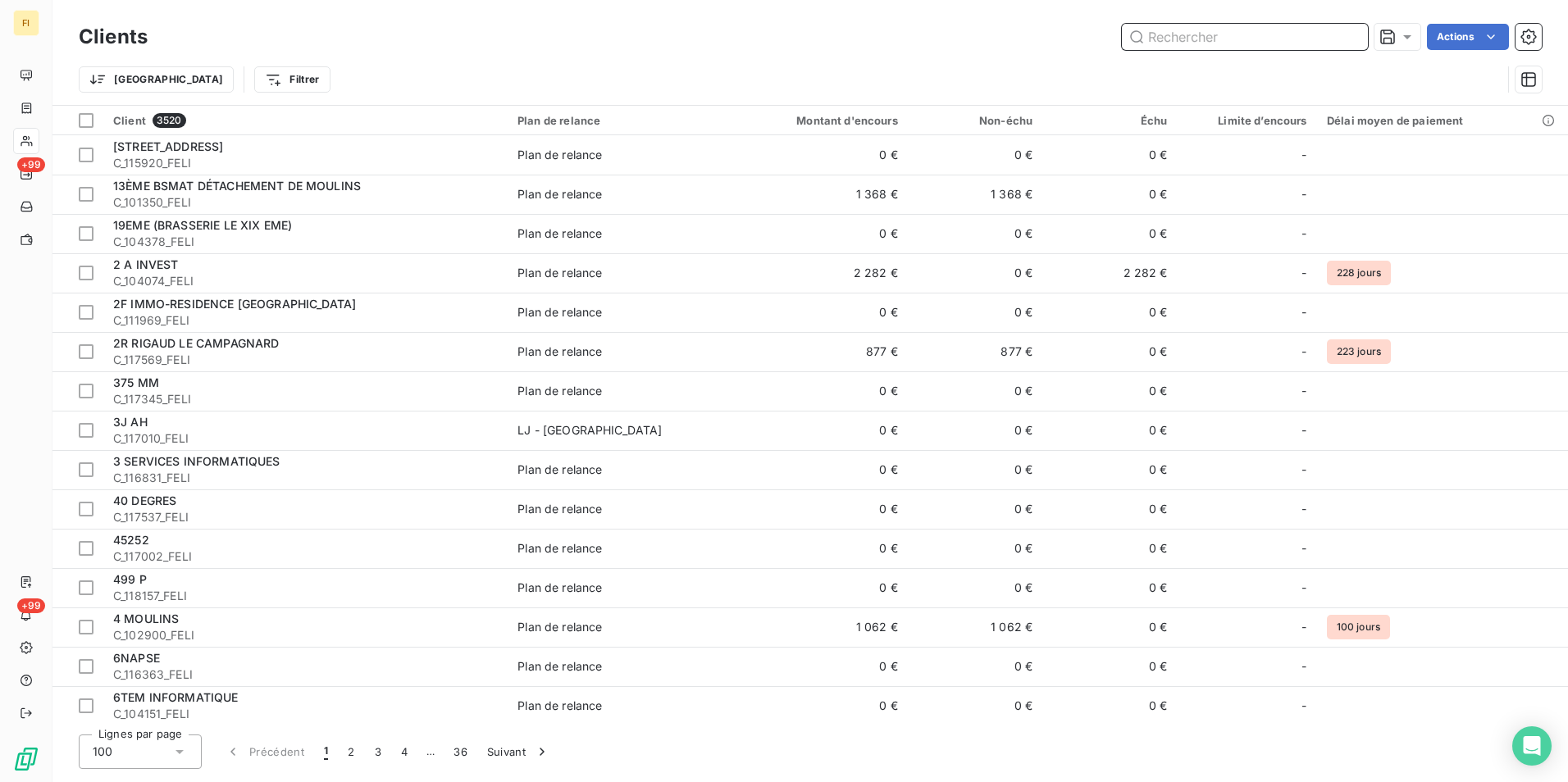
click at [1225, 42] on input "text" at bounding box center [1244, 37] width 246 height 26
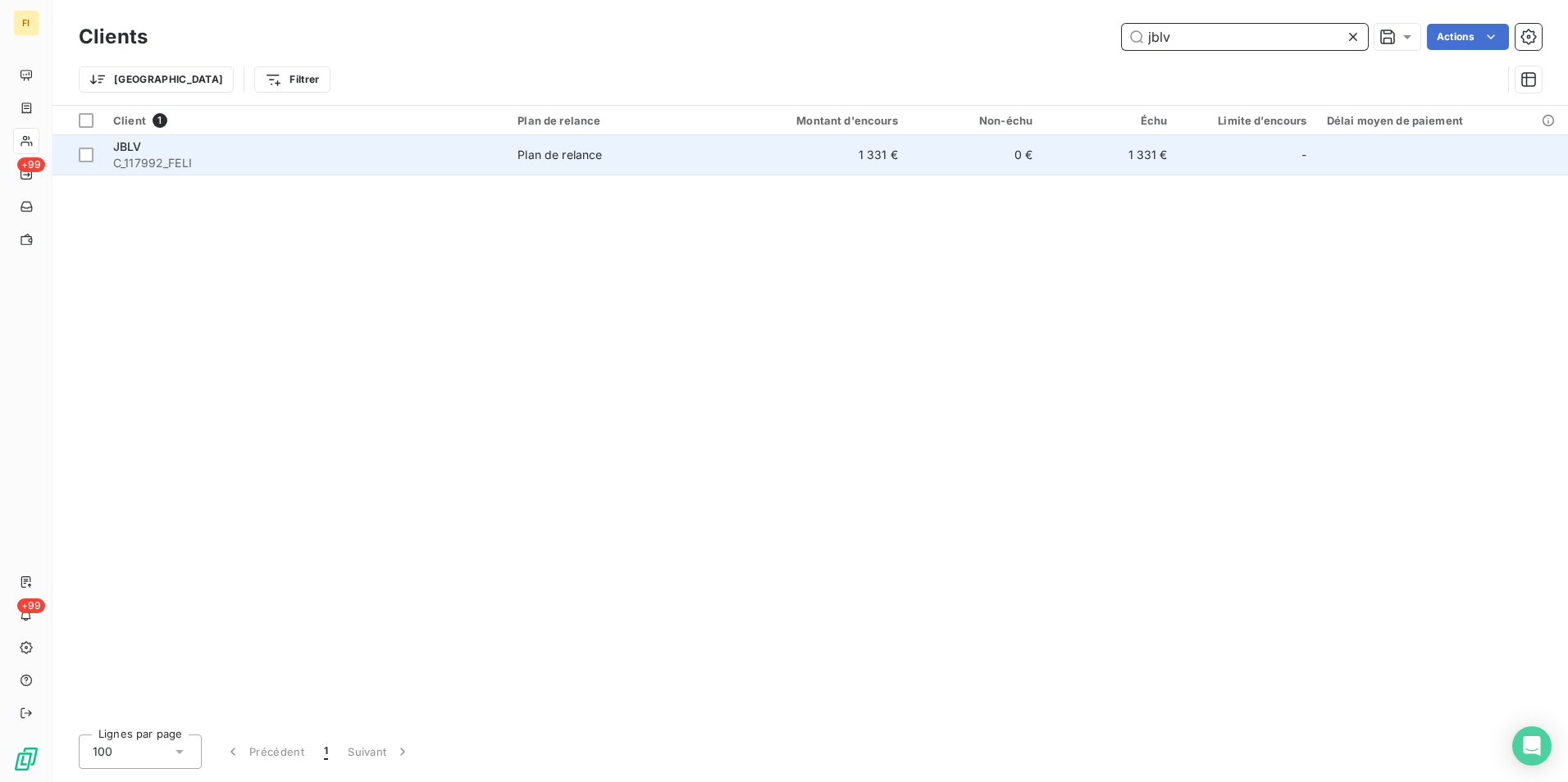
type input "jblv"
click at [988, 160] on td "0 €" at bounding box center [974, 155] width 134 height 39
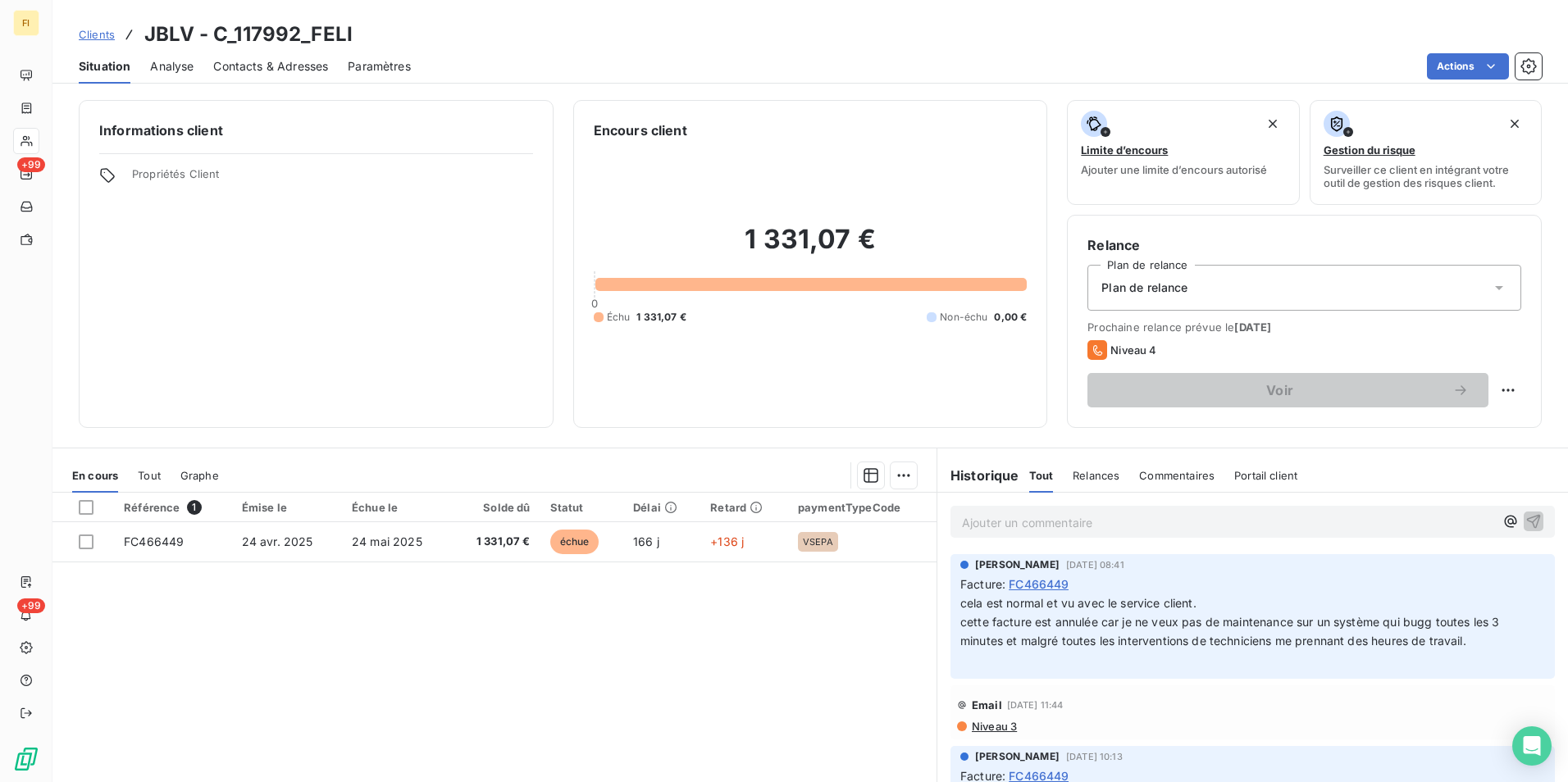
click at [84, 39] on span "Clients" at bounding box center [97, 35] width 36 height 13
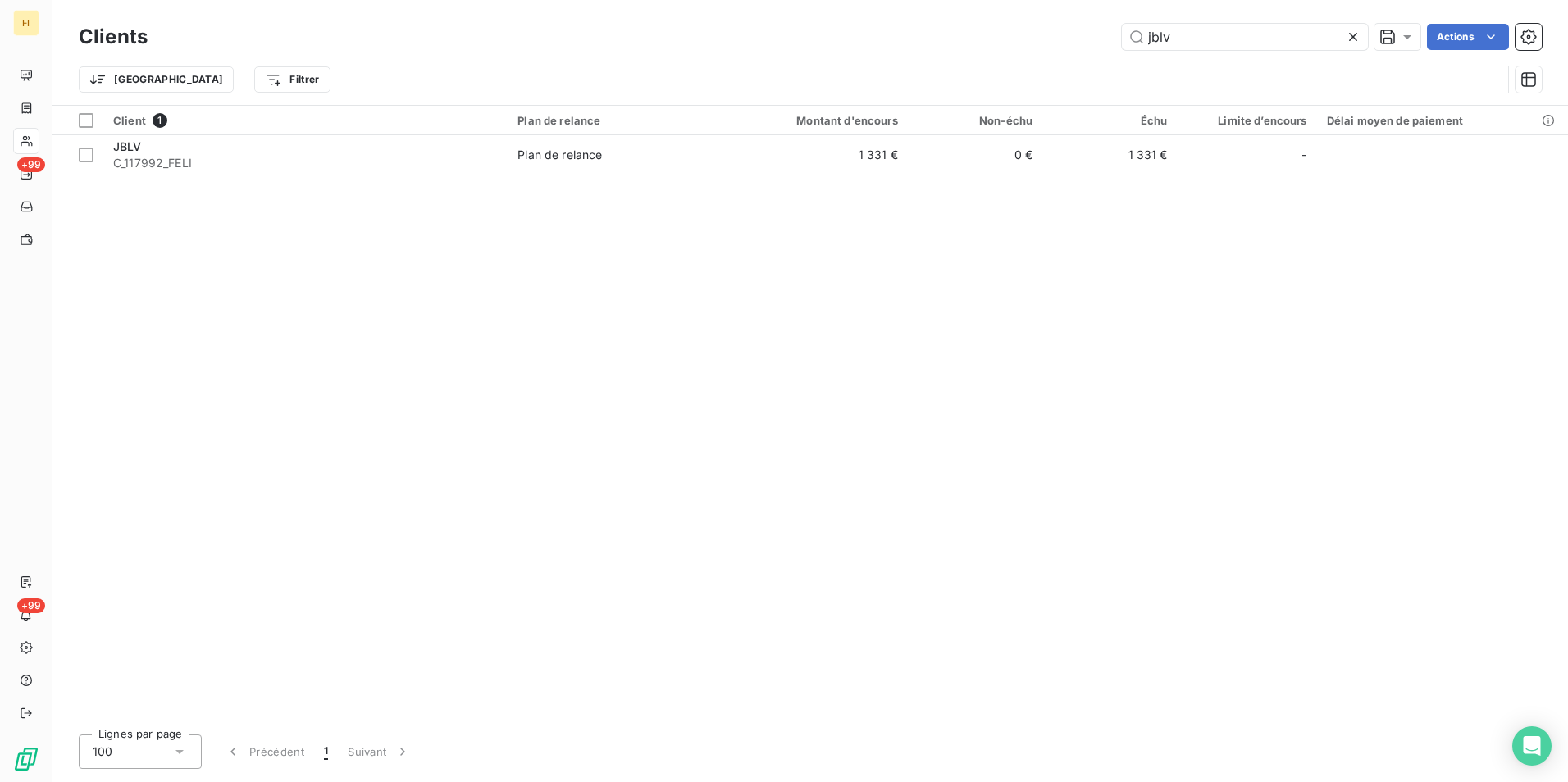
drag, startPoint x: 1195, startPoint y: 44, endPoint x: 834, endPoint y: 29, distance: 361.3
click at [887, 26] on div "jblv Actions" at bounding box center [854, 37] width 1374 height 26
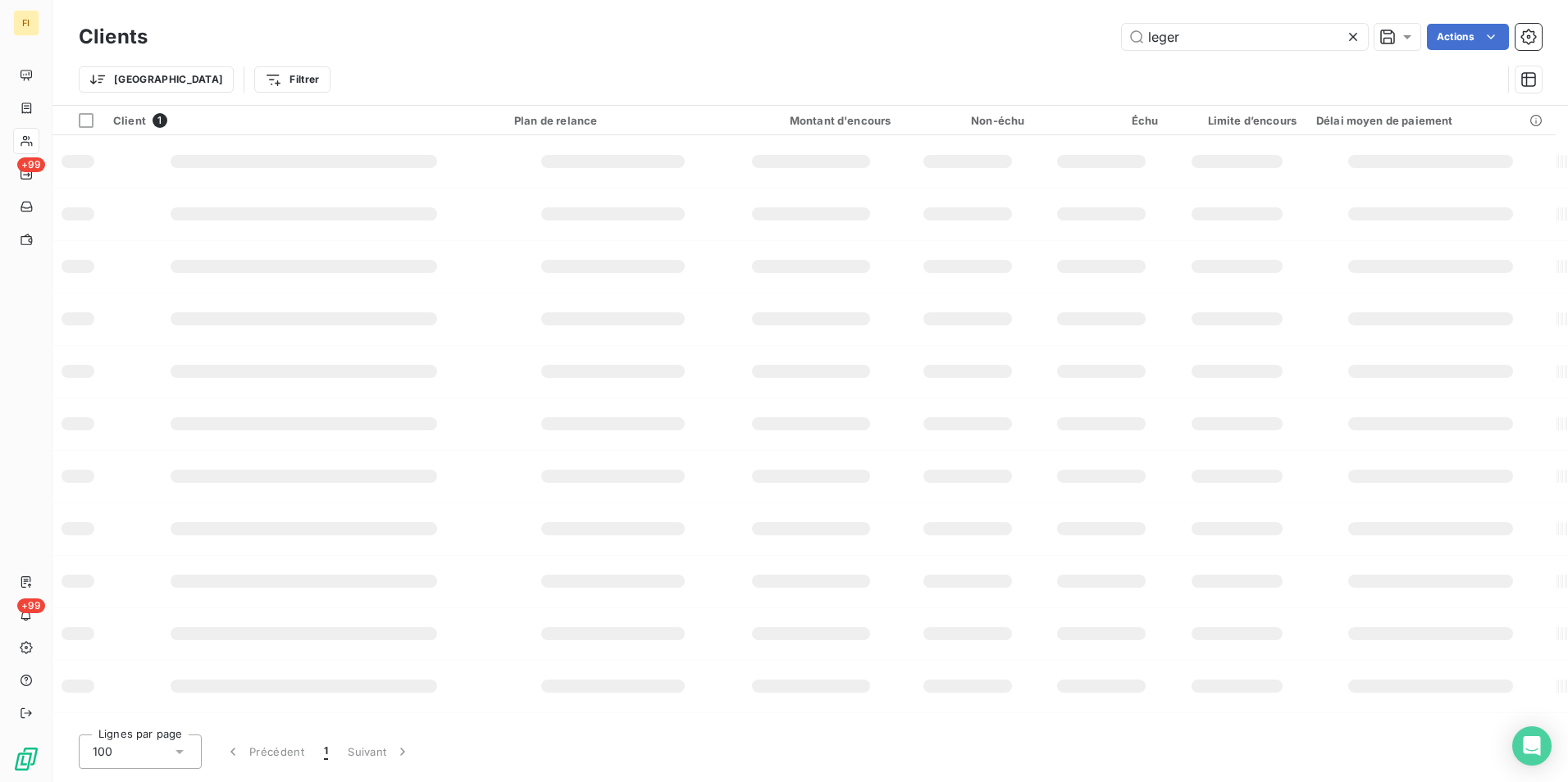
type input "leger"
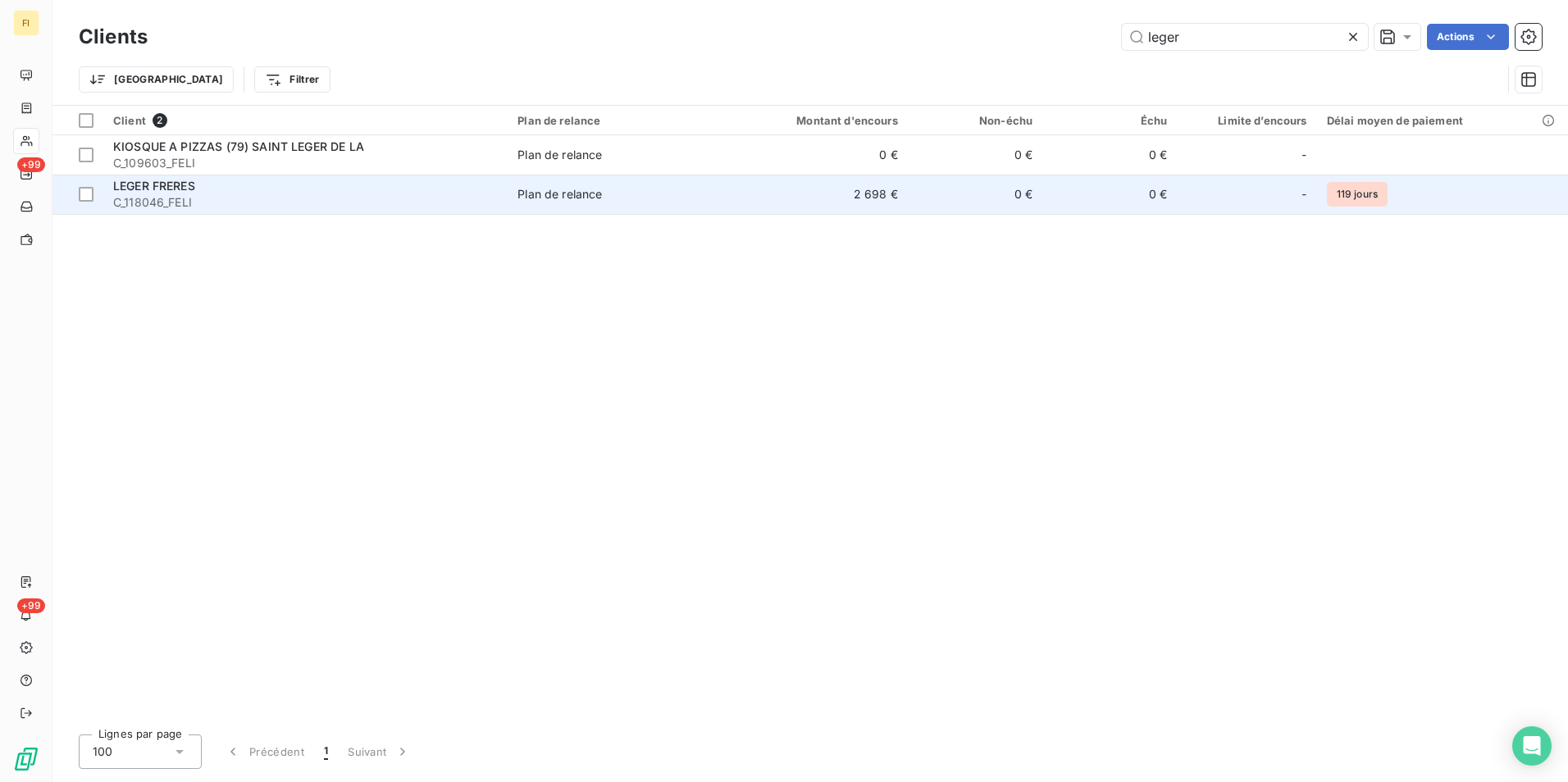
click at [589, 208] on td "Plan de relance" at bounding box center [617, 194] width 219 height 39
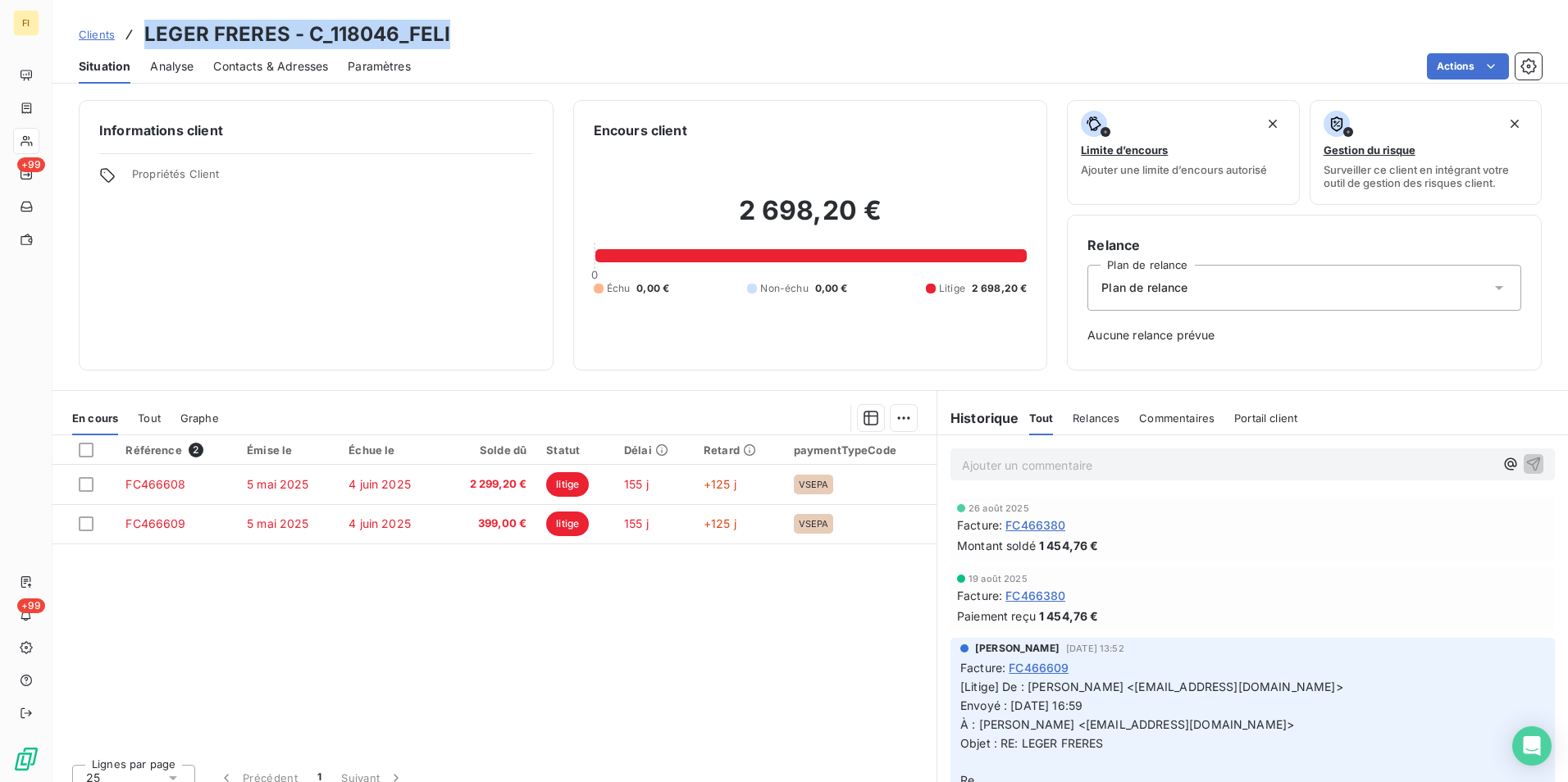
drag, startPoint x: 462, startPoint y: 30, endPoint x: 145, endPoint y: 44, distance: 317.3
click at [145, 44] on div "Clients LEGER FRERES - C_118046_FELI" at bounding box center [810, 35] width 1515 height 30
drag, startPoint x: 145, startPoint y: 44, endPoint x: 206, endPoint y: 32, distance: 62.2
copy h3 "LEGER FRERES - C_118046_FELI"
click at [286, 73] on span "Contacts & Adresses" at bounding box center [271, 67] width 115 height 16
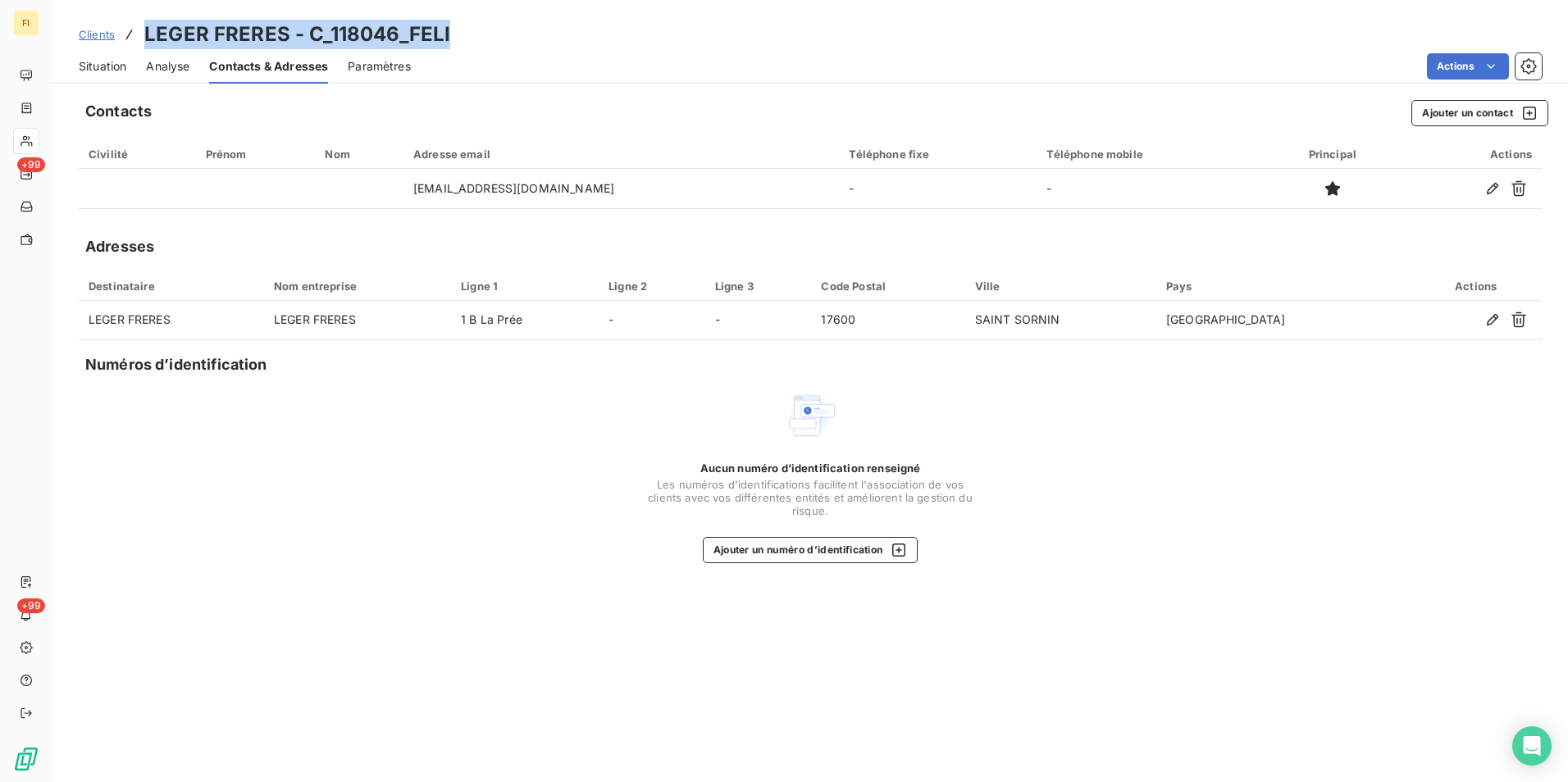
click at [109, 26] on link "Clients" at bounding box center [97, 35] width 36 height 16
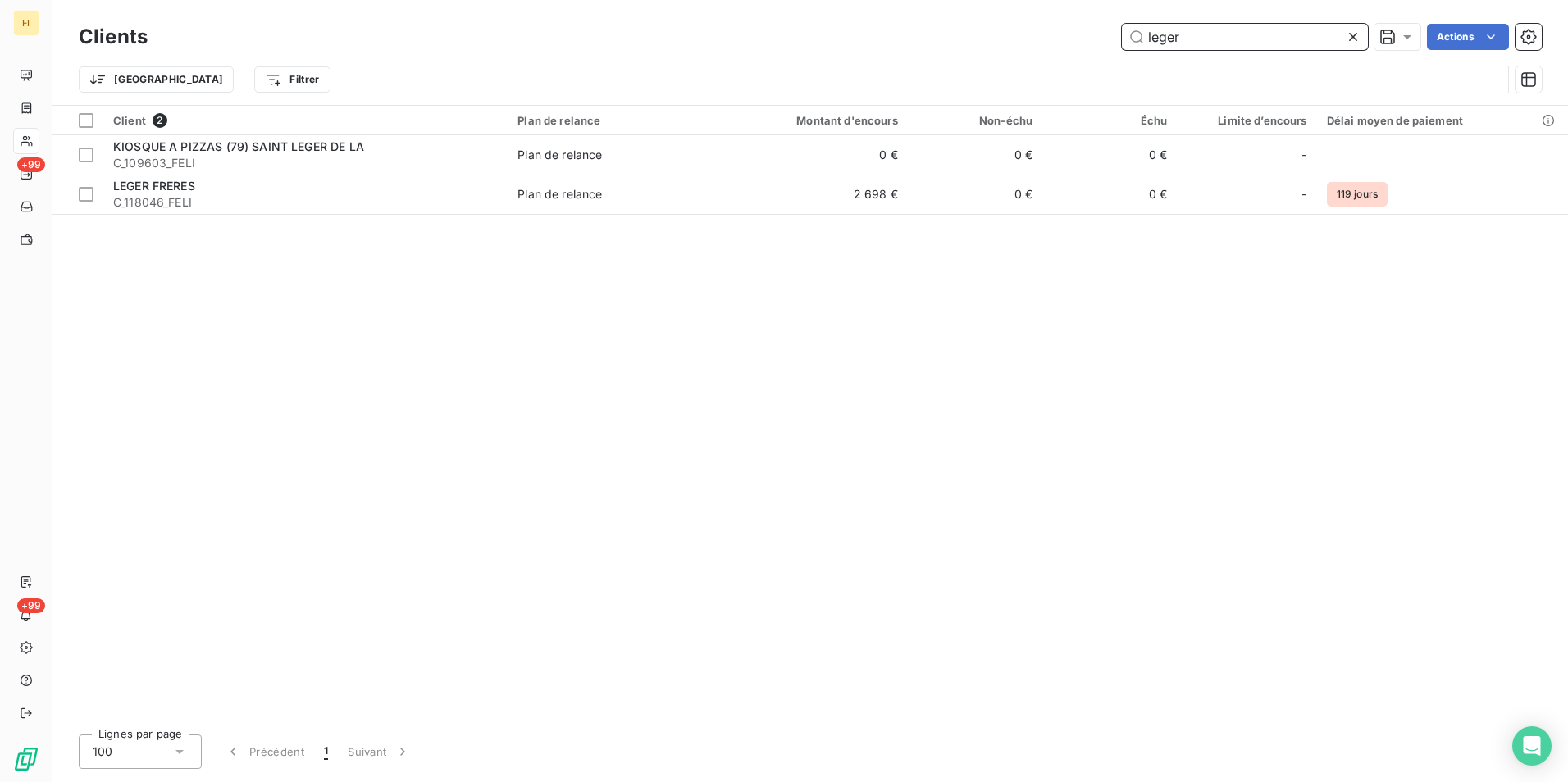
drag, startPoint x: 1201, startPoint y: 44, endPoint x: 868, endPoint y: 71, distance: 334.1
click at [904, 61] on div "Clients leger Actions Trier Filtrer" at bounding box center [810, 62] width 1463 height 86
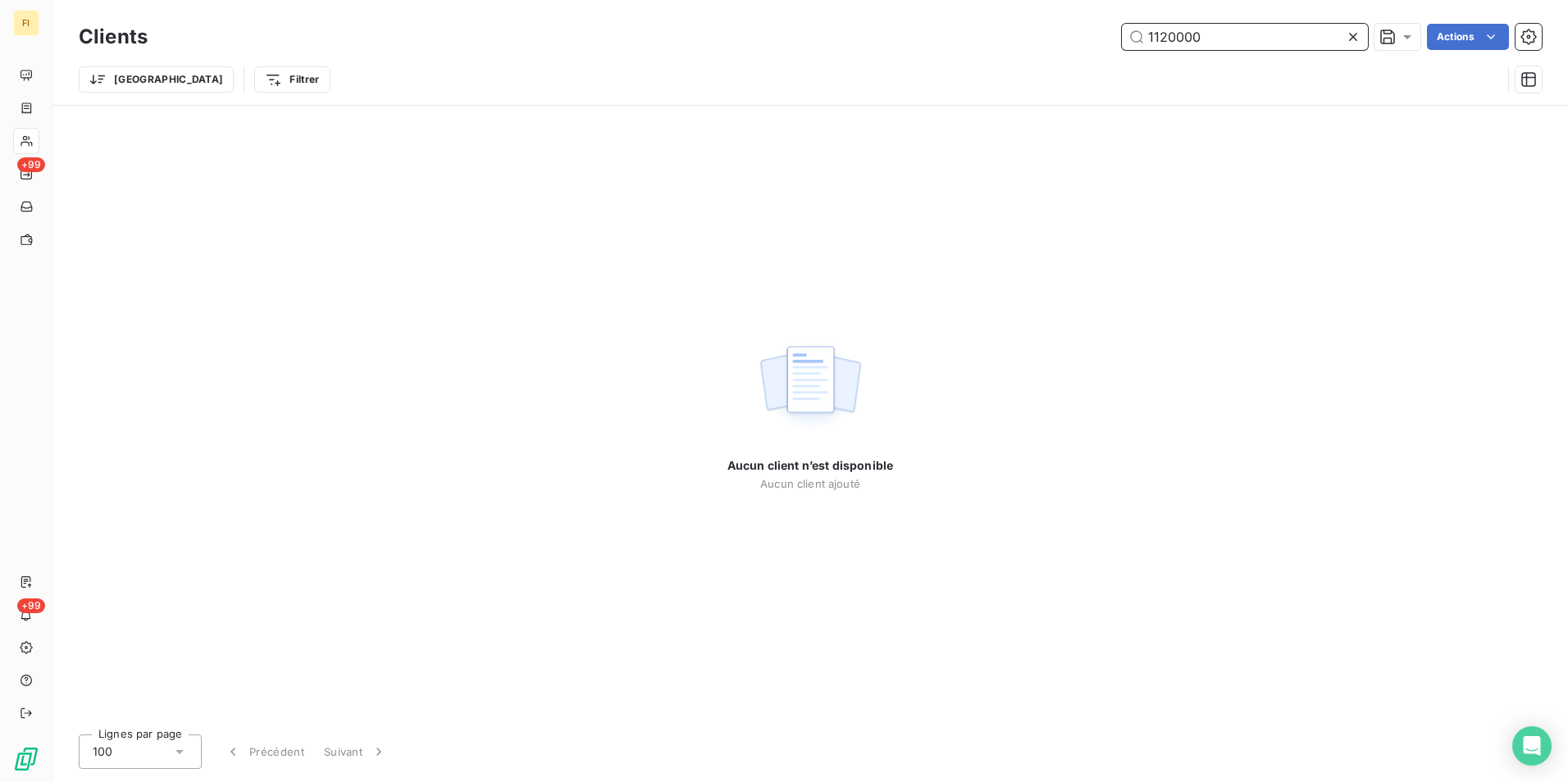
type input "112000"
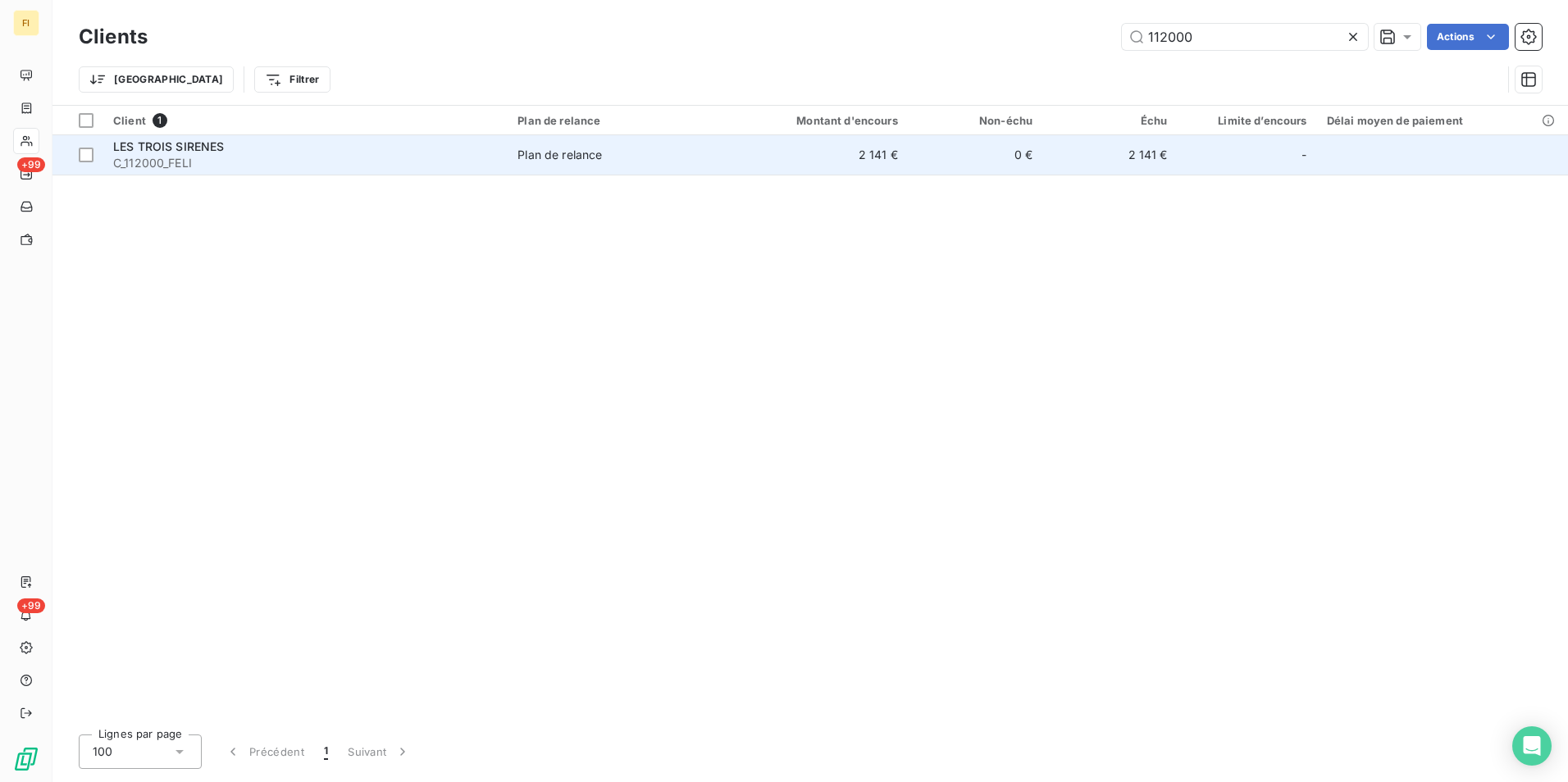
click at [848, 160] on td "2 141 €" at bounding box center [816, 155] width 180 height 39
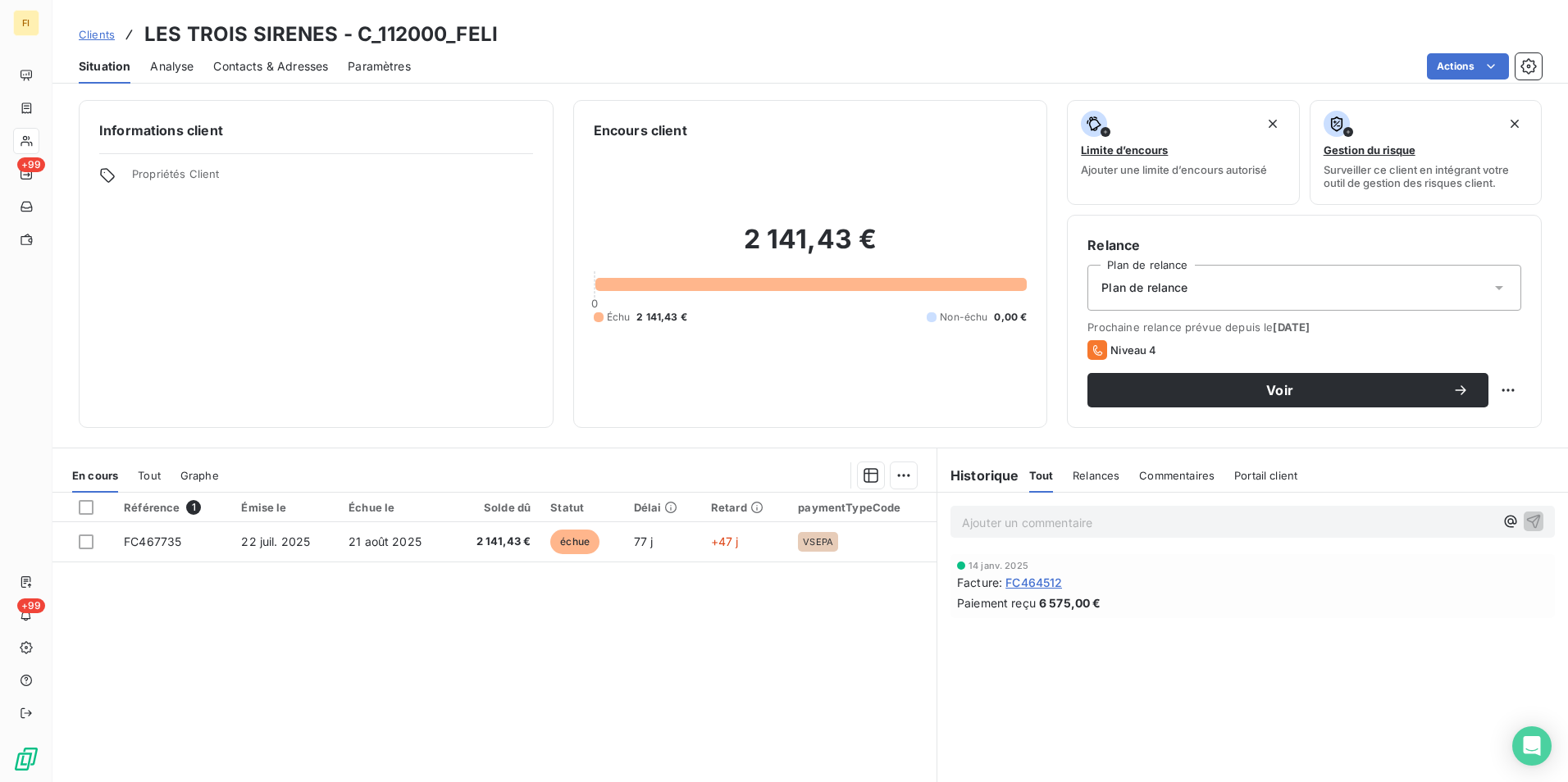
click at [294, 61] on span "Contacts & Adresses" at bounding box center [271, 67] width 115 height 16
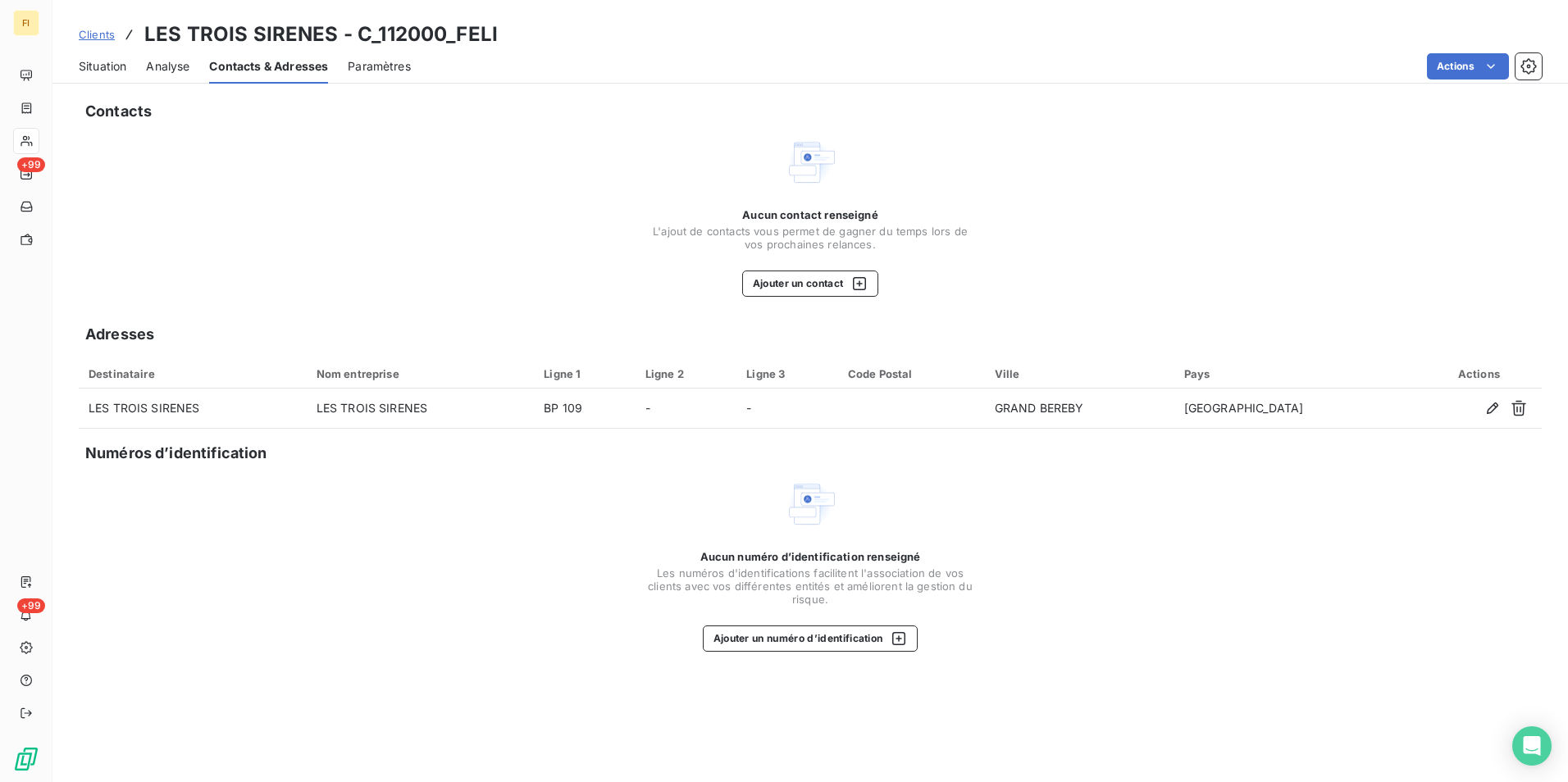
click at [109, 35] on span "Clients" at bounding box center [97, 35] width 36 height 13
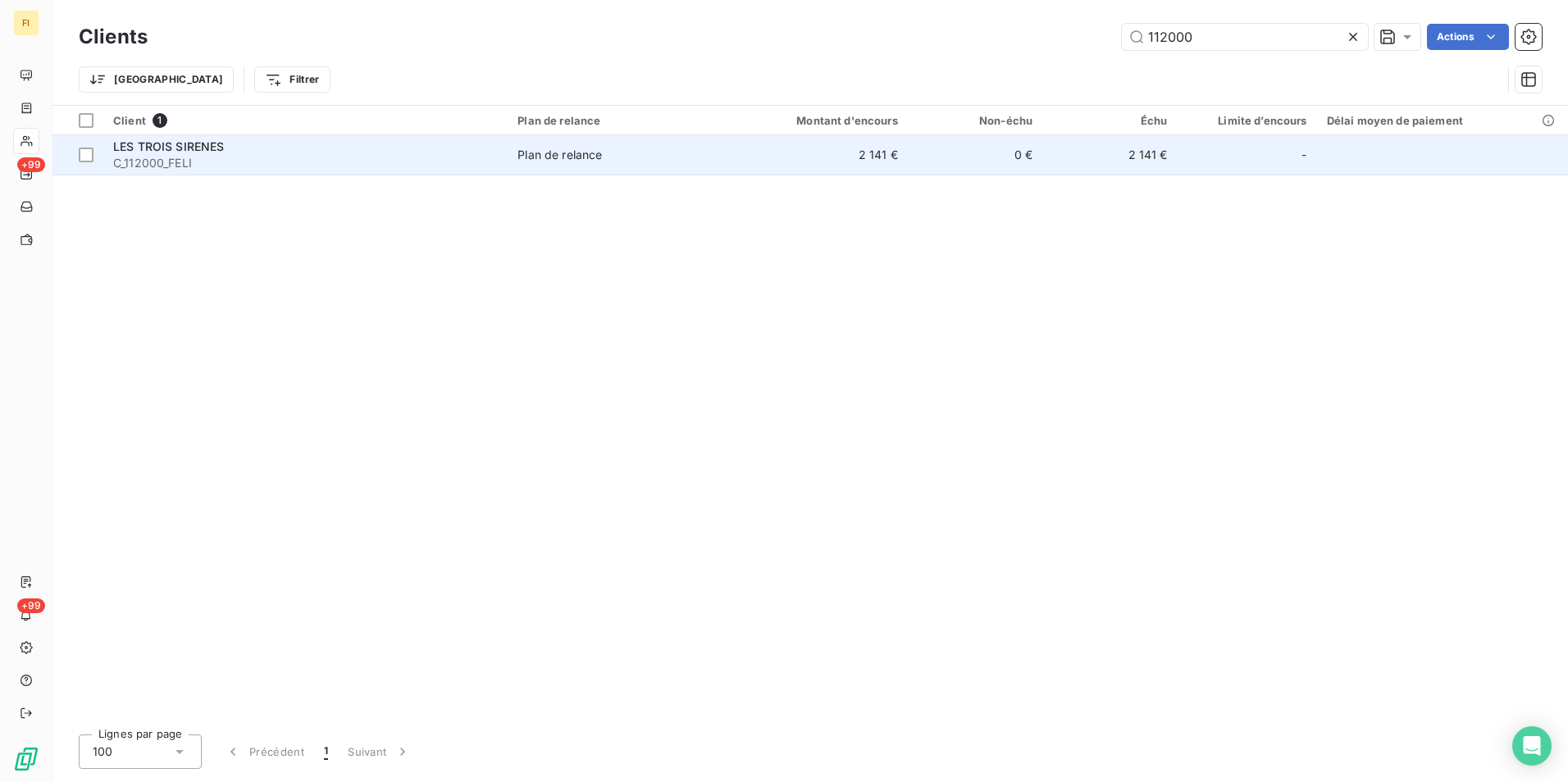
click at [193, 157] on span "C_112000_FELI" at bounding box center [305, 163] width 384 height 16
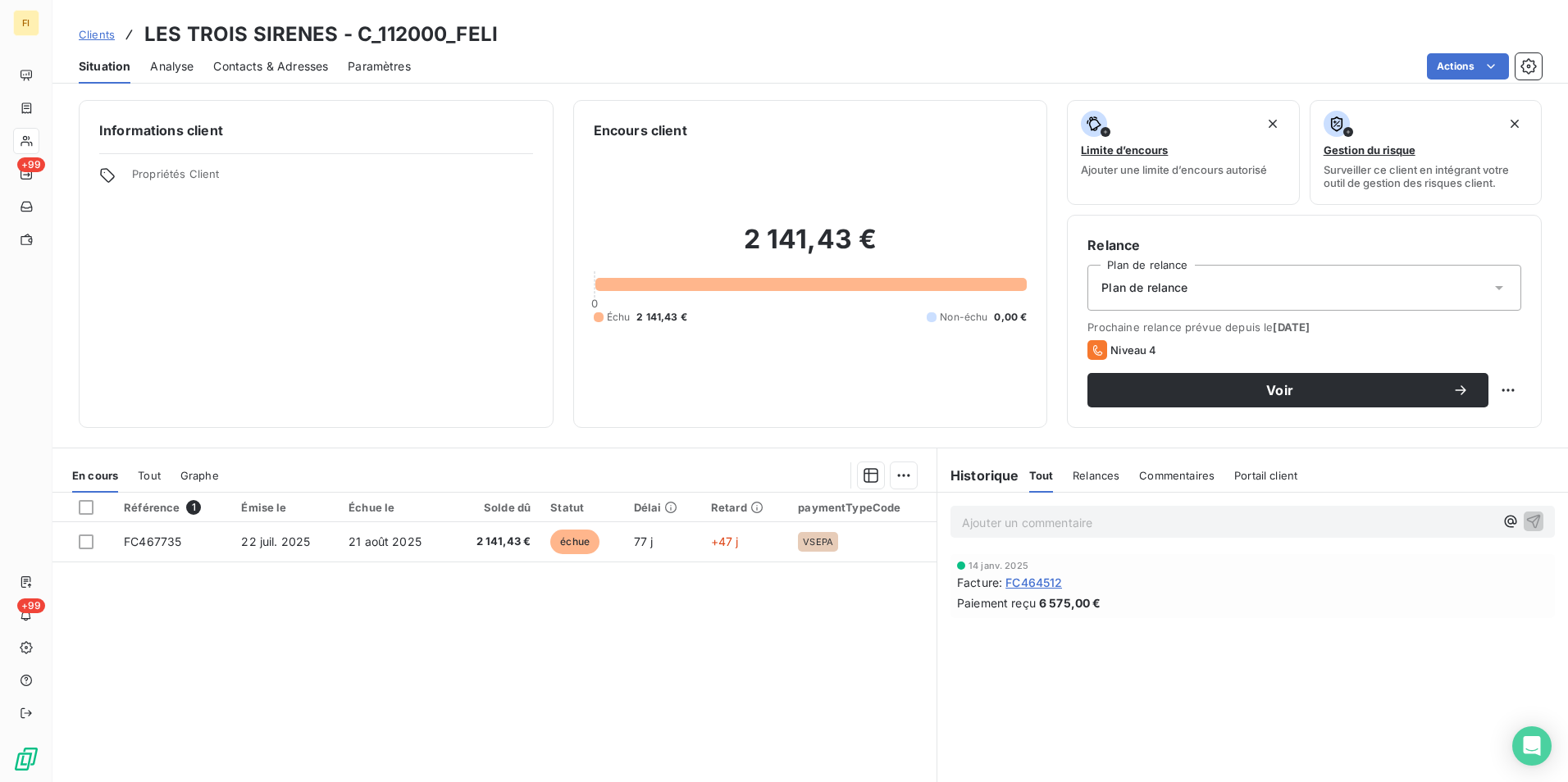
click at [106, 35] on span "Clients" at bounding box center [97, 35] width 36 height 13
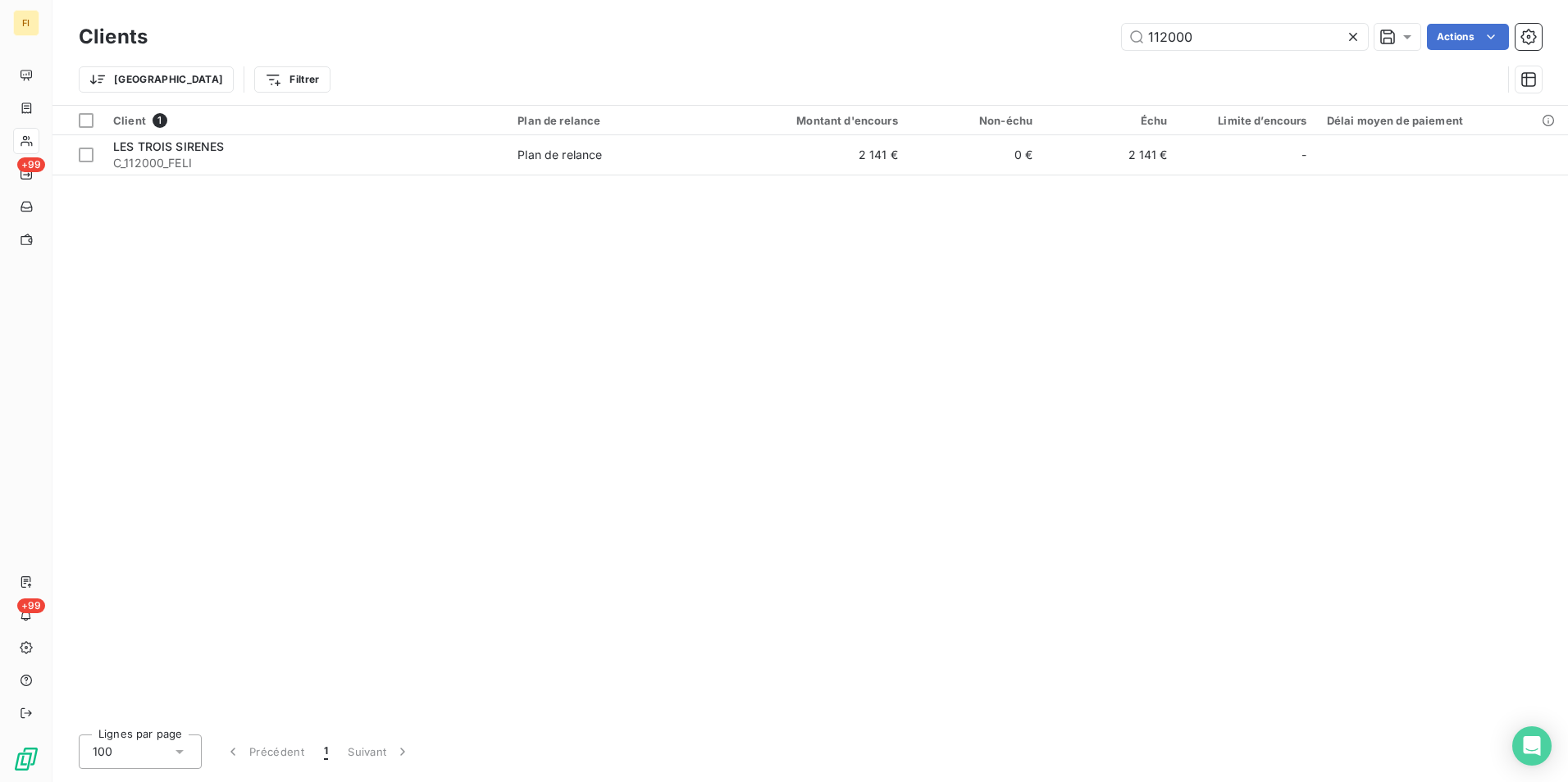
drag, startPoint x: 1292, startPoint y: 43, endPoint x: 720, endPoint y: 64, distance: 572.4
click at [871, 41] on div "112000 Actions" at bounding box center [854, 37] width 1374 height 26
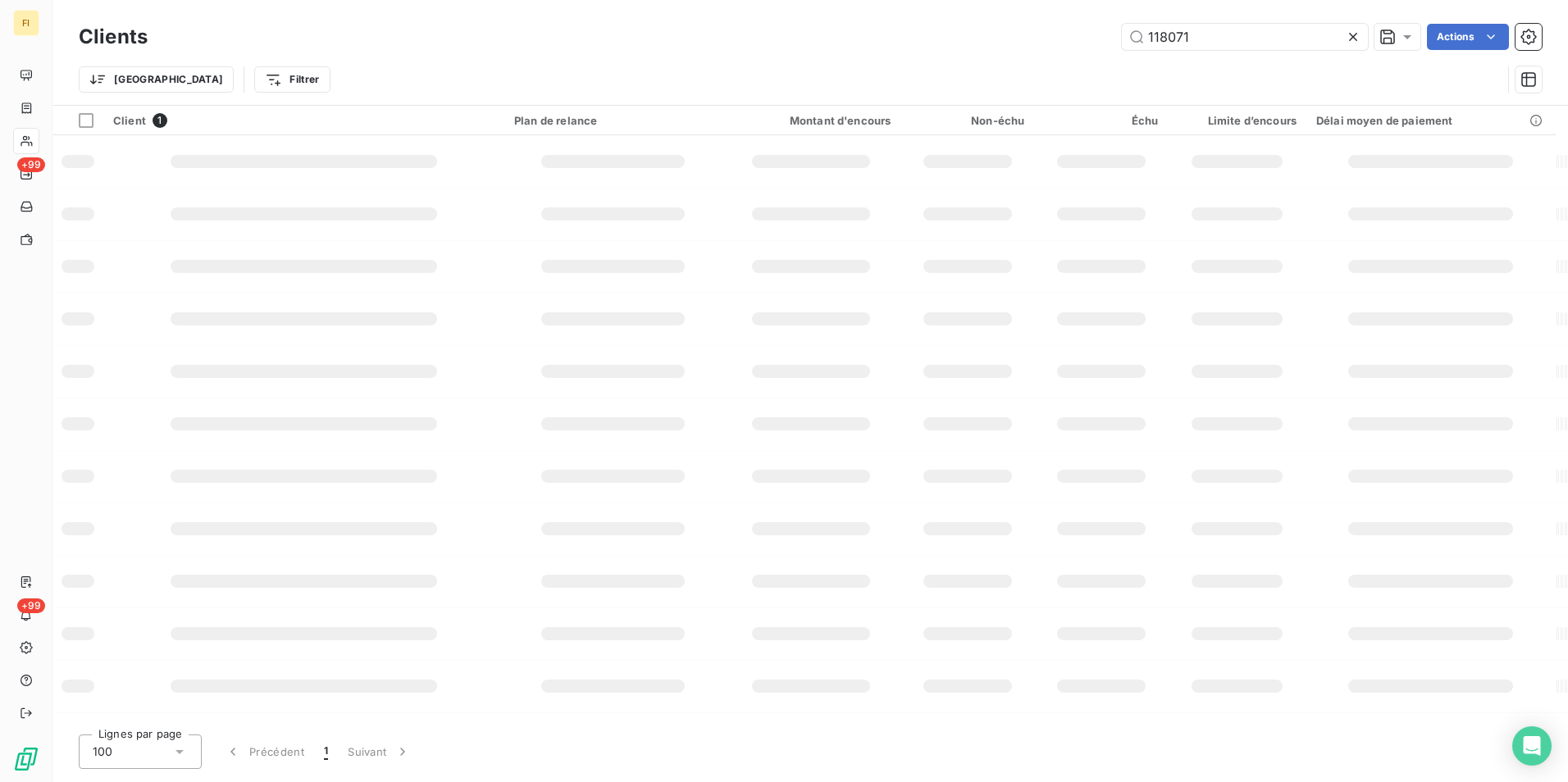
type input "118071"
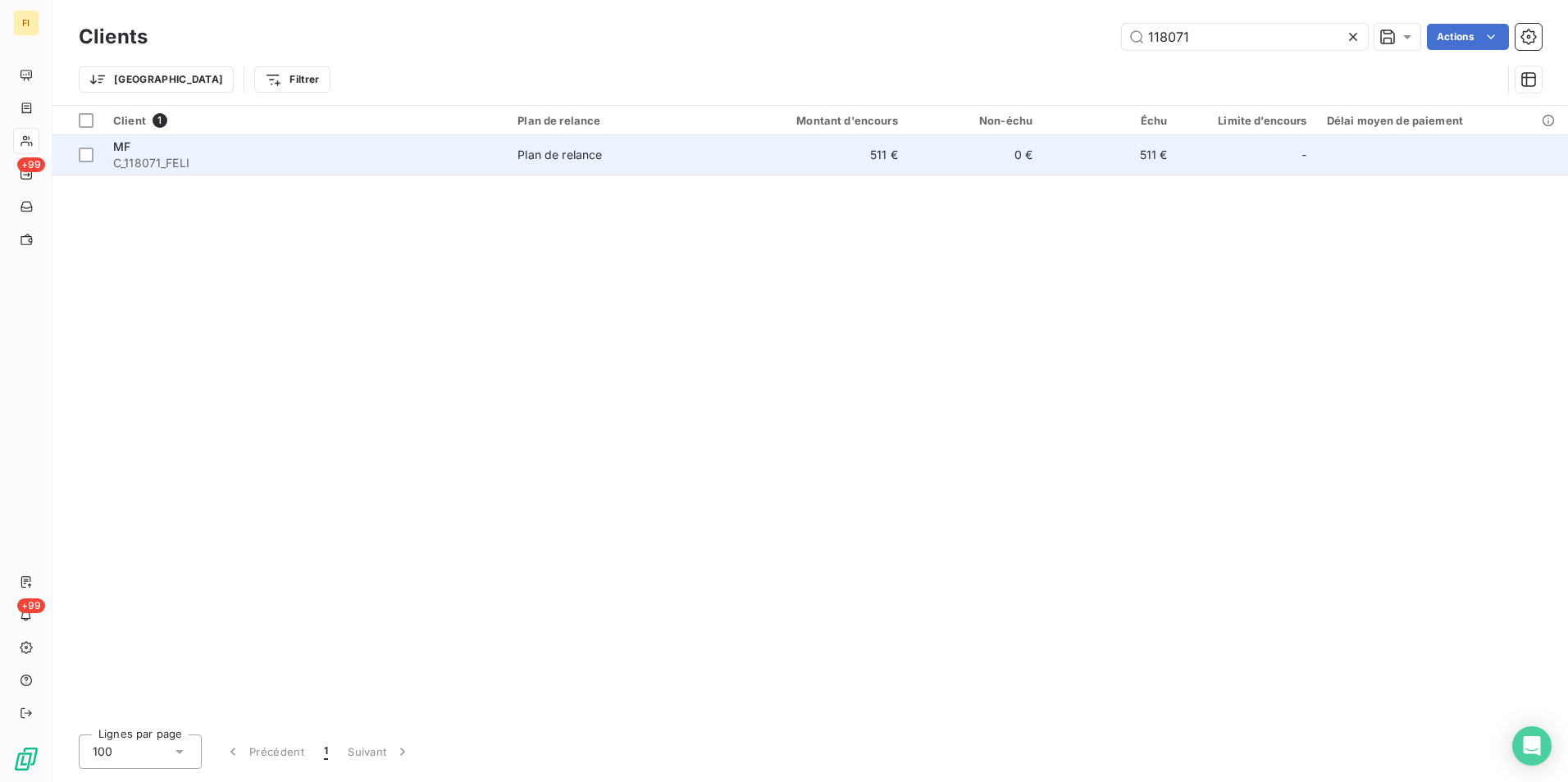
click at [693, 157] on span "Plan de relance" at bounding box center [617, 155] width 199 height 16
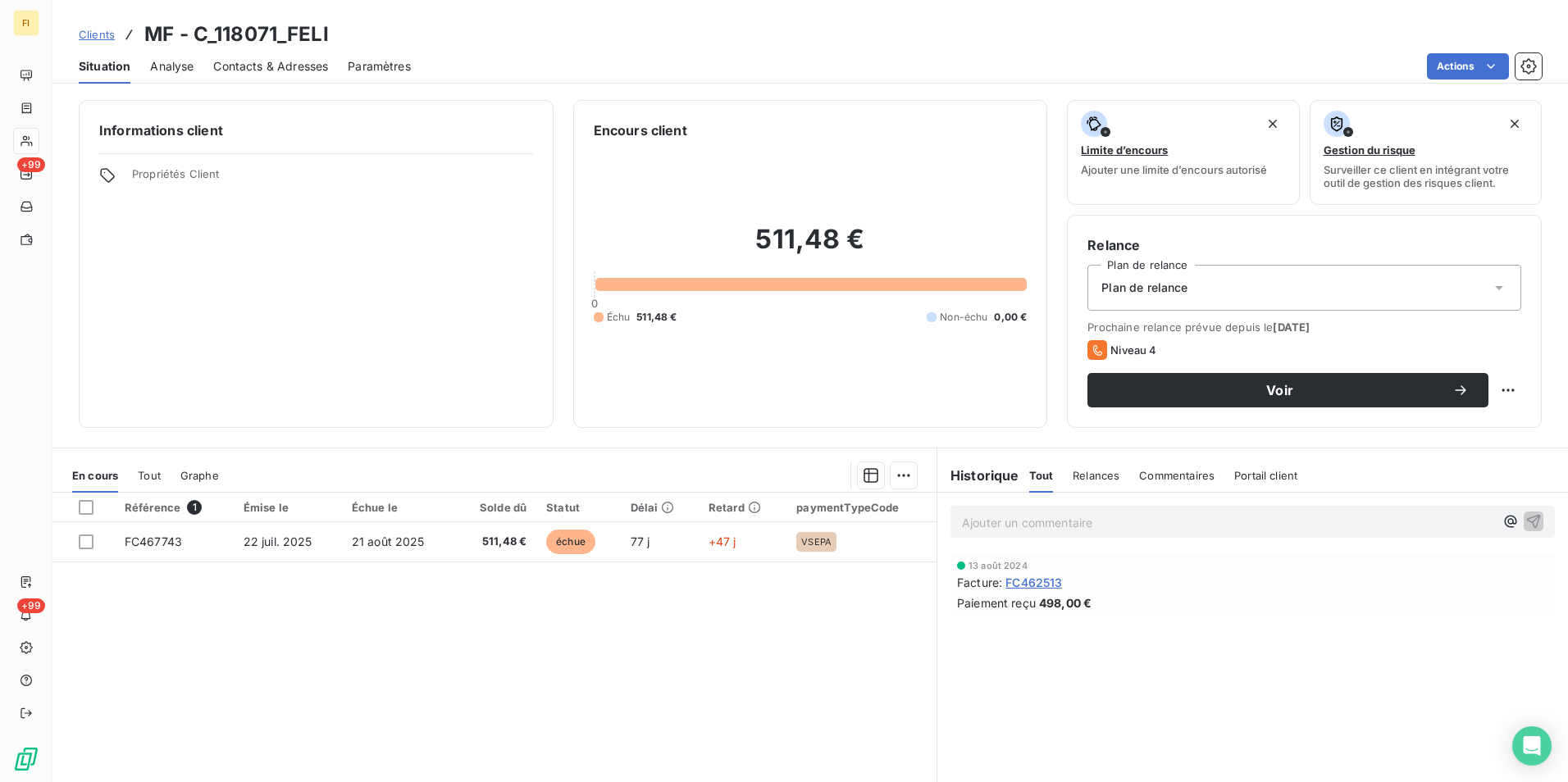
click at [95, 42] on link "Clients" at bounding box center [97, 35] width 36 height 16
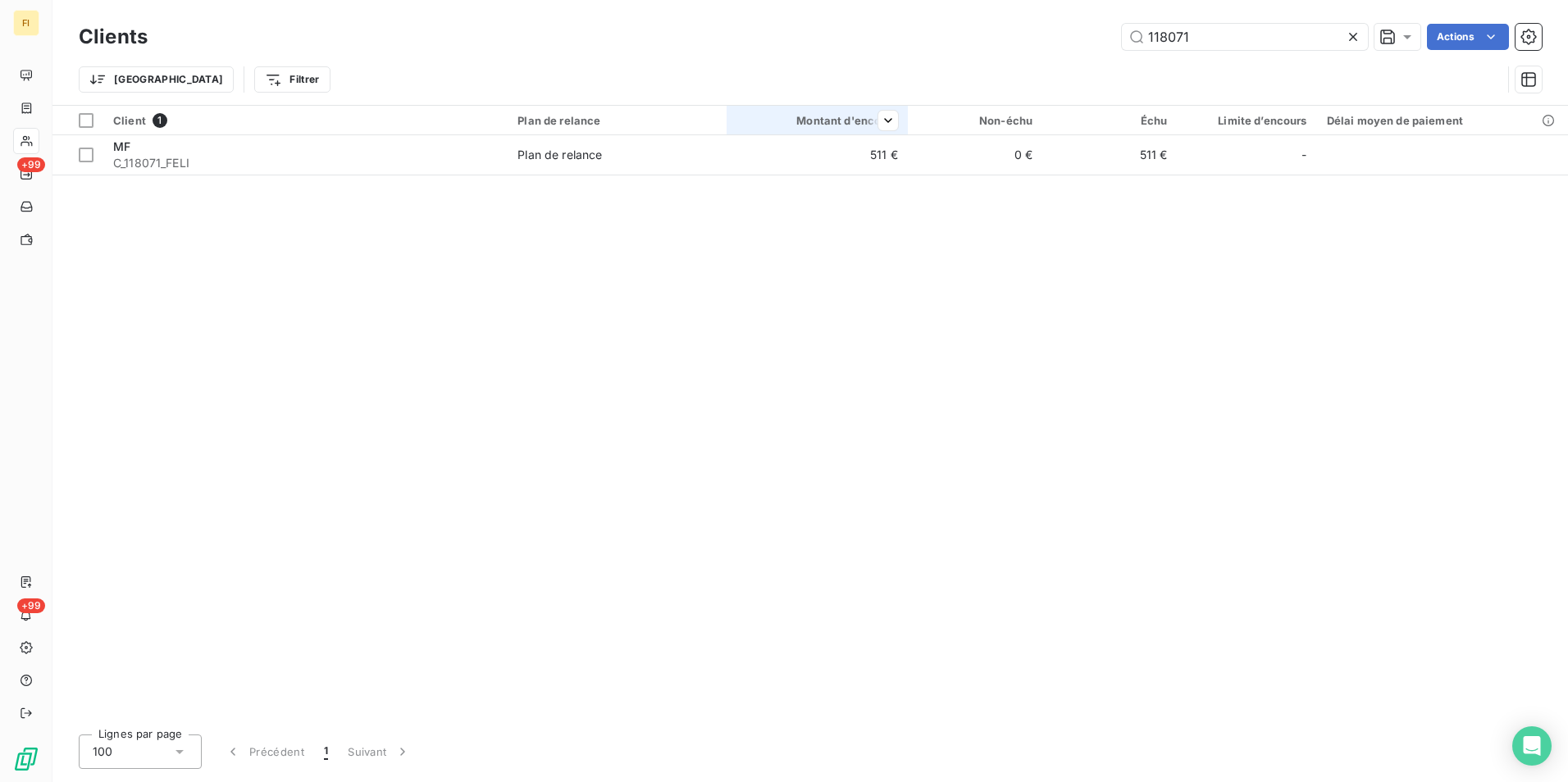
drag, startPoint x: 1144, startPoint y: 53, endPoint x: 867, endPoint y: 108, distance: 282.4
click at [961, 81] on div "Clients 118071 Actions Trier Filtrer" at bounding box center [810, 62] width 1463 height 86
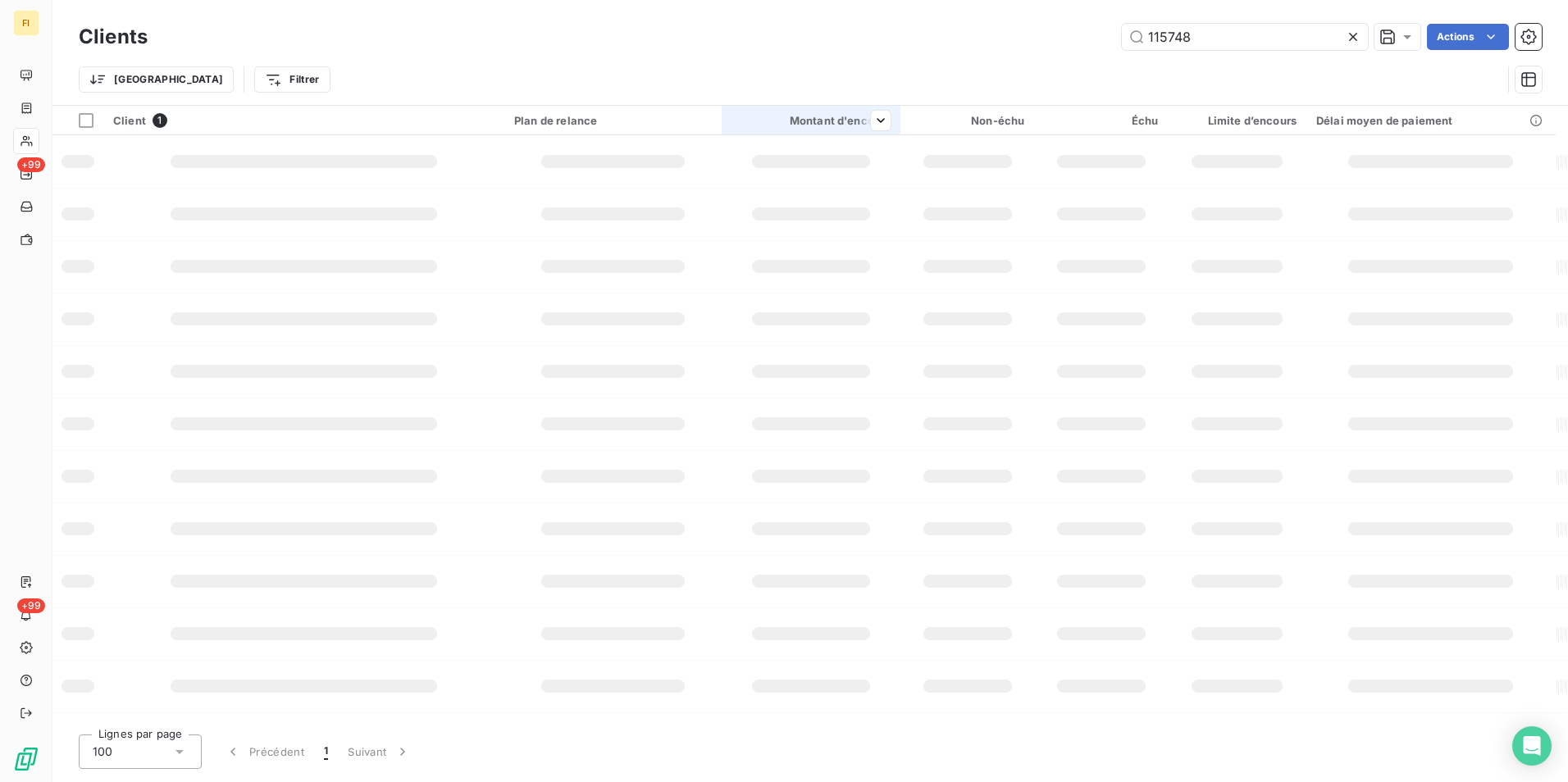
type input "115748"
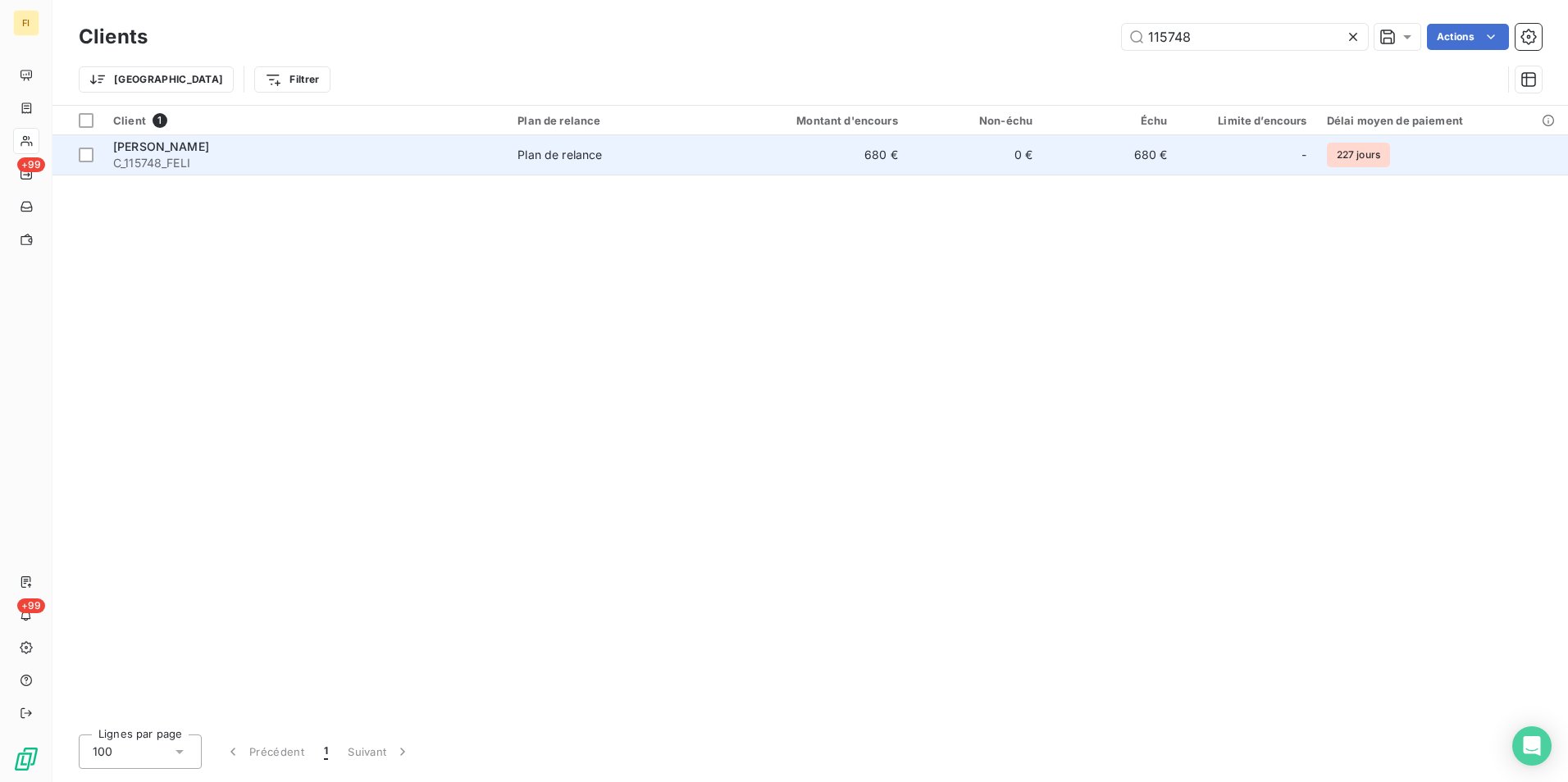
click at [913, 150] on td "0 €" at bounding box center [974, 155] width 134 height 39
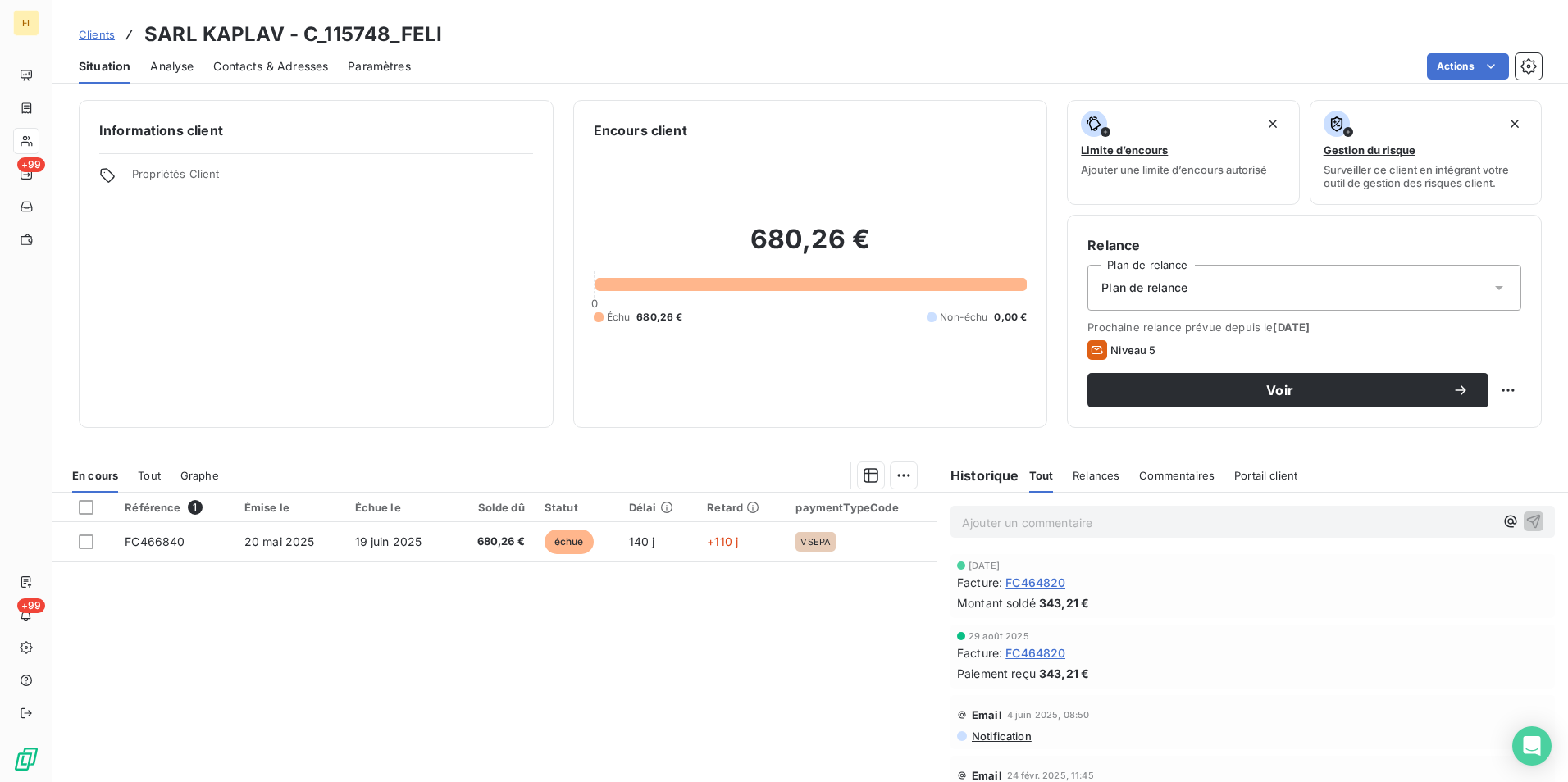
drag, startPoint x: 103, startPoint y: 33, endPoint x: 114, endPoint y: 33, distance: 11.0
click at [103, 33] on span "Clients" at bounding box center [97, 35] width 36 height 13
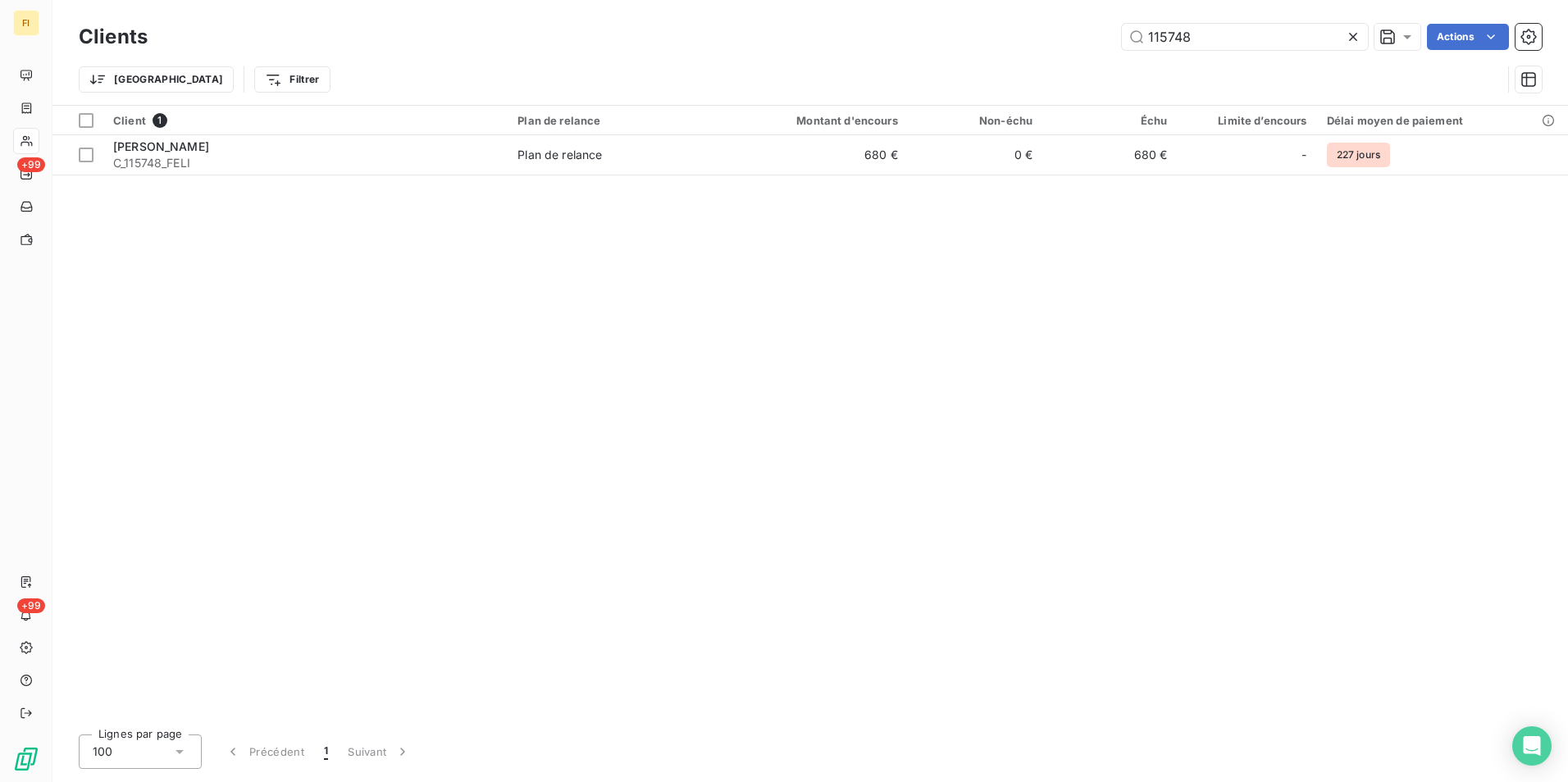
drag, startPoint x: 1249, startPoint y: 37, endPoint x: 778, endPoint y: 28, distance: 471.1
click at [829, 28] on div "115748 Actions" at bounding box center [854, 37] width 1374 height 26
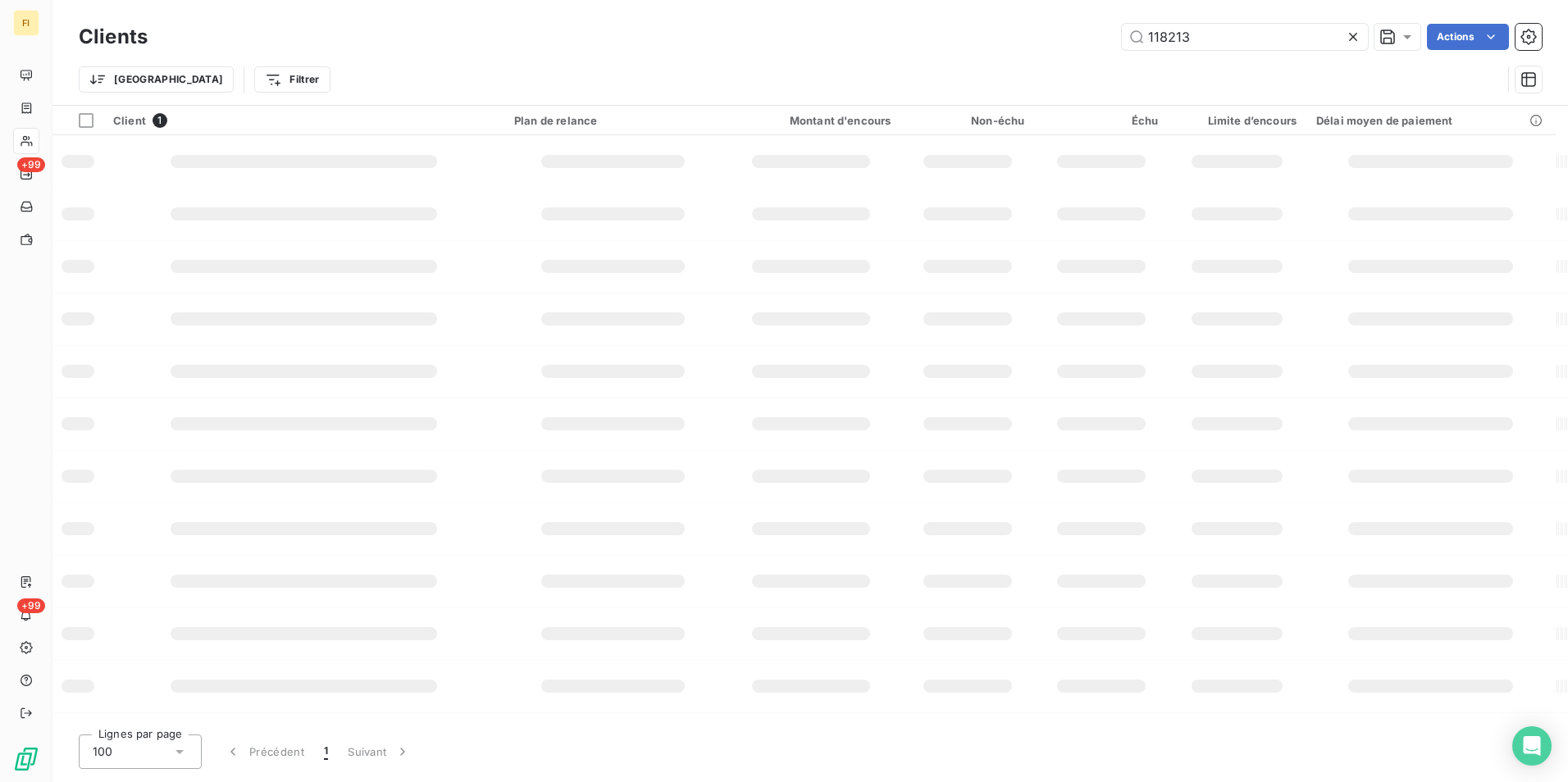
type input "118213"
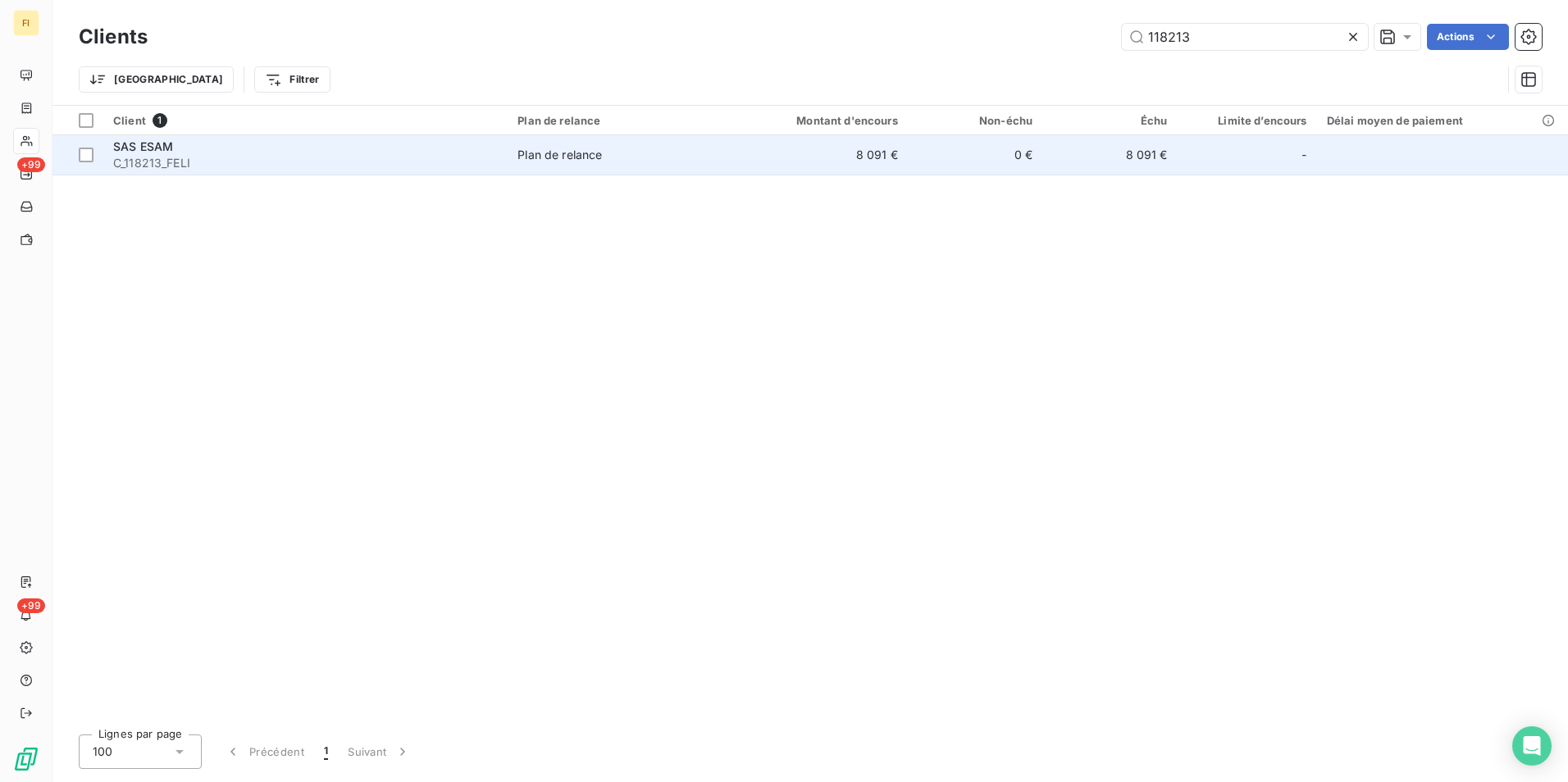
click at [685, 151] on span "Plan de relance" at bounding box center [617, 155] width 199 height 16
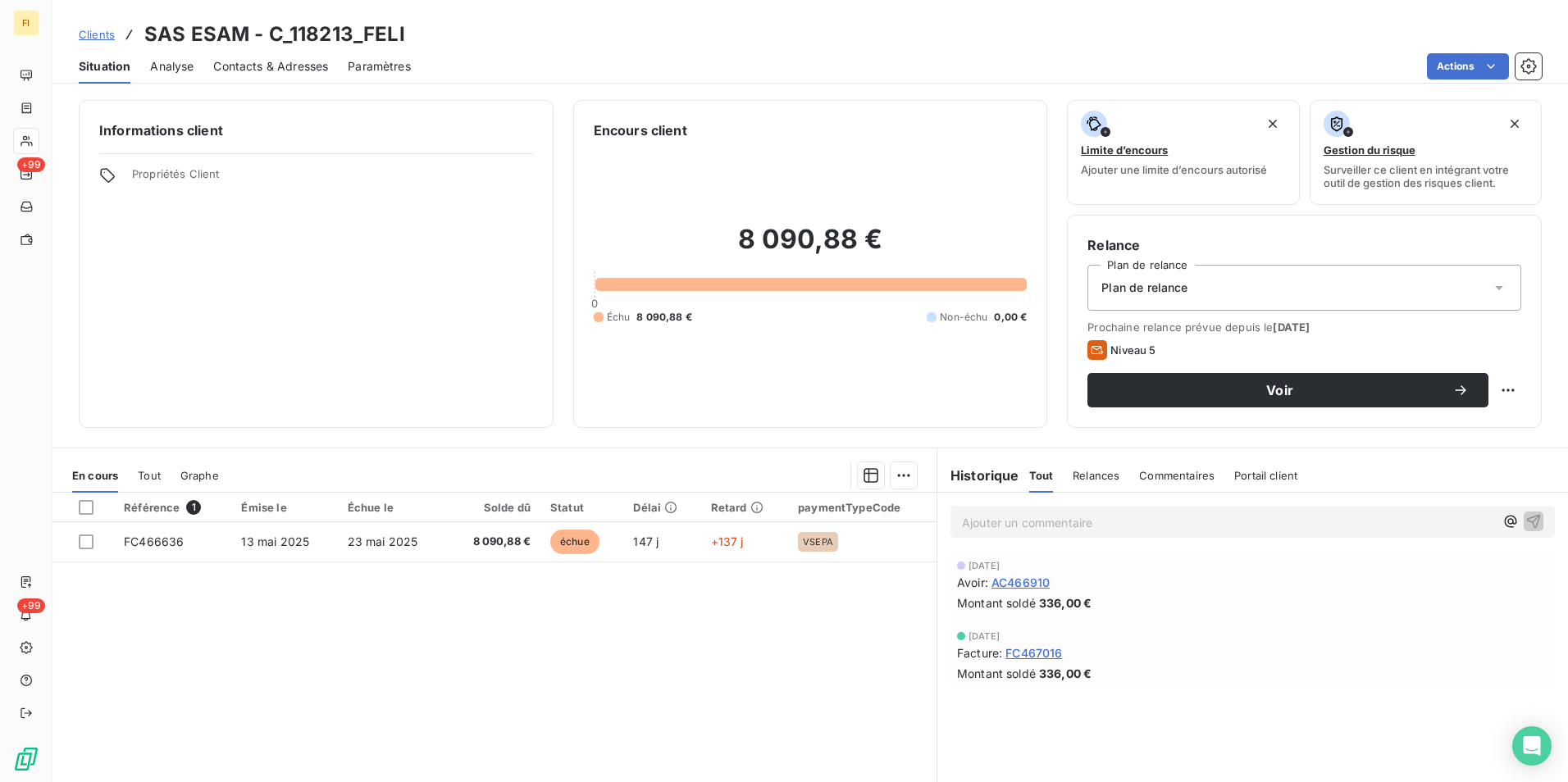
click at [290, 67] on span "Contacts & Adresses" at bounding box center [271, 67] width 115 height 16
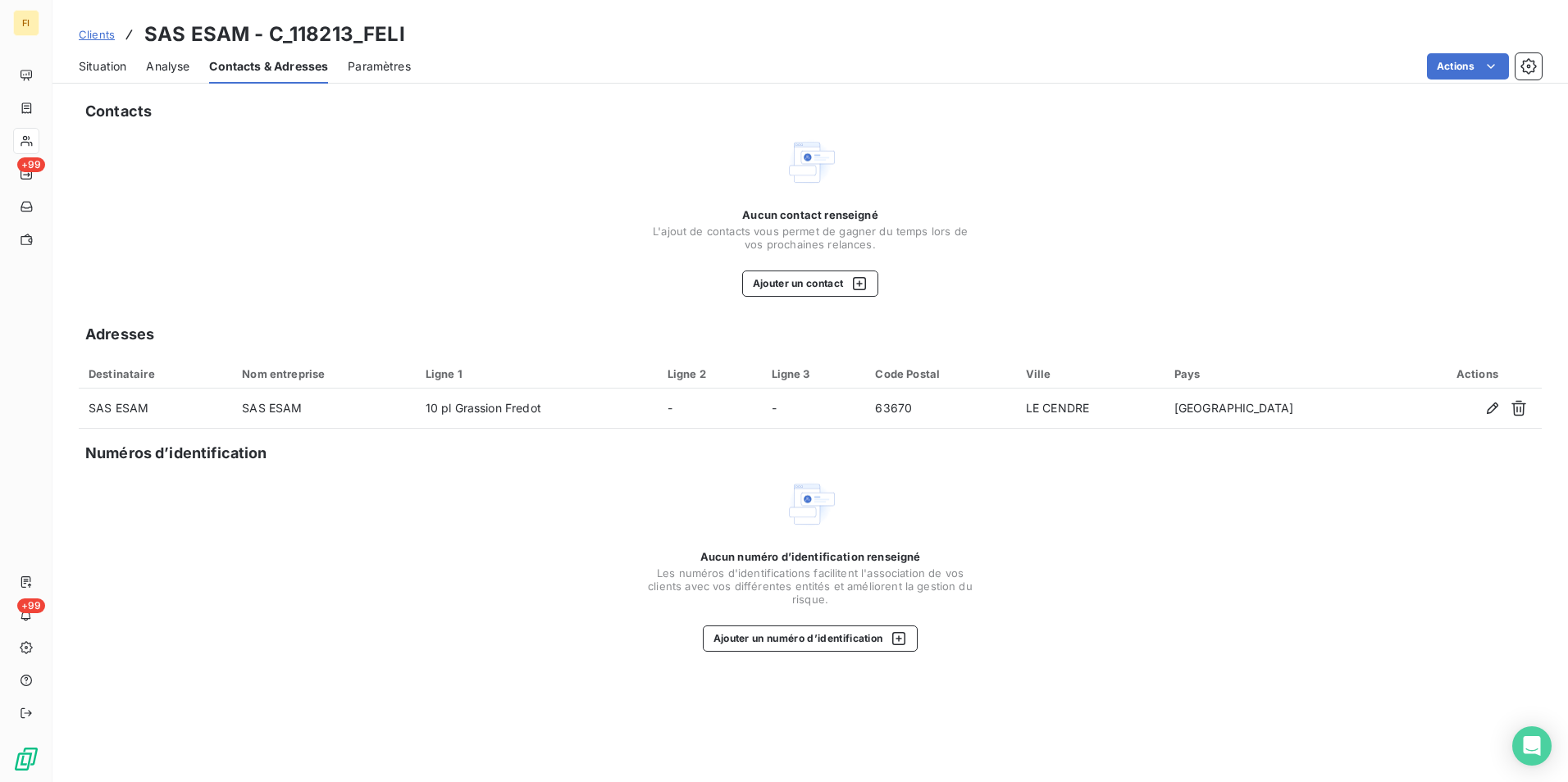
click at [105, 35] on span "Clients" at bounding box center [97, 35] width 36 height 13
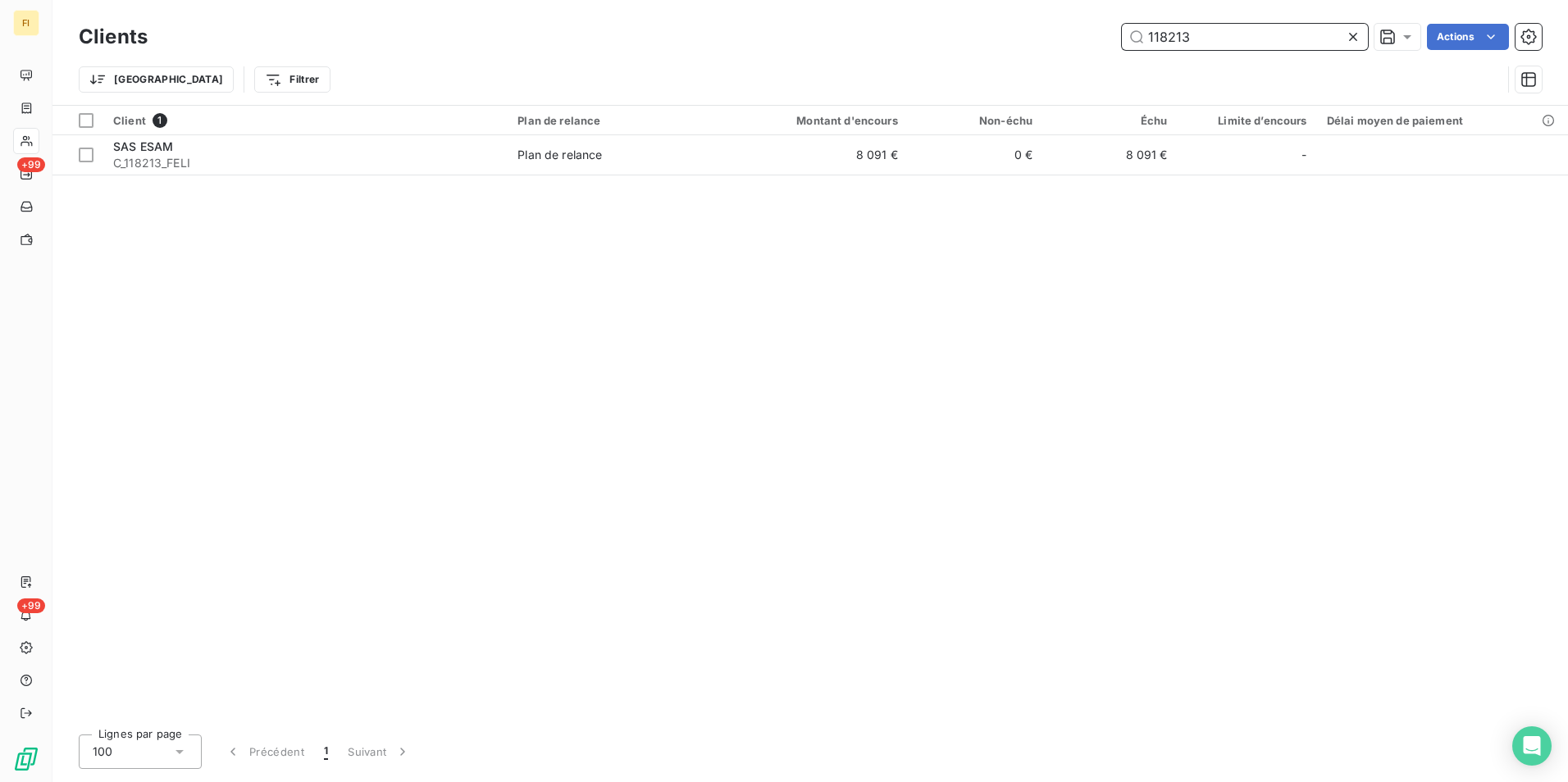
drag, startPoint x: 1199, startPoint y: 42, endPoint x: 938, endPoint y: 68, distance: 262.3
click at [939, 67] on div "Clients 118213 Actions Trier Filtrer" at bounding box center [810, 62] width 1463 height 86
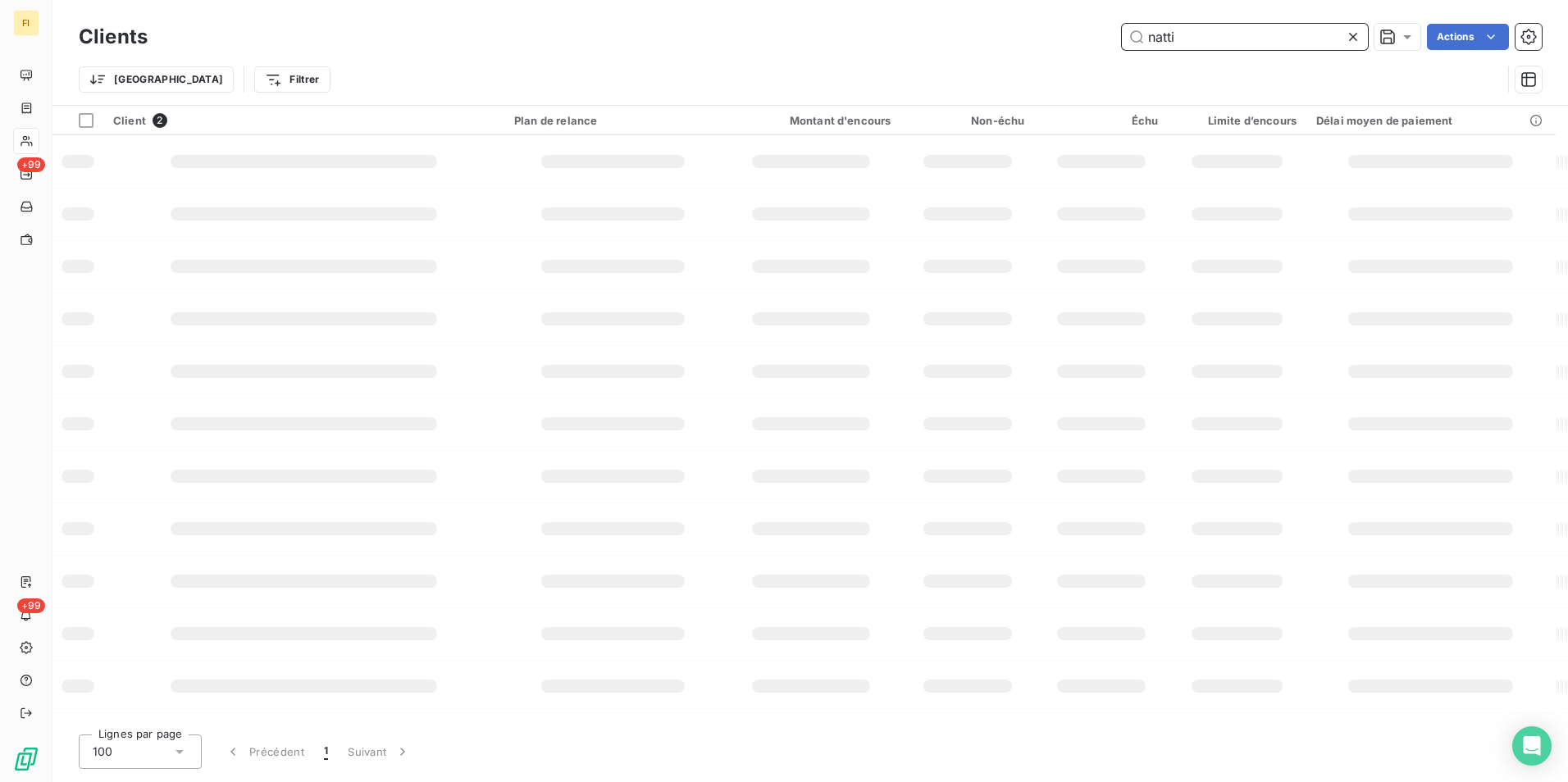
type input "natti"
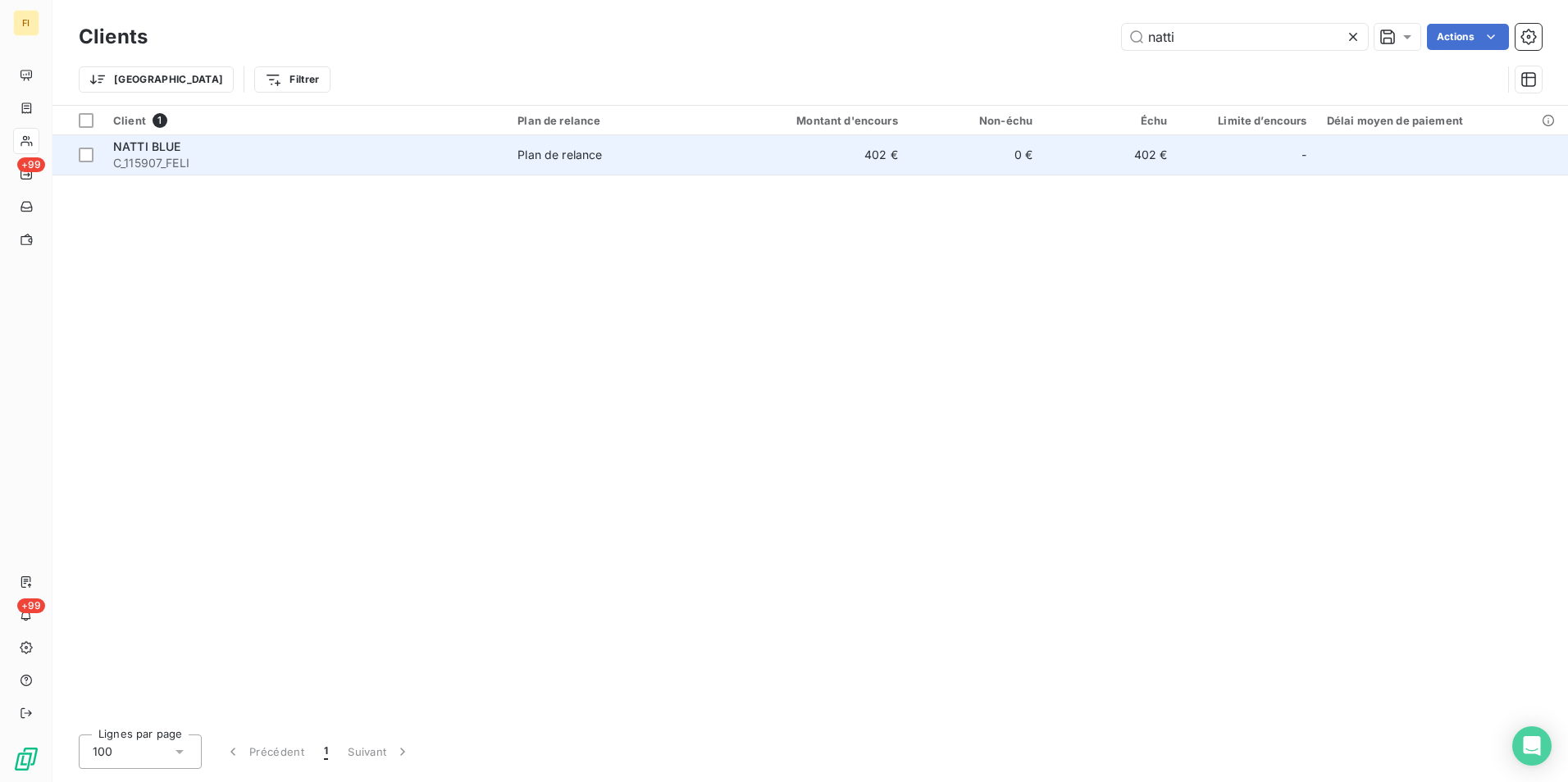
click at [568, 150] on div "Plan de relance" at bounding box center [559, 155] width 85 height 16
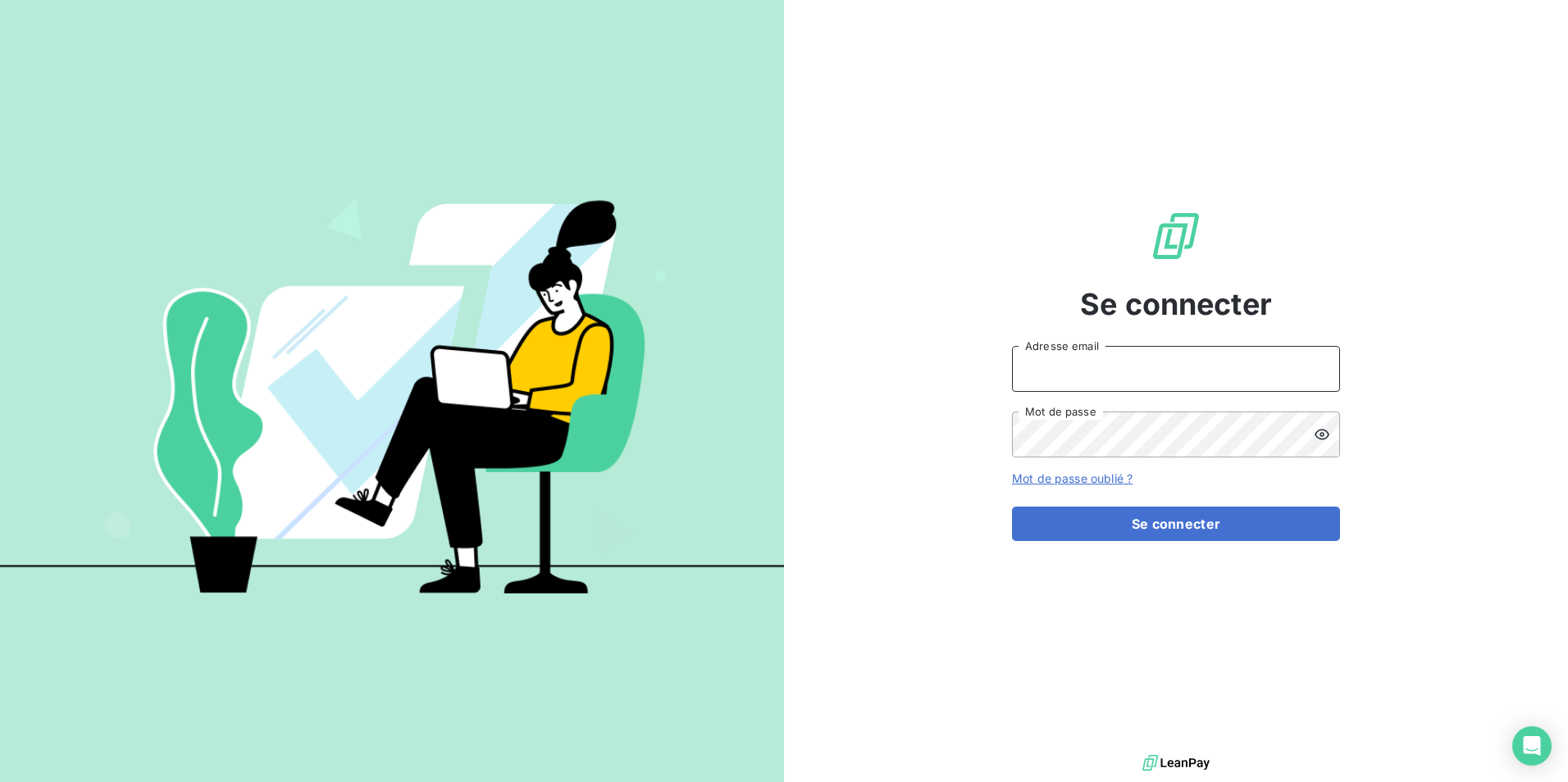
click at [1115, 368] on input "Adresse email" at bounding box center [1176, 369] width 328 height 46
